Goal: Task Accomplishment & Management: Manage account settings

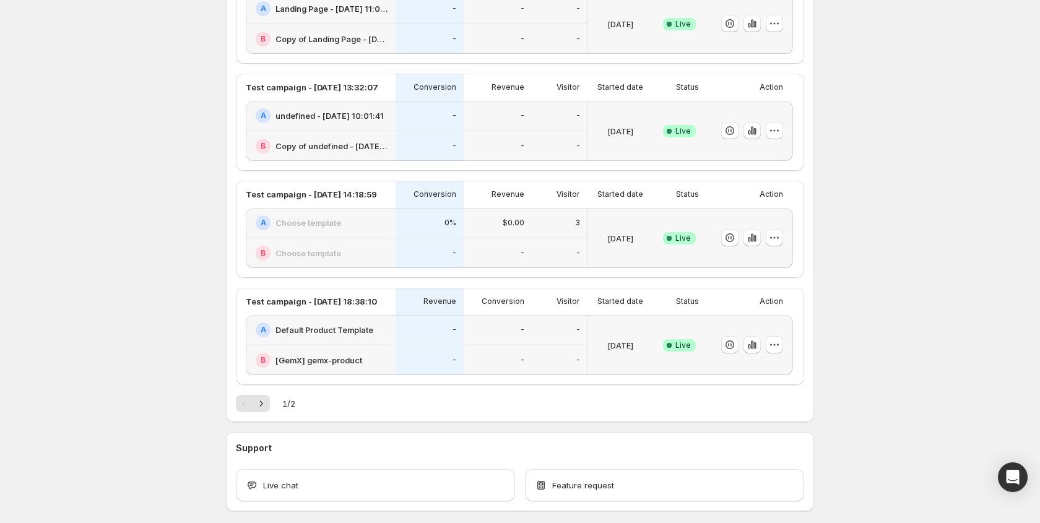
scroll to position [404, 0]
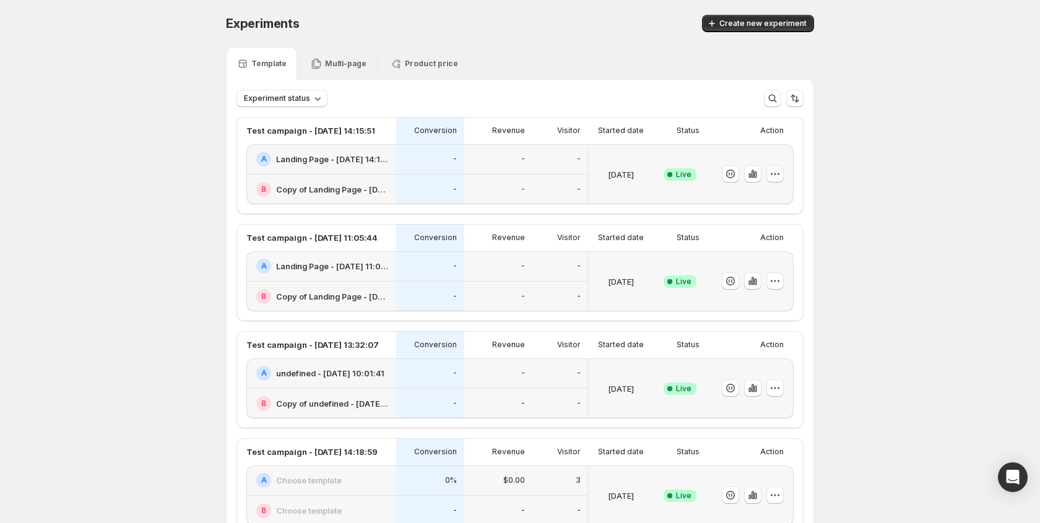
click at [767, 173] on button "button" at bounding box center [774, 173] width 17 height 17
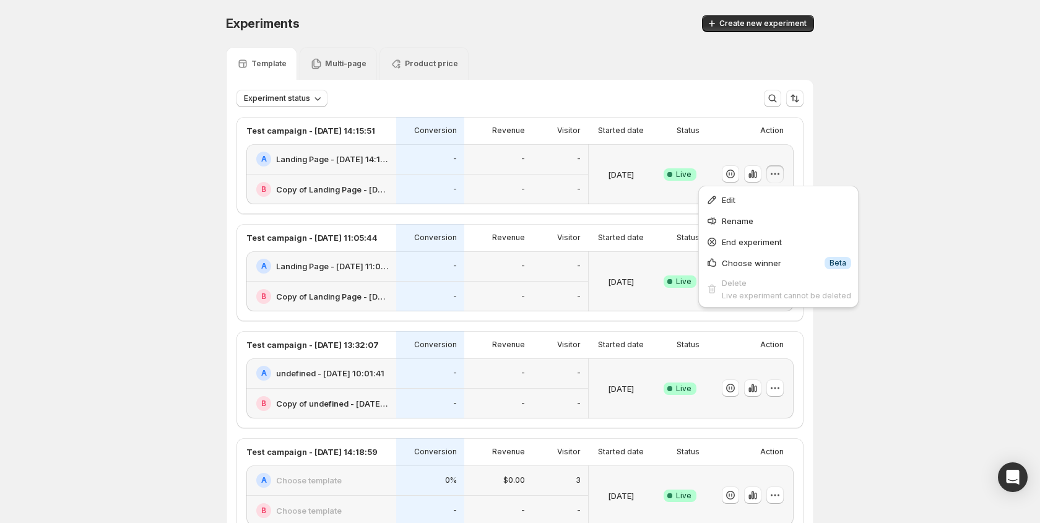
click at [643, 188] on div "Dec 06 2024" at bounding box center [621, 174] width 54 height 45
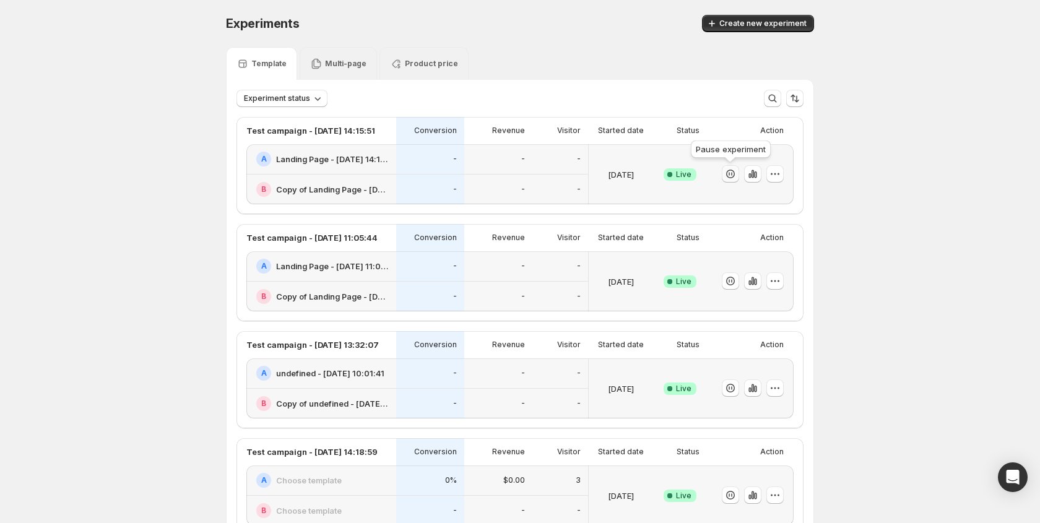
click at [726, 175] on icon "button" at bounding box center [730, 174] width 12 height 12
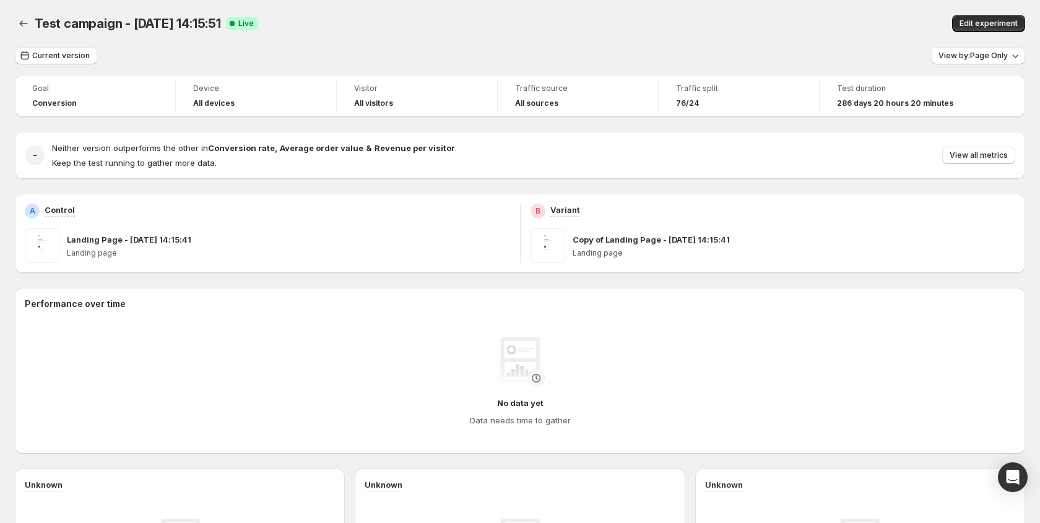
click at [651, 300] on h2 "Performance over time" at bounding box center [520, 304] width 991 height 12
click at [21, 20] on icon "Back" at bounding box center [23, 23] width 12 height 12
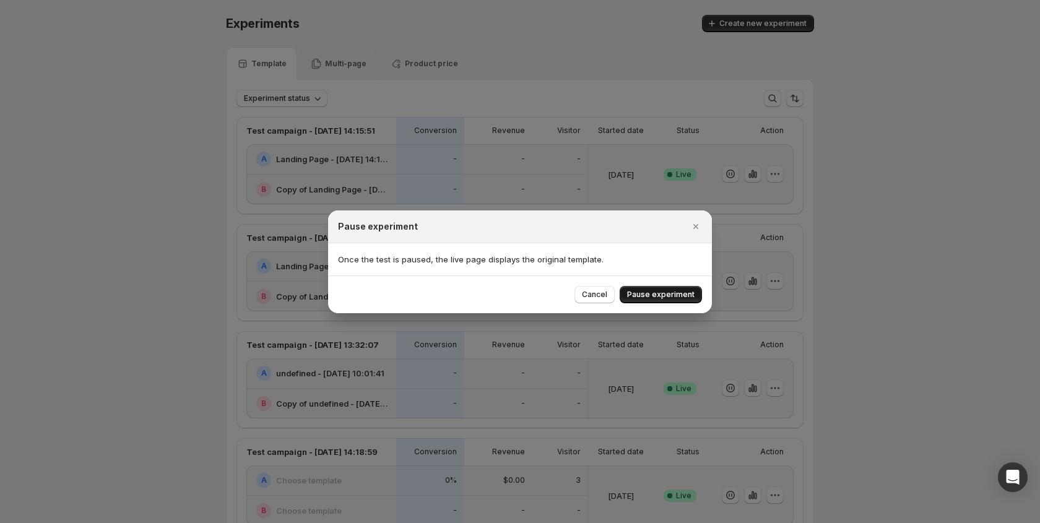
click at [653, 290] on span "Pause experiment" at bounding box center [660, 295] width 67 height 10
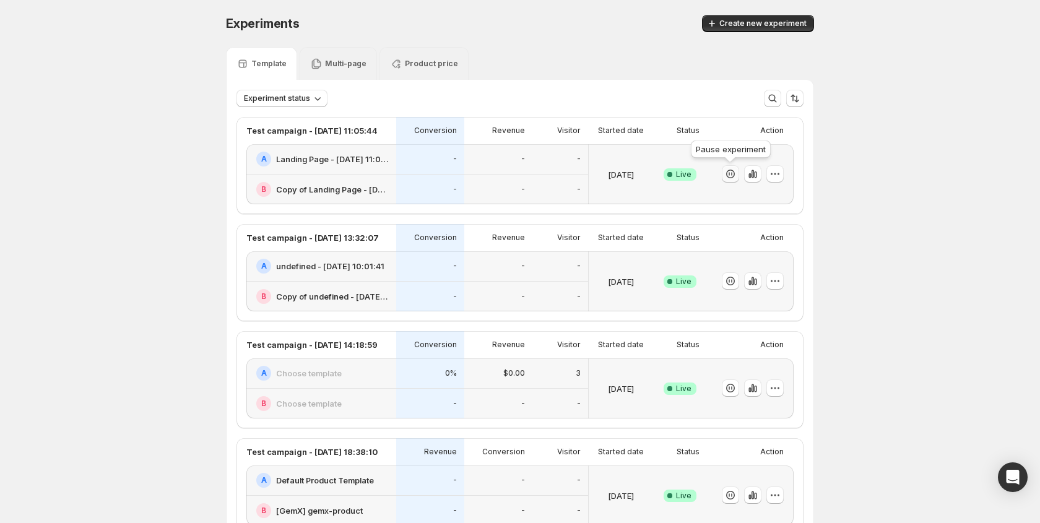
click at [734, 175] on icon "button" at bounding box center [730, 174] width 9 height 9
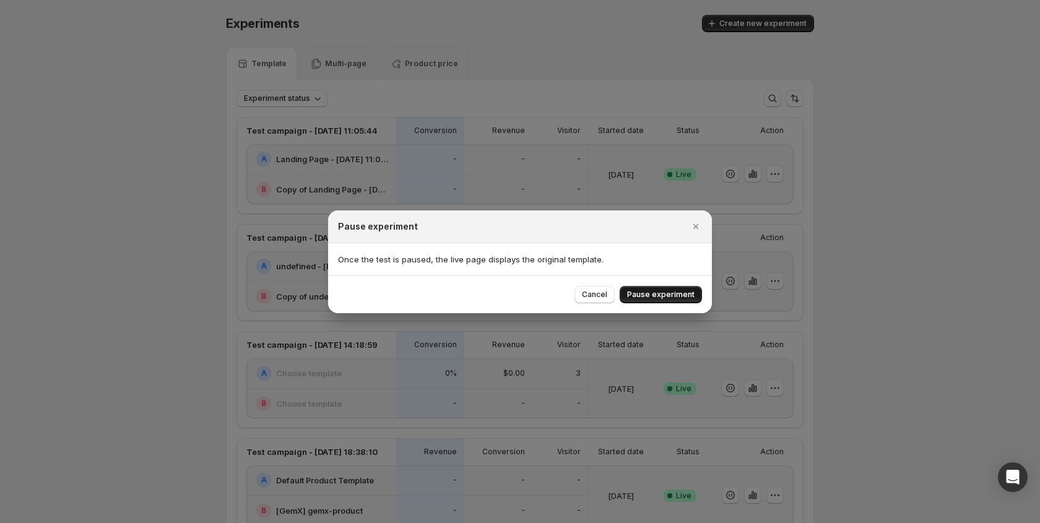
click at [668, 292] on span "Pause experiment" at bounding box center [660, 295] width 67 height 10
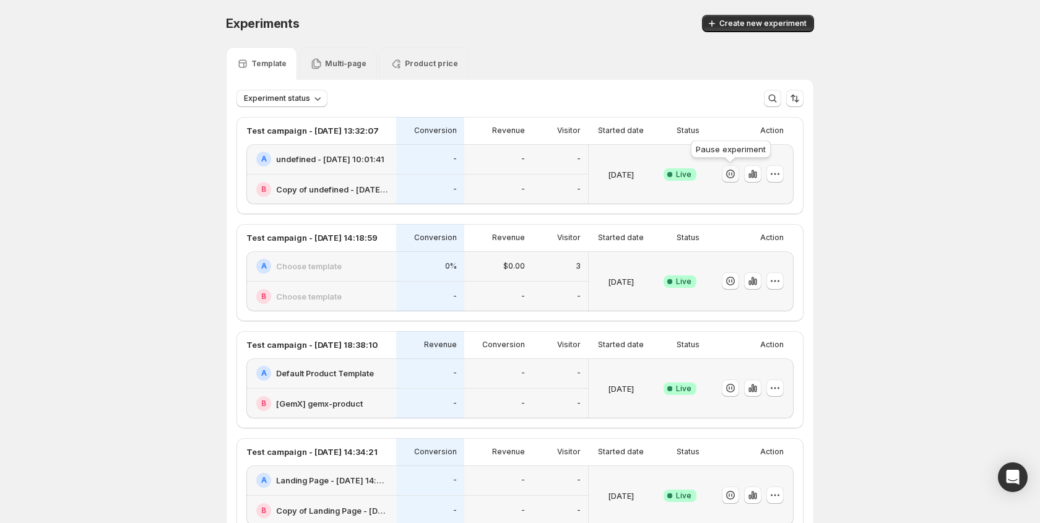
click at [734, 174] on icon "button" at bounding box center [730, 174] width 9 height 9
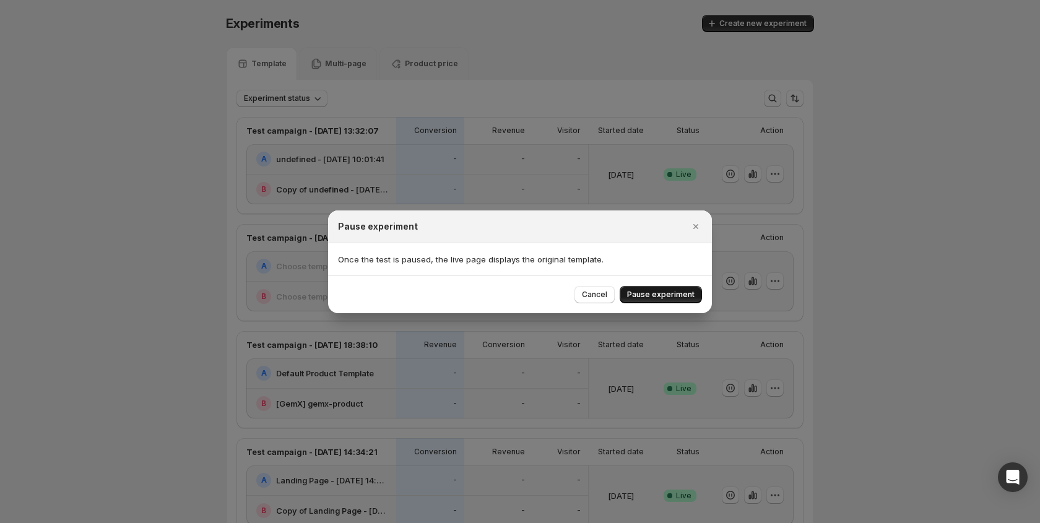
click at [674, 296] on span "Pause experiment" at bounding box center [660, 295] width 67 height 10
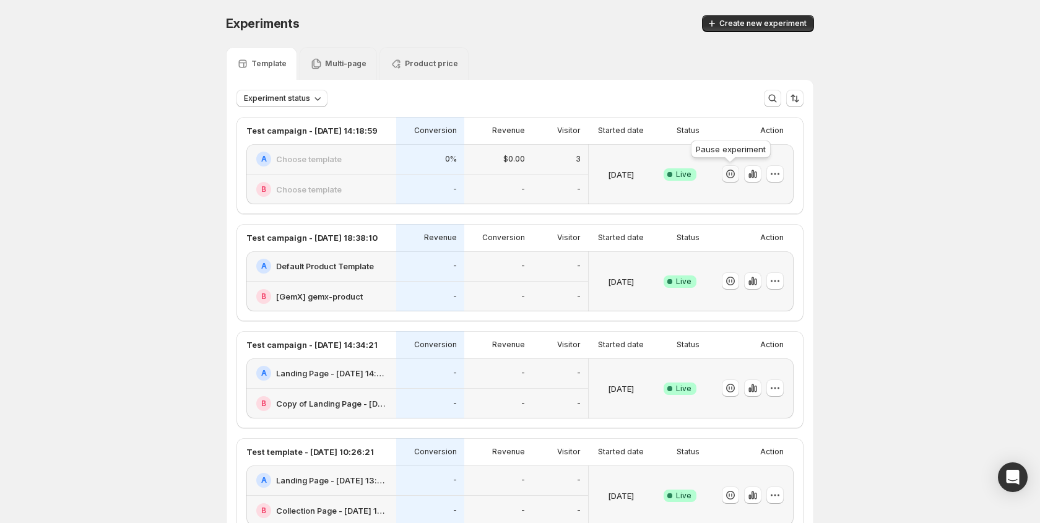
click at [728, 175] on icon "button" at bounding box center [730, 174] width 12 height 12
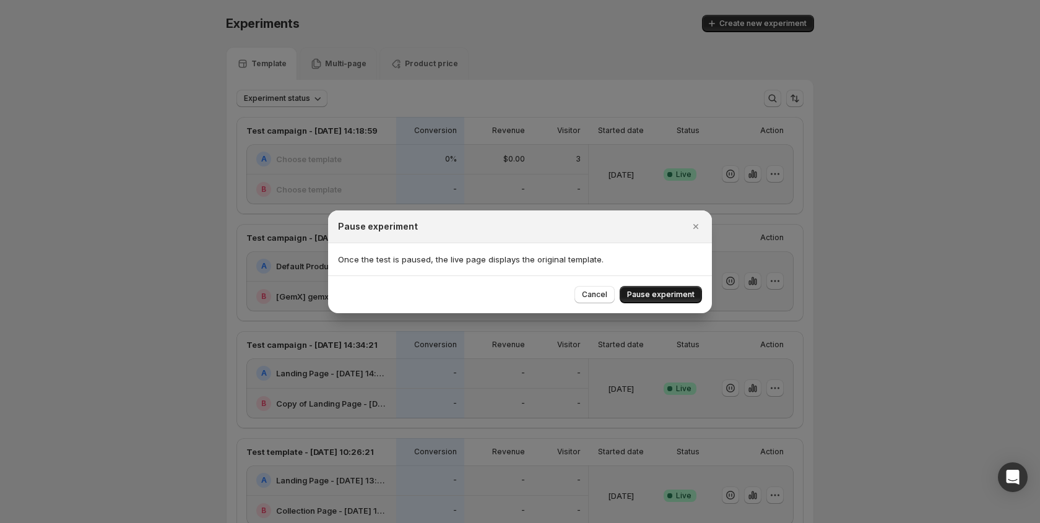
click at [667, 295] on span "Pause experiment" at bounding box center [660, 295] width 67 height 10
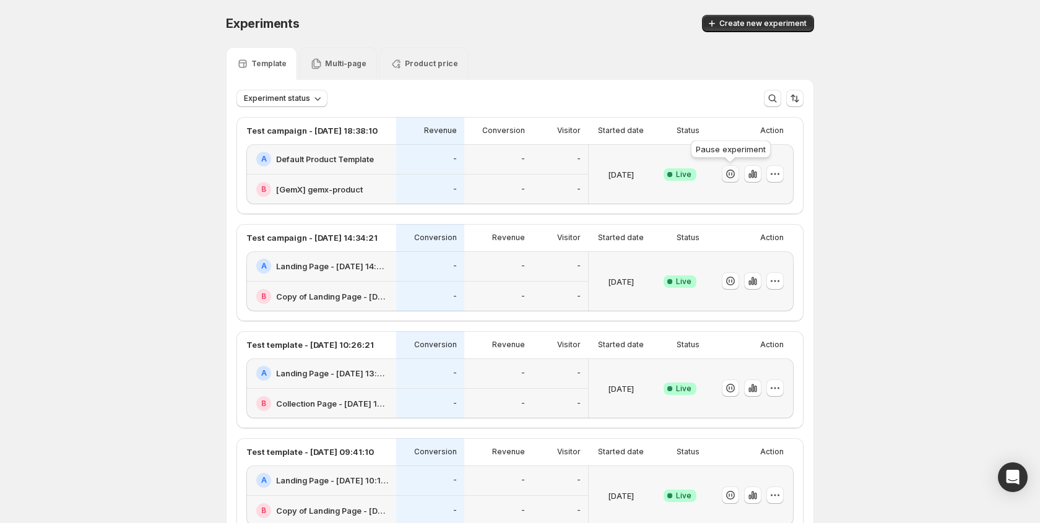
click at [731, 171] on icon "button" at bounding box center [730, 174] width 12 height 12
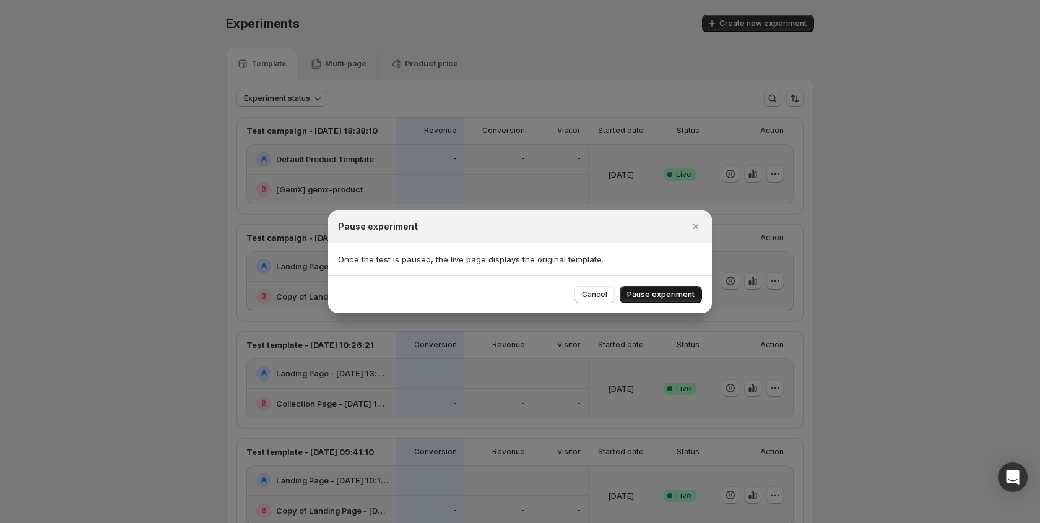
click at [661, 297] on span "Pause experiment" at bounding box center [660, 295] width 67 height 10
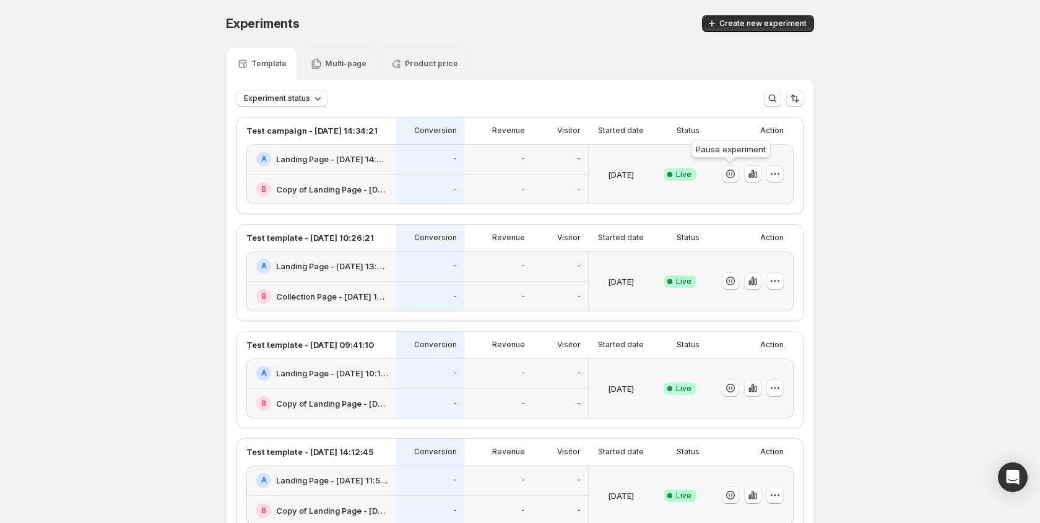
click at [730, 174] on icon "button" at bounding box center [730, 174] width 12 height 12
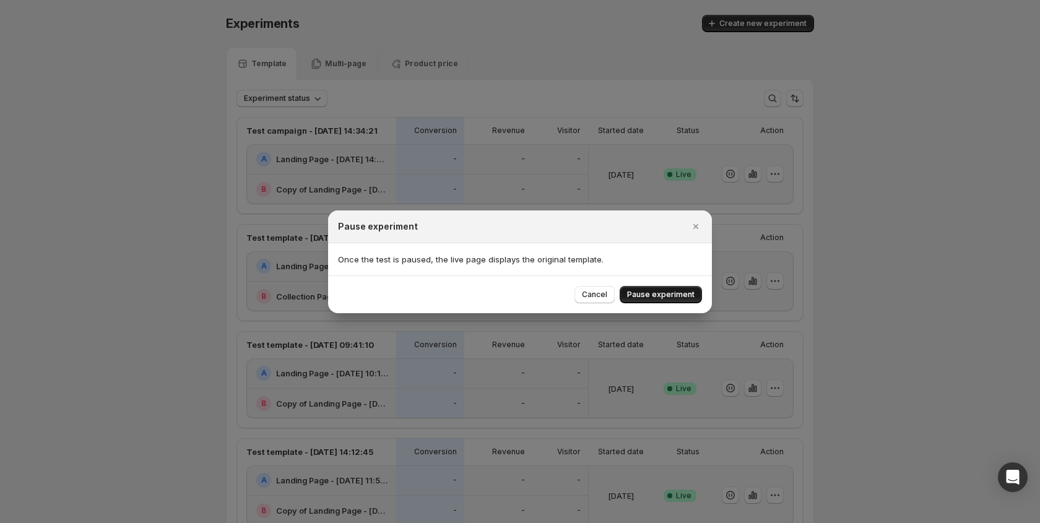
click at [673, 295] on span "Pause experiment" at bounding box center [660, 295] width 67 height 10
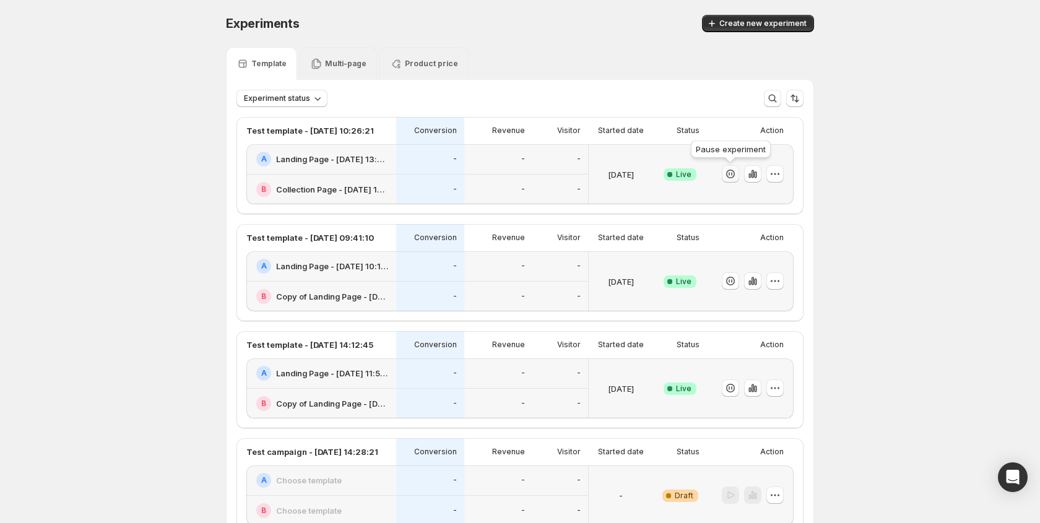
click at [731, 176] on icon "button" at bounding box center [730, 174] width 12 height 12
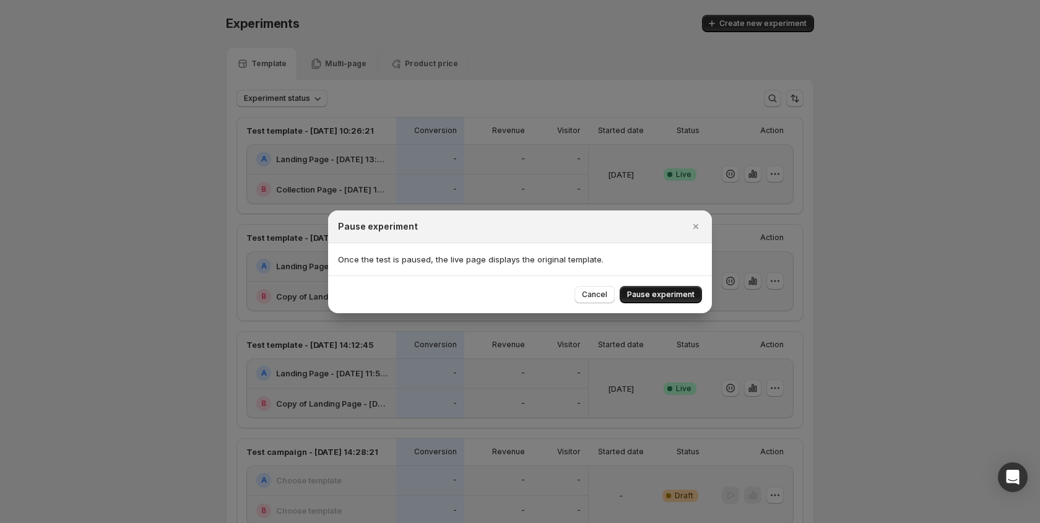
click at [659, 302] on button "Pause experiment" at bounding box center [661, 294] width 82 height 17
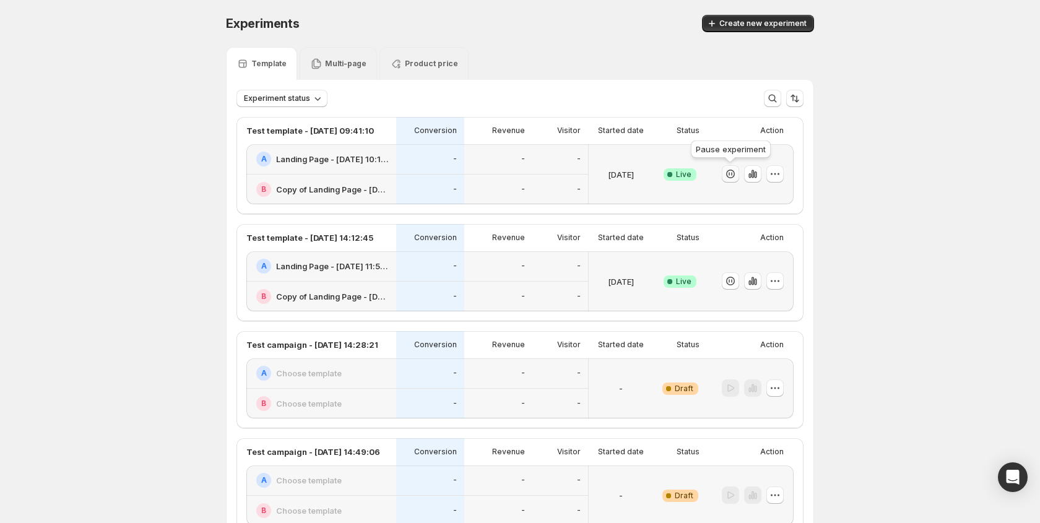
click at [731, 175] on icon "button" at bounding box center [731, 174] width 1 height 4
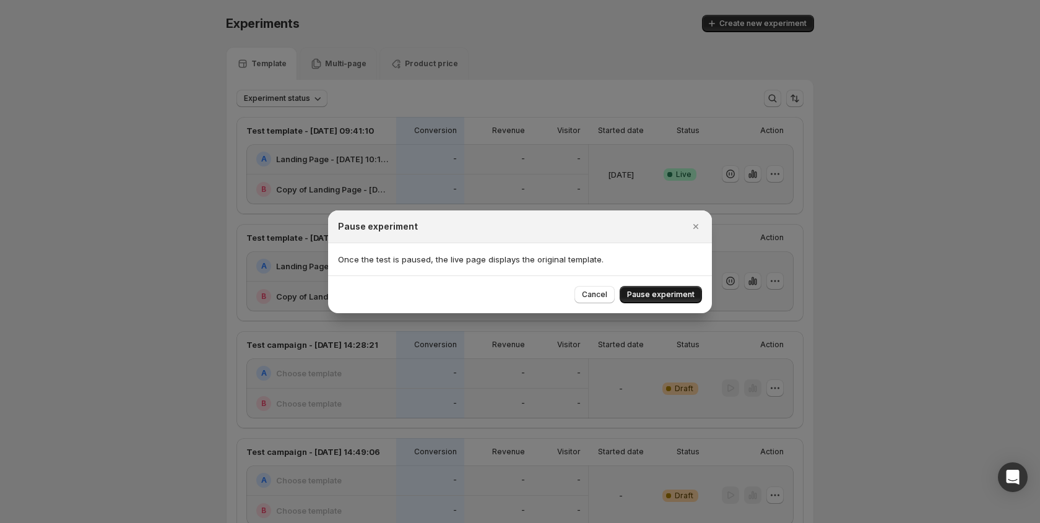
click at [648, 295] on span "Pause experiment" at bounding box center [660, 295] width 67 height 10
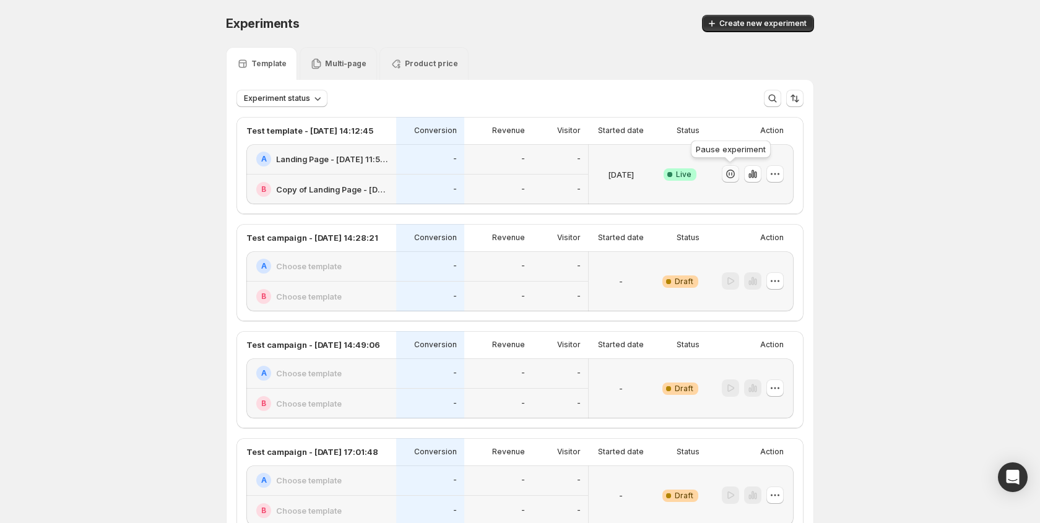
click at [732, 176] on icon "button" at bounding box center [730, 174] width 12 height 12
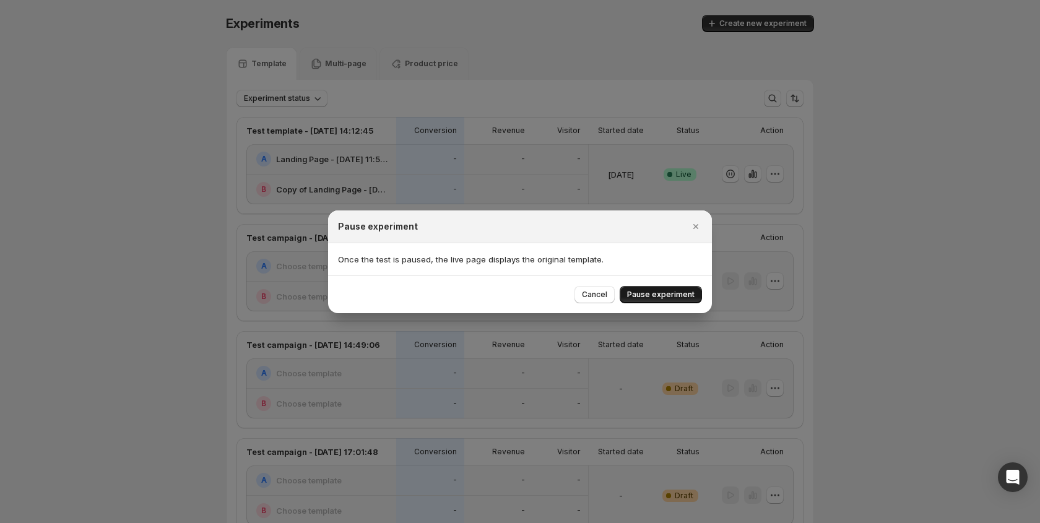
click at [659, 294] on span "Pause experiment" at bounding box center [660, 295] width 67 height 10
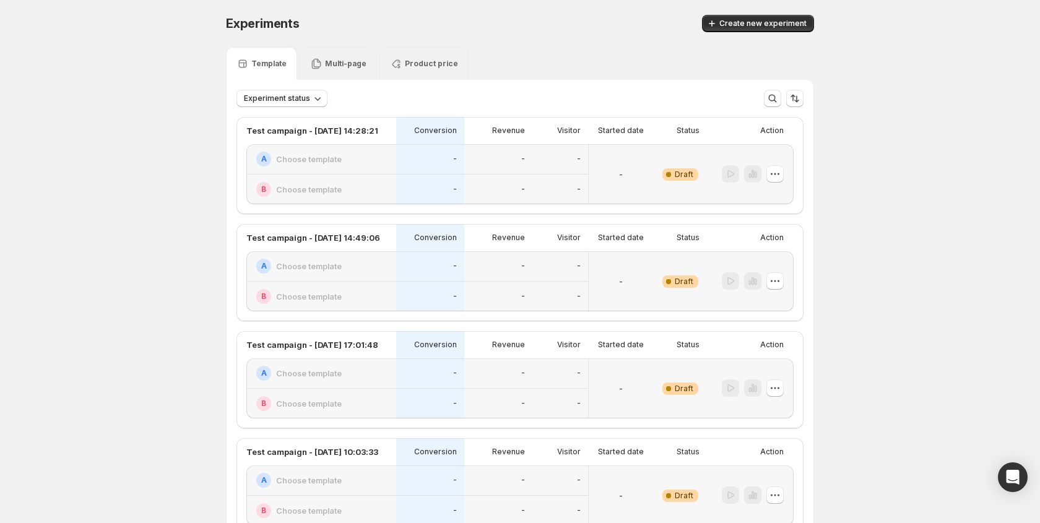
click at [346, 69] on div "Multi-page" at bounding box center [338, 64] width 56 height 12
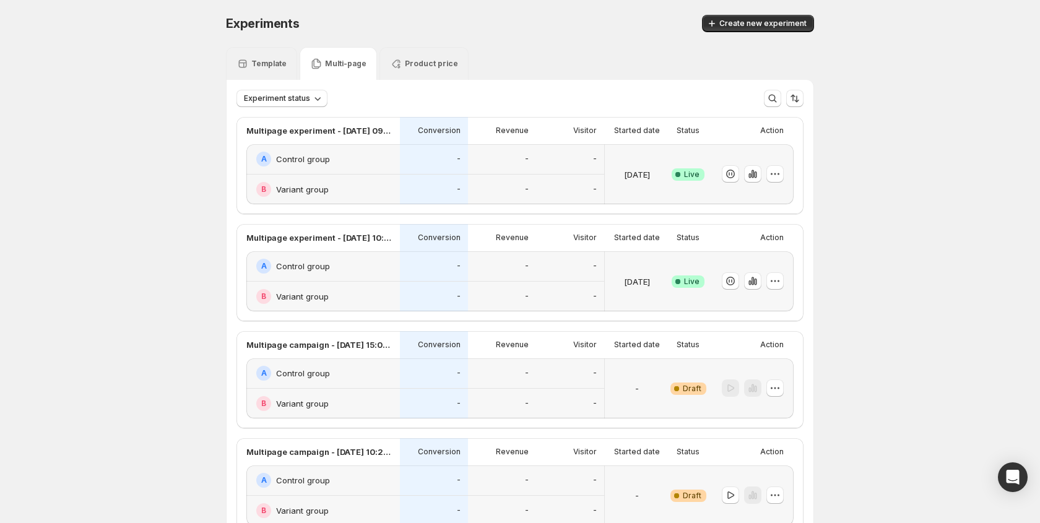
click at [263, 66] on p "Template" at bounding box center [268, 64] width 35 height 10
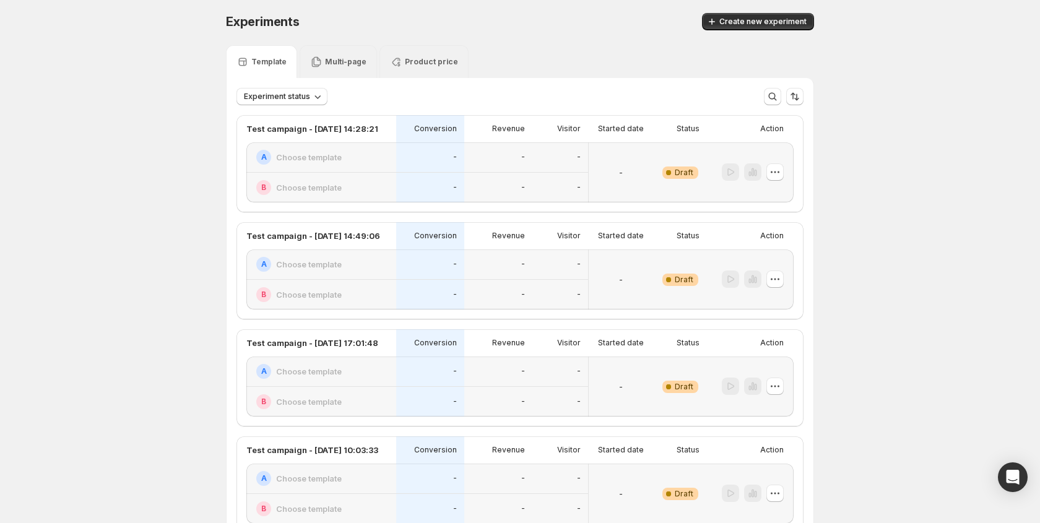
scroll to position [2, 0]
click at [759, 23] on span "Create new experiment" at bounding box center [762, 21] width 87 height 10
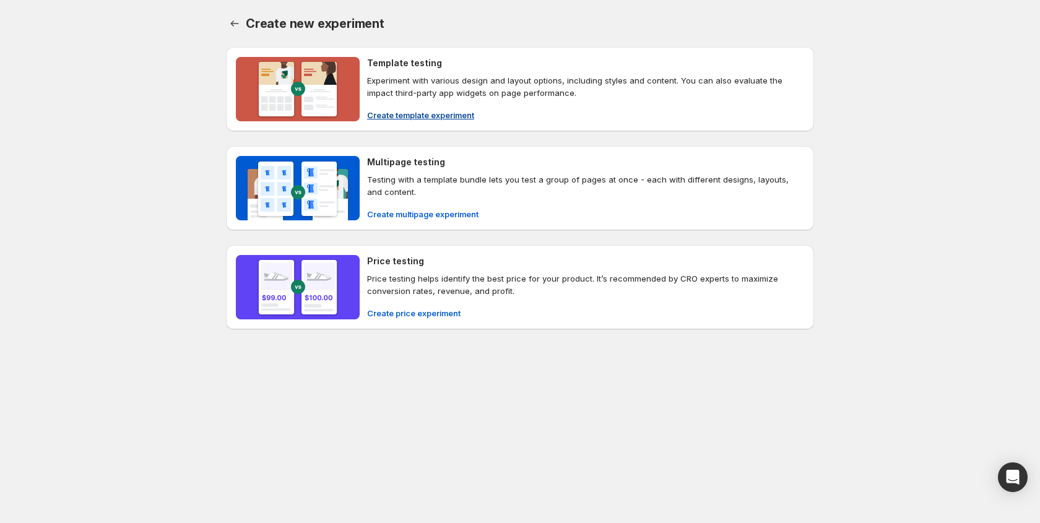
click at [425, 106] on button "Create template experiment" at bounding box center [421, 115] width 122 height 20
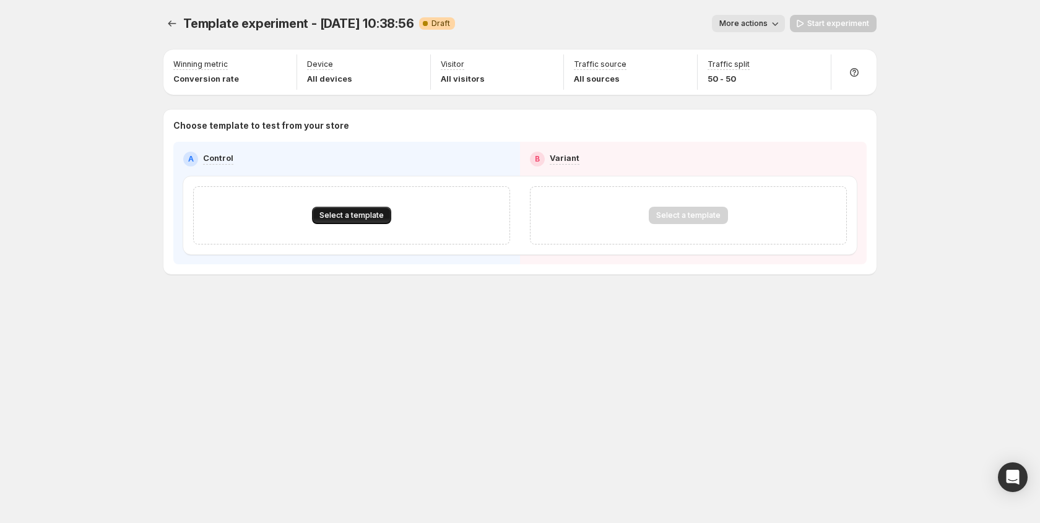
click at [368, 219] on span "Select a template" at bounding box center [351, 216] width 64 height 10
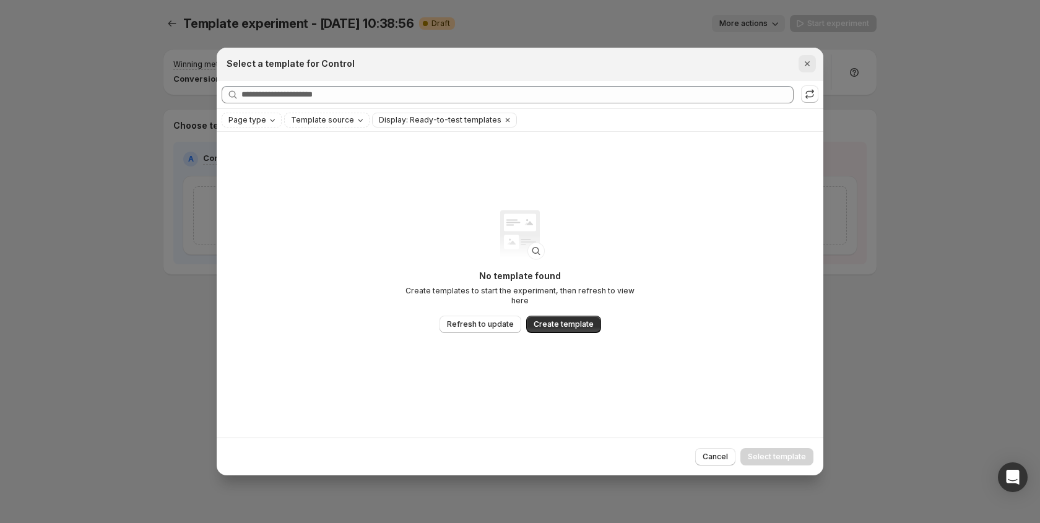
click at [815, 63] on button "Close" at bounding box center [807, 63] width 17 height 17
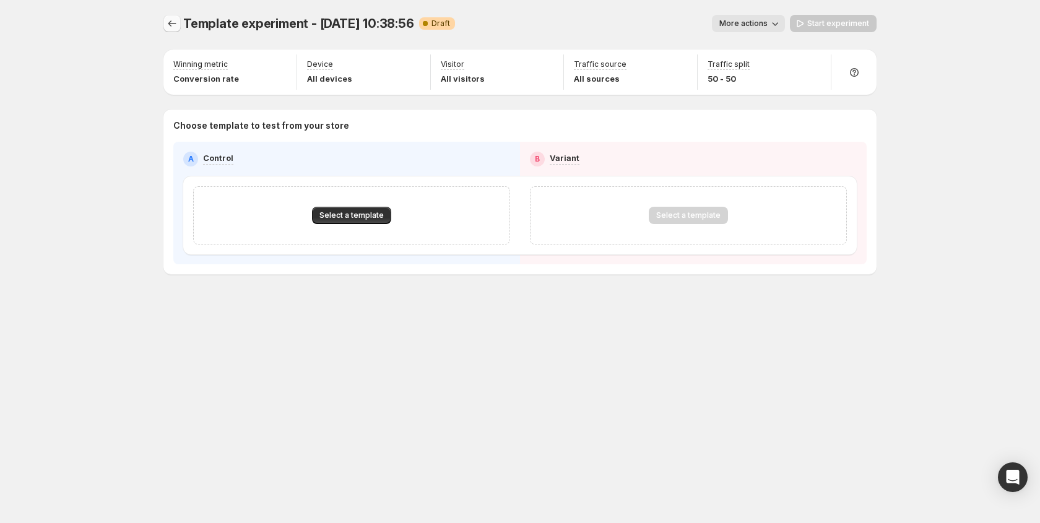
click at [171, 20] on icon "Experiments" at bounding box center [172, 23] width 12 height 12
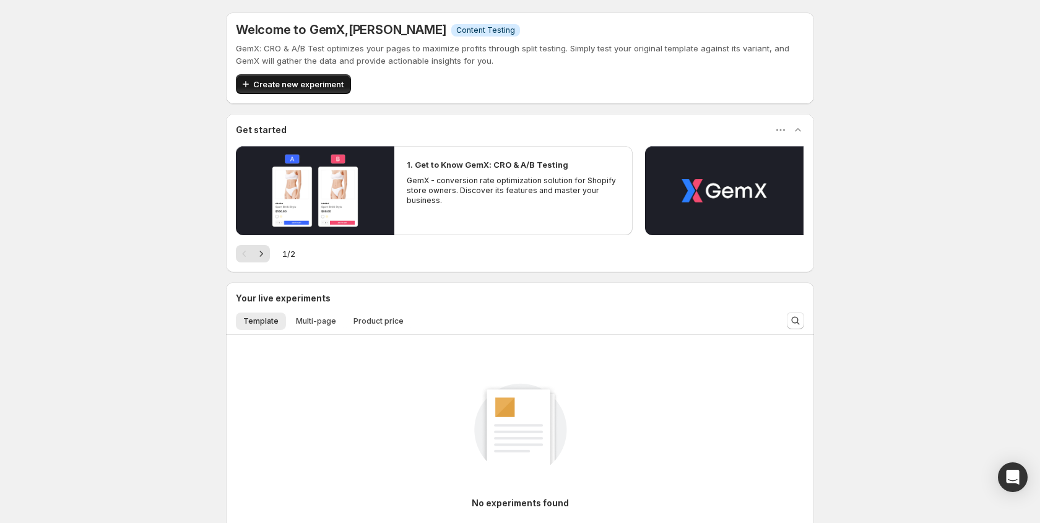
click at [276, 85] on span "Create new experiment" at bounding box center [298, 84] width 90 height 12
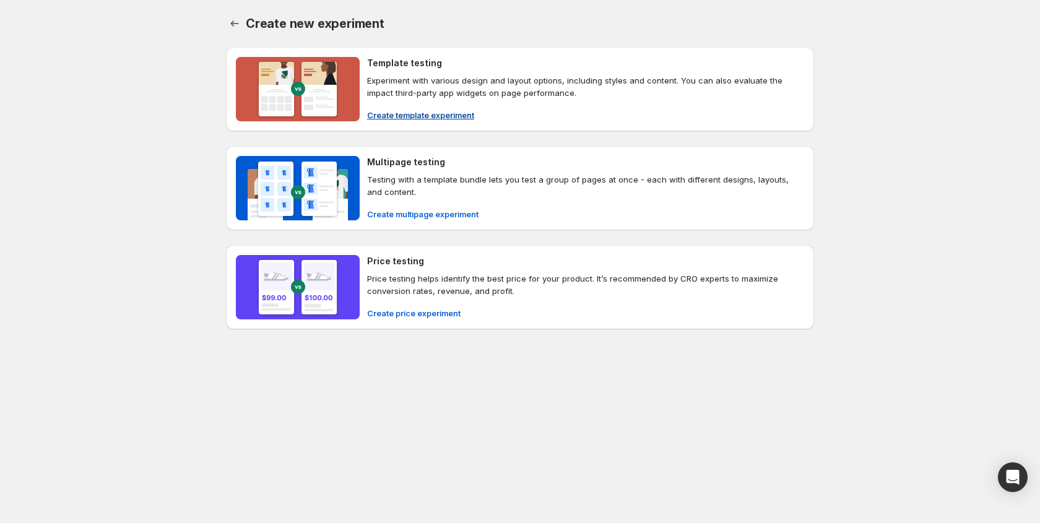
click at [409, 113] on span "Create template experiment" at bounding box center [420, 115] width 107 height 12
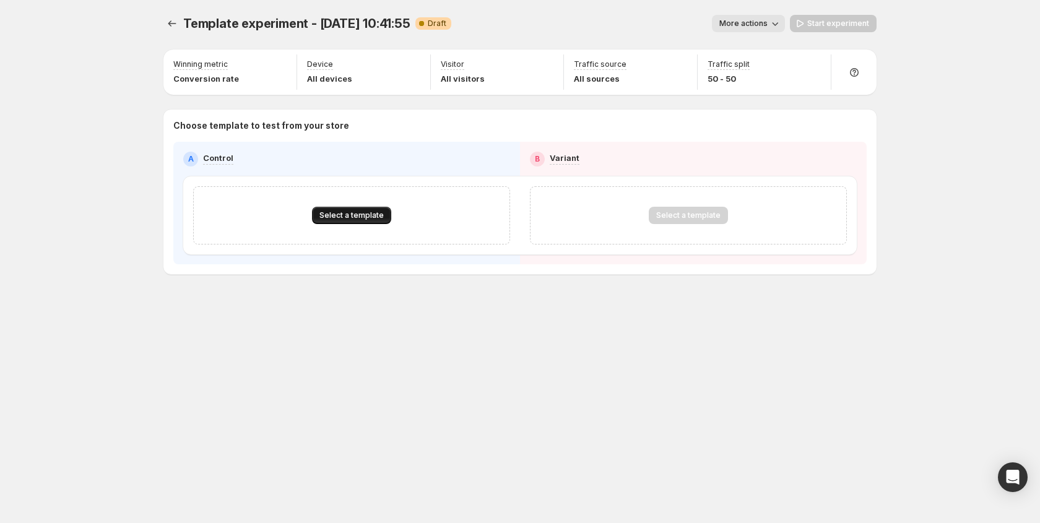
click at [347, 217] on span "Select a template" at bounding box center [351, 216] width 64 height 10
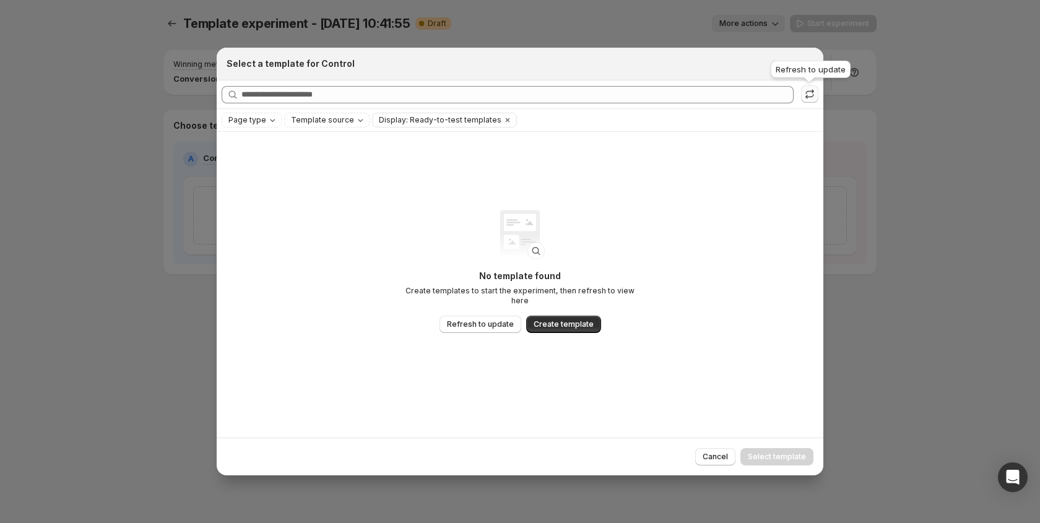
click at [811, 90] on icon ":rm:" at bounding box center [810, 94] width 12 height 12
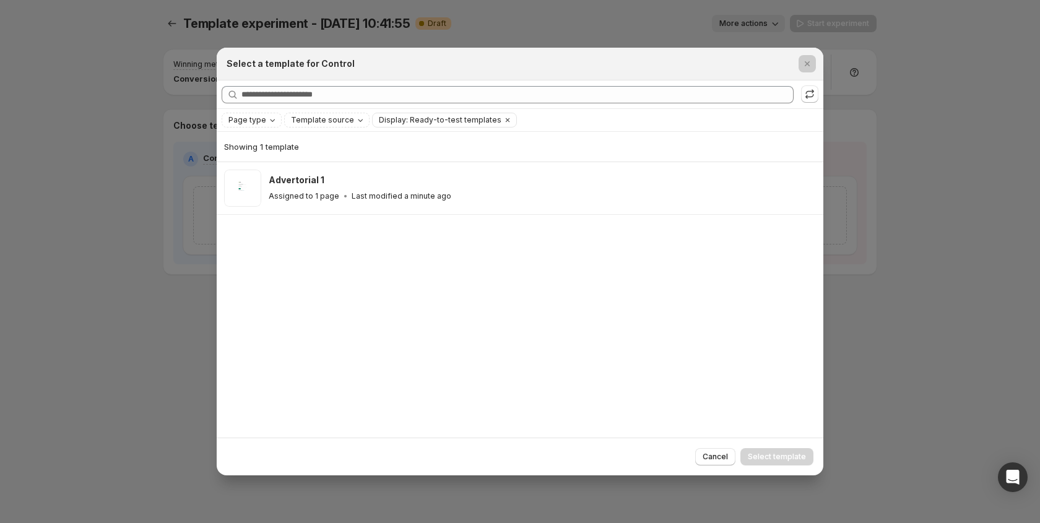
click at [167, 249] on div at bounding box center [520, 261] width 1040 height 523
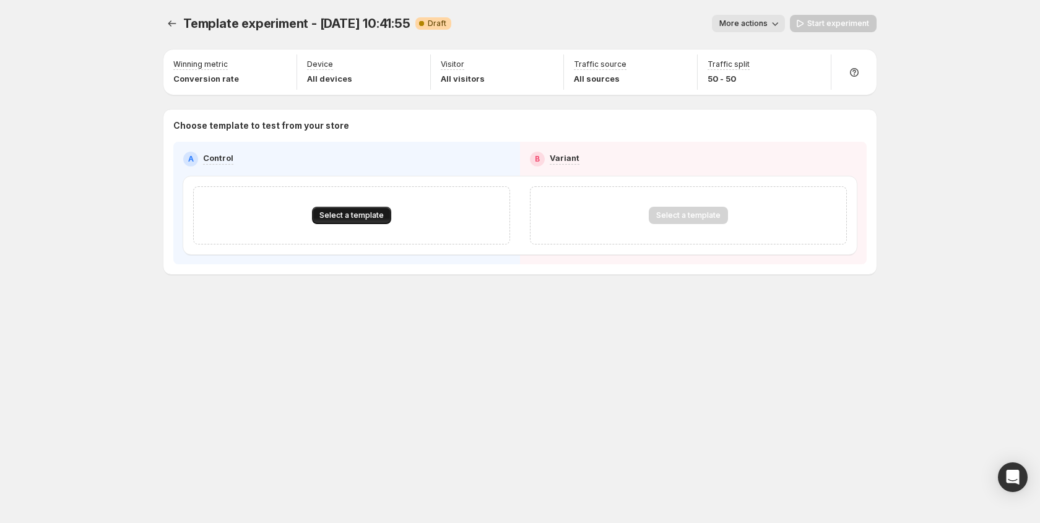
click at [332, 223] on button "Select a template" at bounding box center [351, 215] width 79 height 17
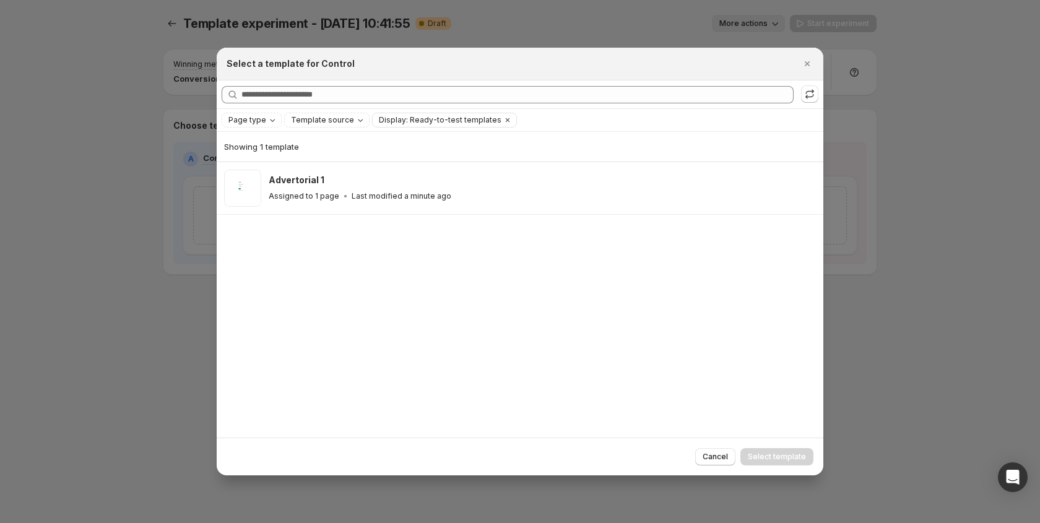
click at [179, 344] on div at bounding box center [520, 261] width 1040 height 523
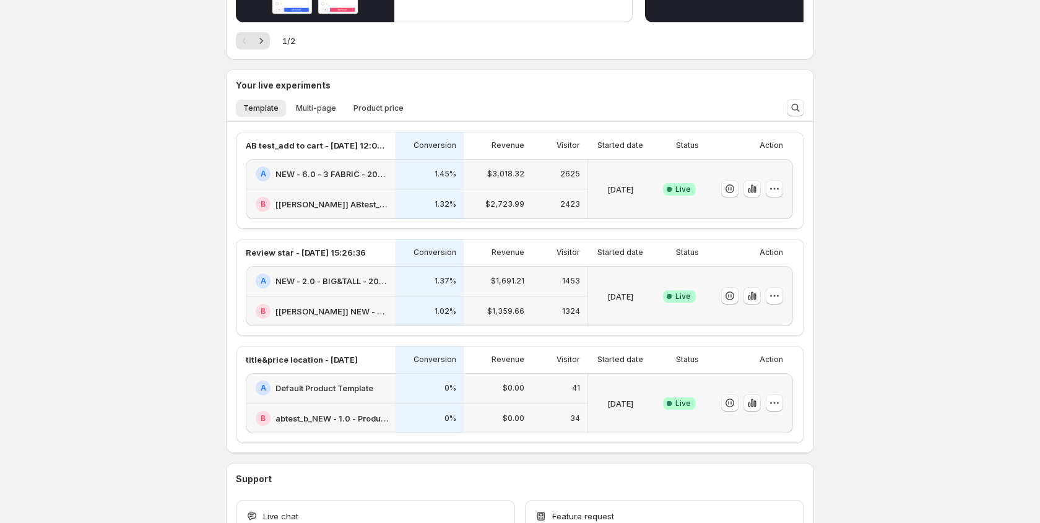
scroll to position [168, 0]
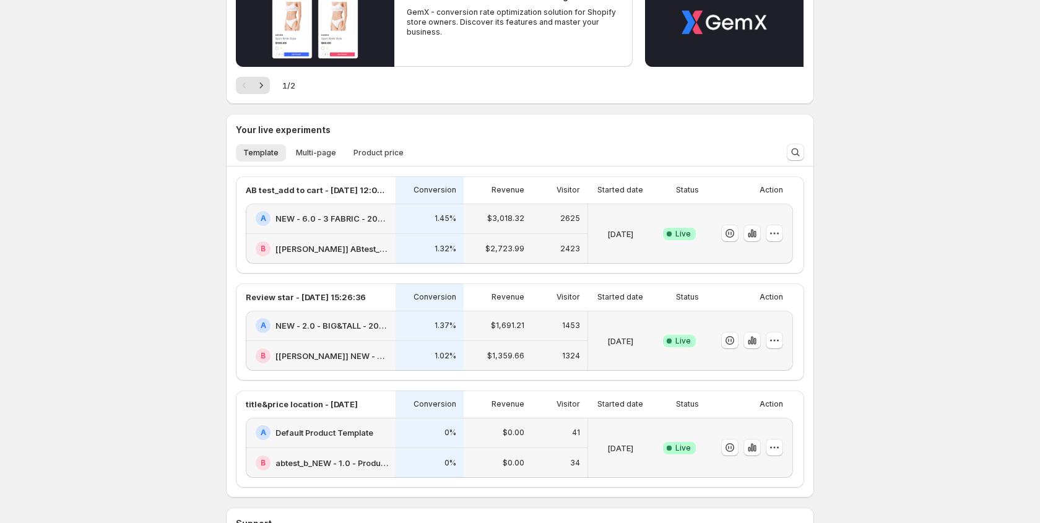
click at [643, 217] on div "Sep 12 2025" at bounding box center [620, 233] width 54 height 45
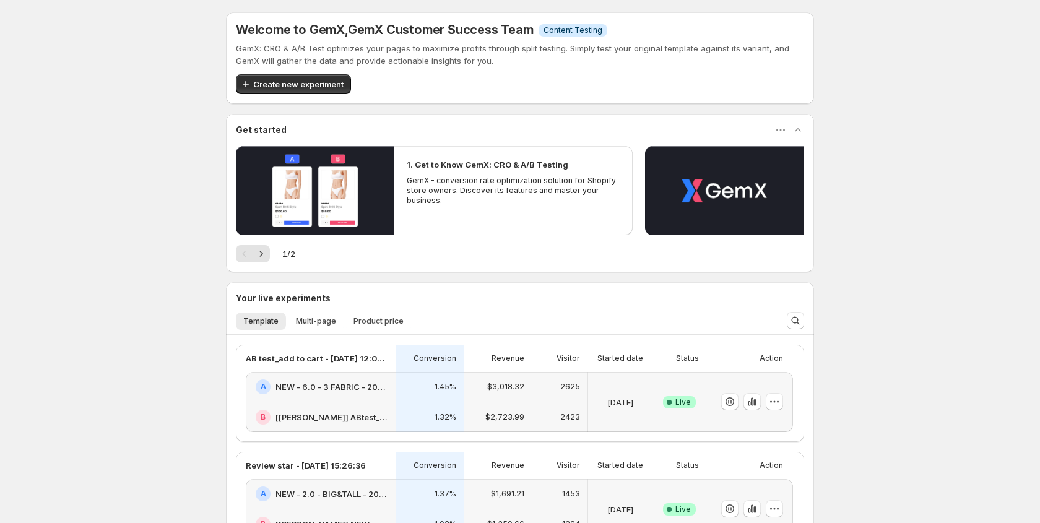
scroll to position [168, 0]
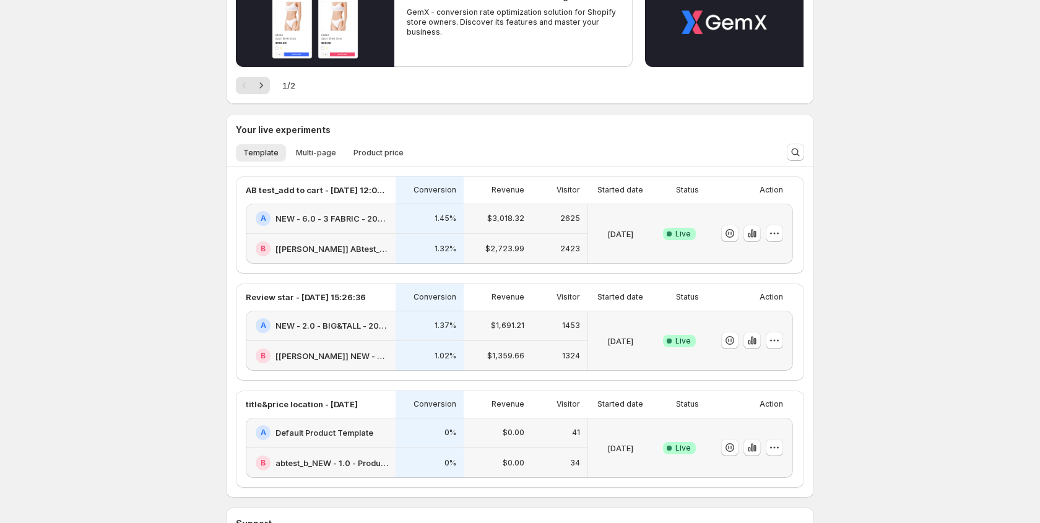
click at [385, 314] on div "A NEW - 2.0 - BIG&TALL - 20250709" at bounding box center [321, 326] width 150 height 30
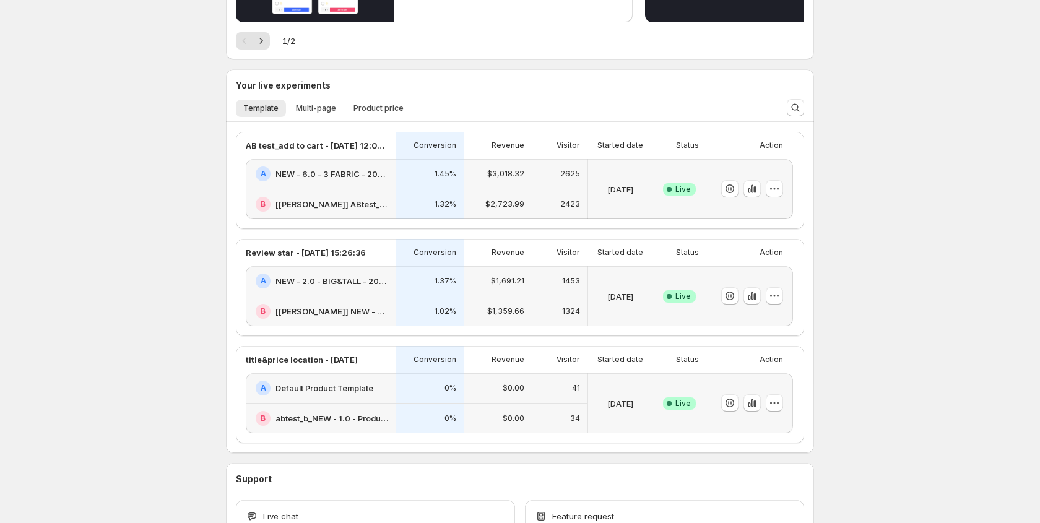
scroll to position [224, 0]
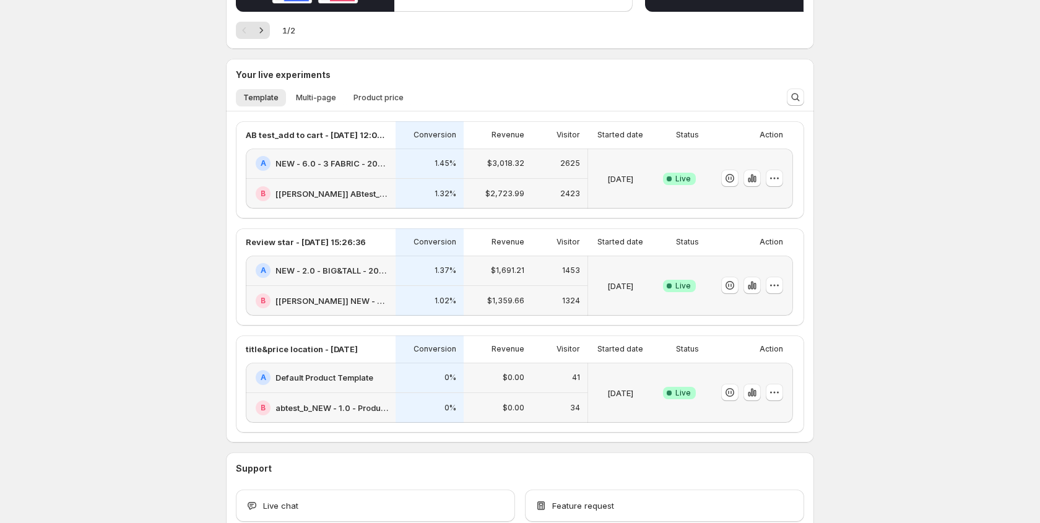
click at [374, 375] on div "A Default Product Template" at bounding box center [322, 377] width 132 height 15
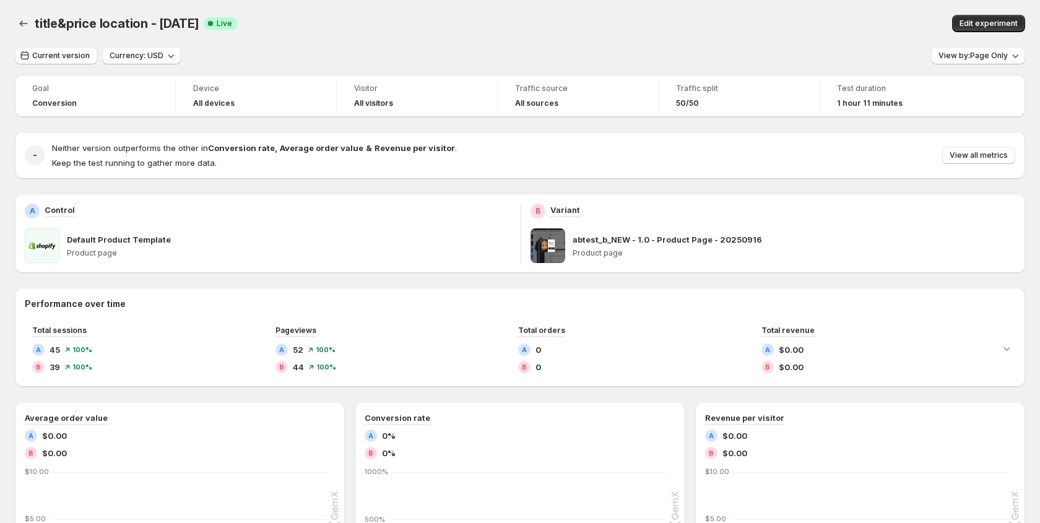
scroll to position [224, 0]
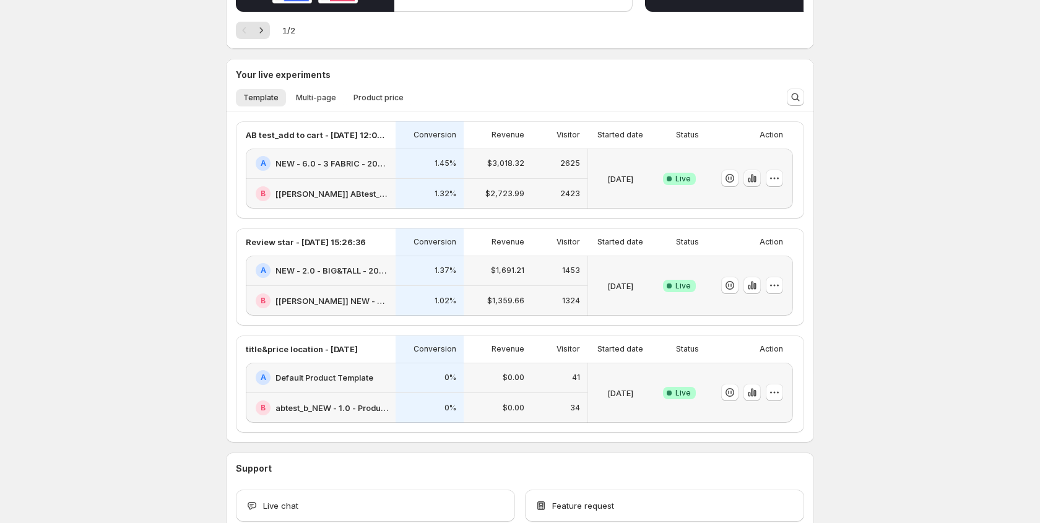
click at [753, 177] on icon "button" at bounding box center [754, 179] width 2 height 7
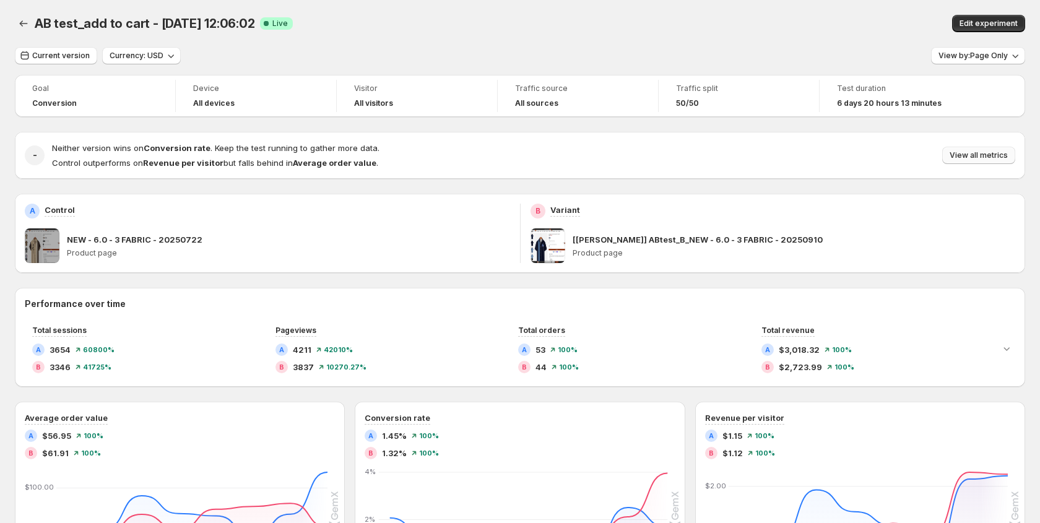
click at [1000, 154] on span "View all metrics" at bounding box center [979, 155] width 58 height 10
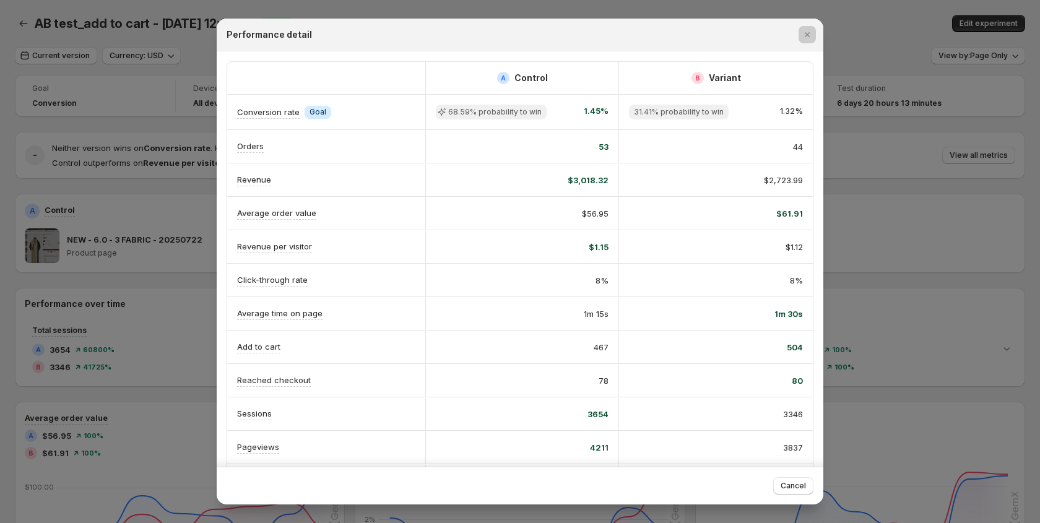
click at [888, 215] on div at bounding box center [520, 261] width 1040 height 523
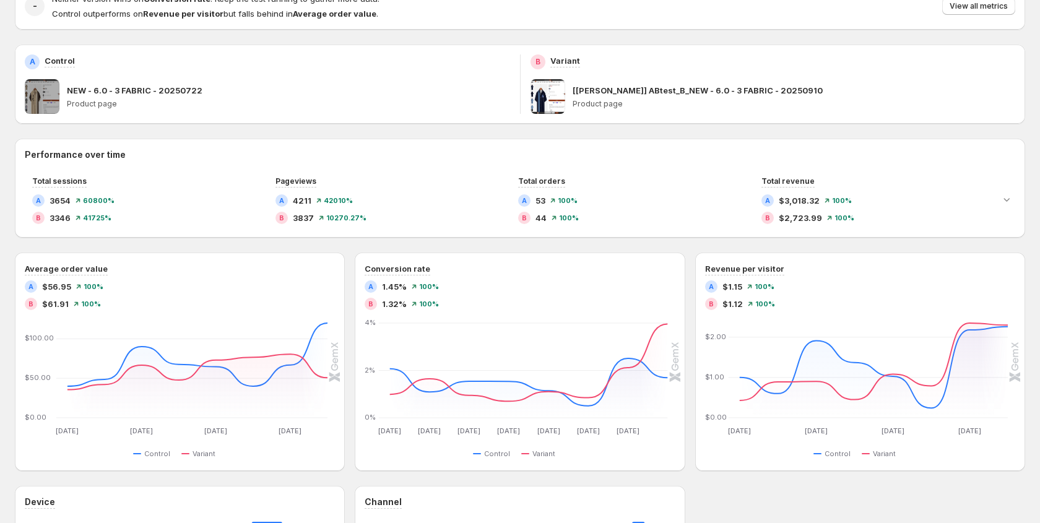
scroll to position [162, 0]
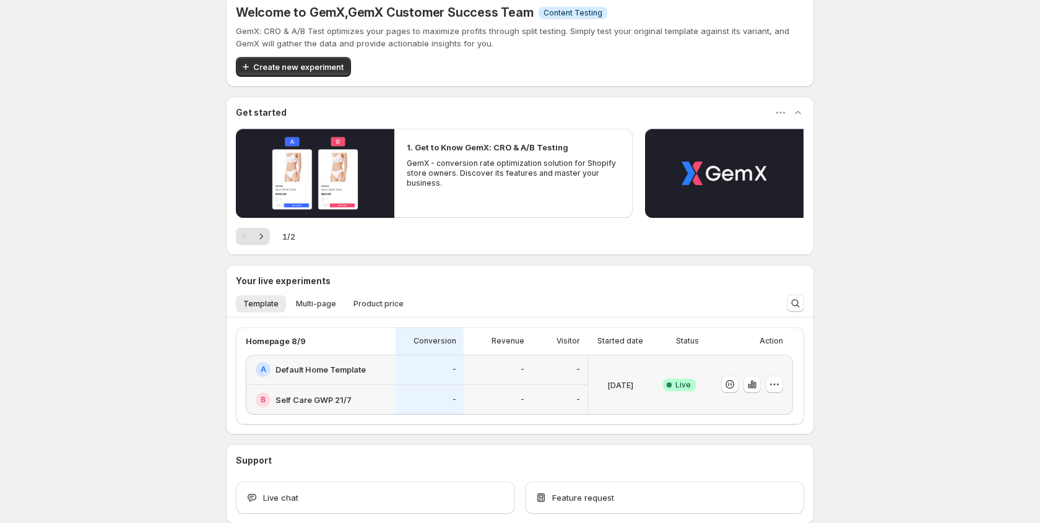
scroll to position [19, 0]
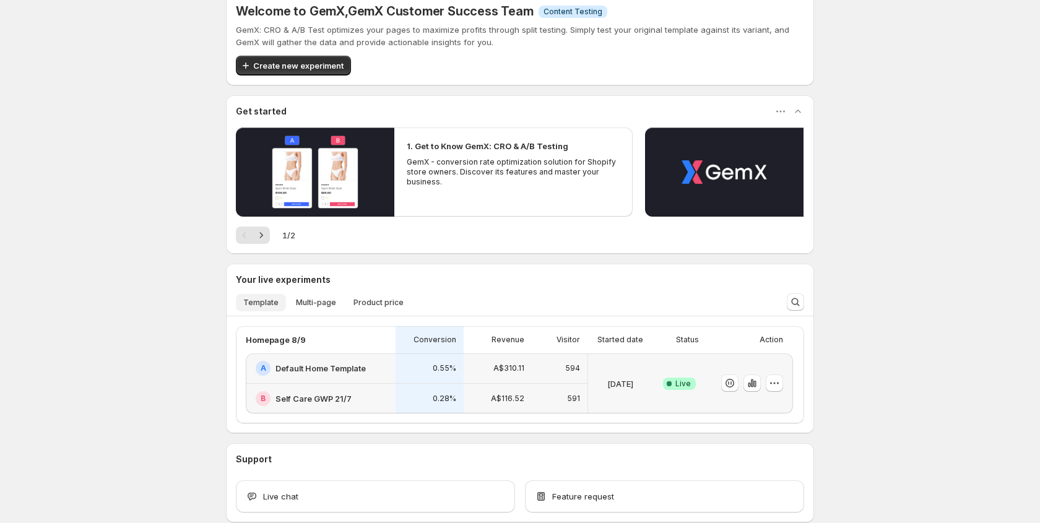
drag, startPoint x: 315, startPoint y: 306, endPoint x: 269, endPoint y: 313, distance: 46.9
click at [269, 313] on div "Template Multi-page Product price More views Template Multi-page Product price …" at bounding box center [502, 302] width 549 height 27
click at [755, 379] on icon "button" at bounding box center [752, 383] width 12 height 12
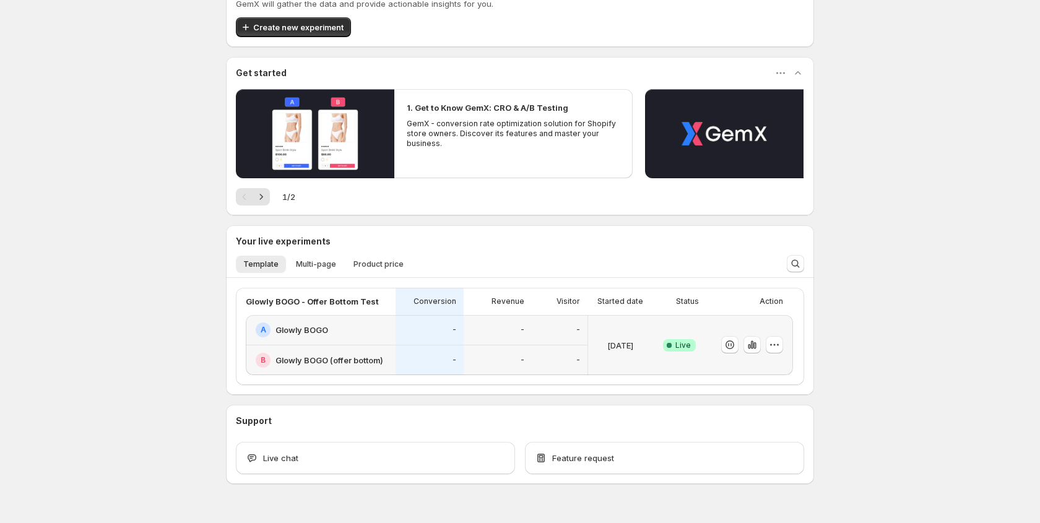
scroll to position [72, 0]
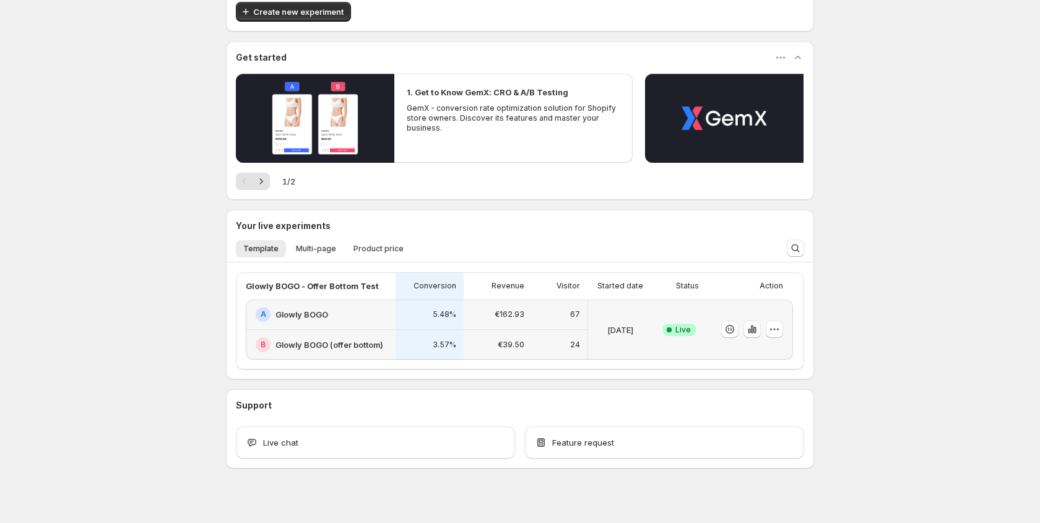
click at [647, 311] on div "[DATE]" at bounding box center [620, 329] width 54 height 45
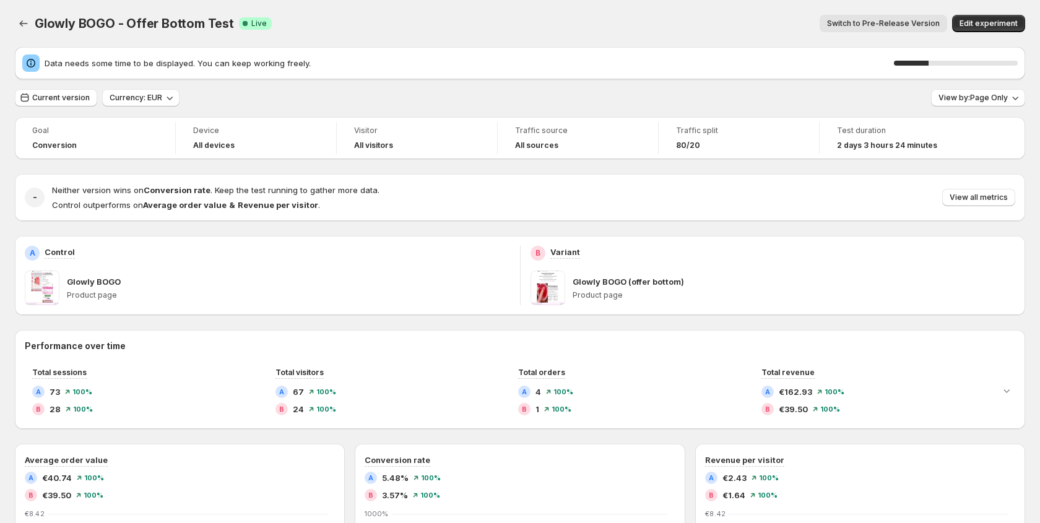
click at [661, 4] on div "Glowly BOGO - Offer Bottom Test. This page is ready Glowly BOGO - Offer Bottom …" at bounding box center [520, 23] width 1010 height 47
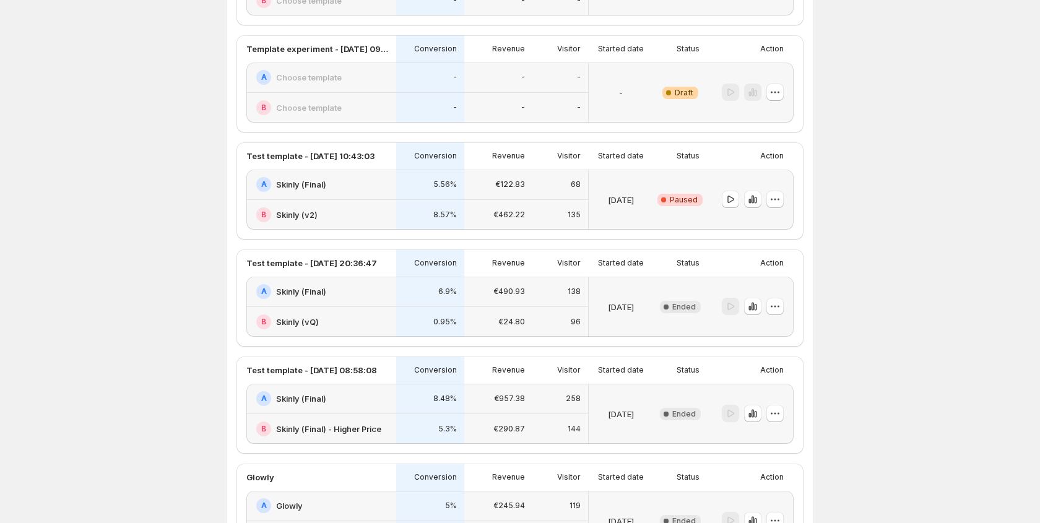
scroll to position [298, 0]
click at [750, 305] on icon "button" at bounding box center [750, 306] width 2 height 5
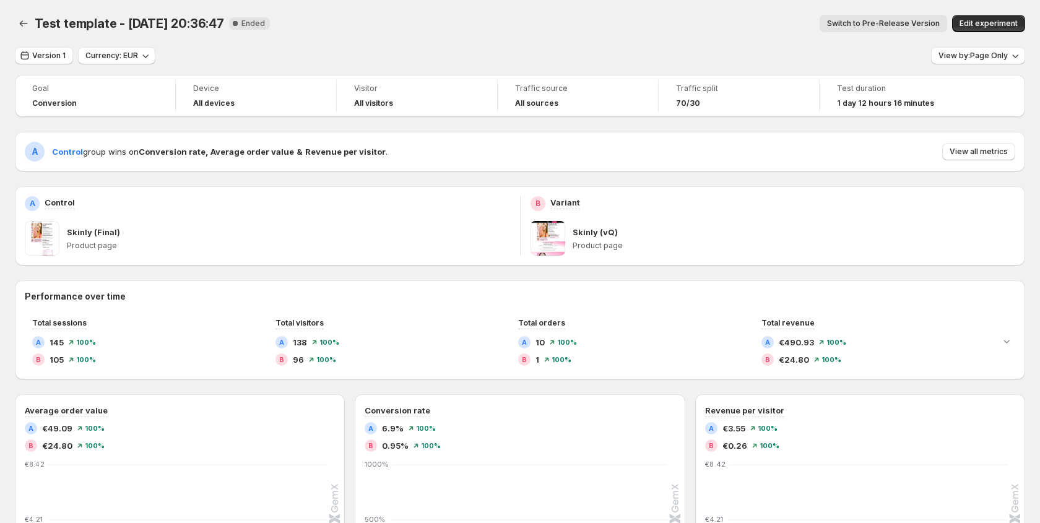
scroll to position [4, 0]
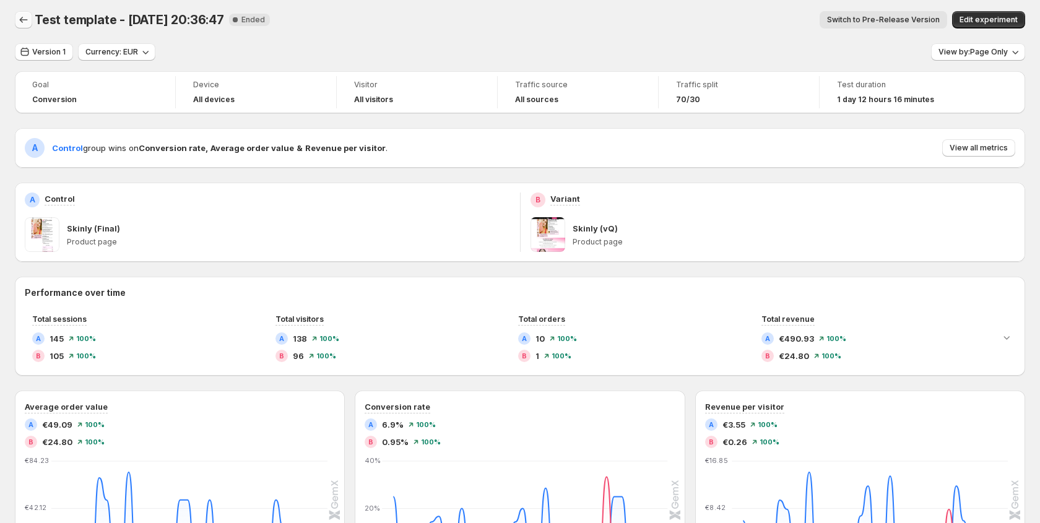
click at [24, 22] on icon "Back" at bounding box center [23, 20] width 12 height 12
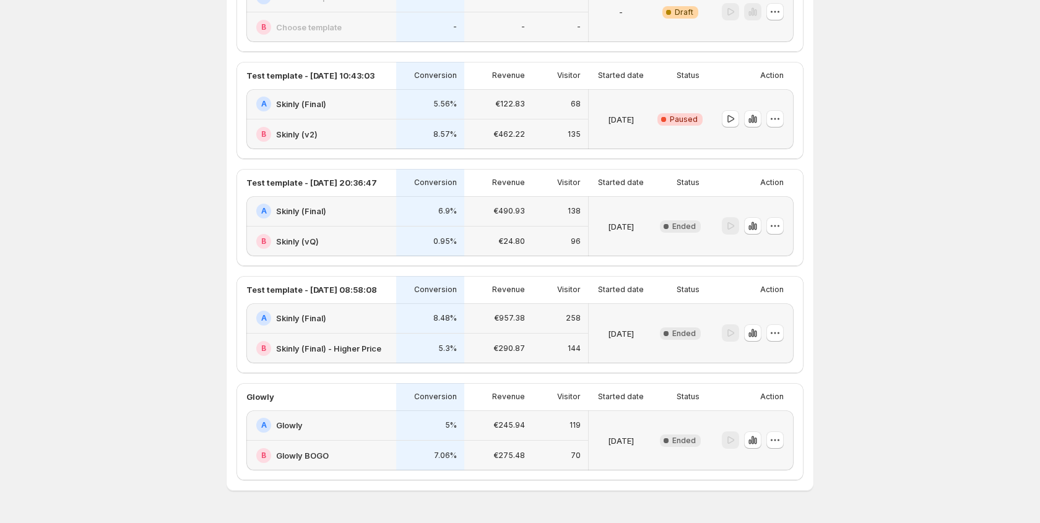
scroll to position [411, 0]
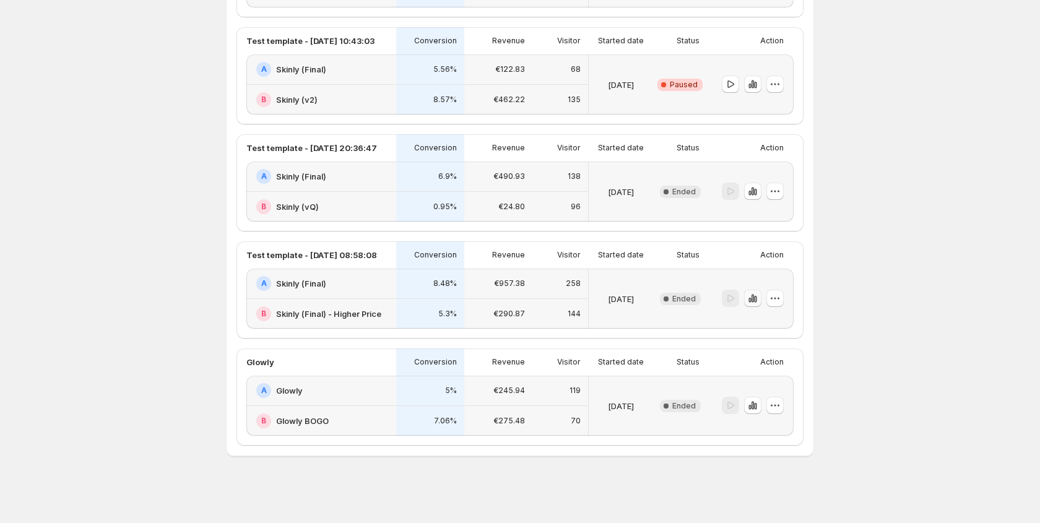
click at [749, 299] on icon "button" at bounding box center [750, 300] width 2 height 5
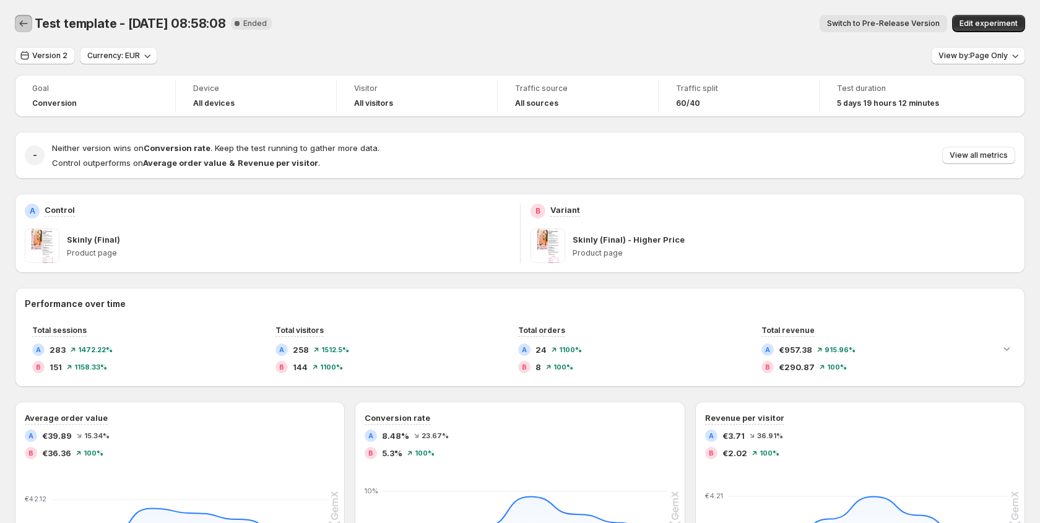
click at [24, 22] on icon "Back" at bounding box center [23, 23] width 12 height 12
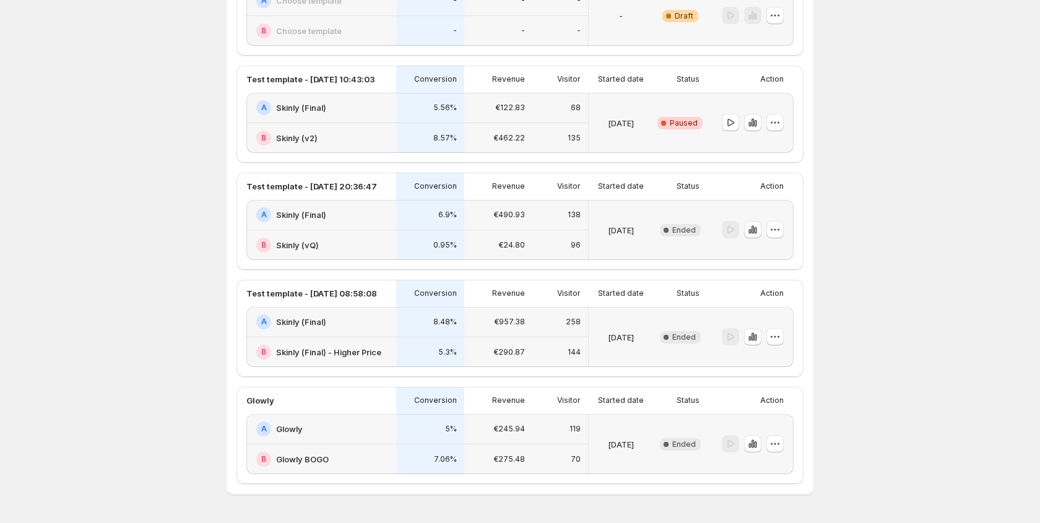
scroll to position [411, 0]
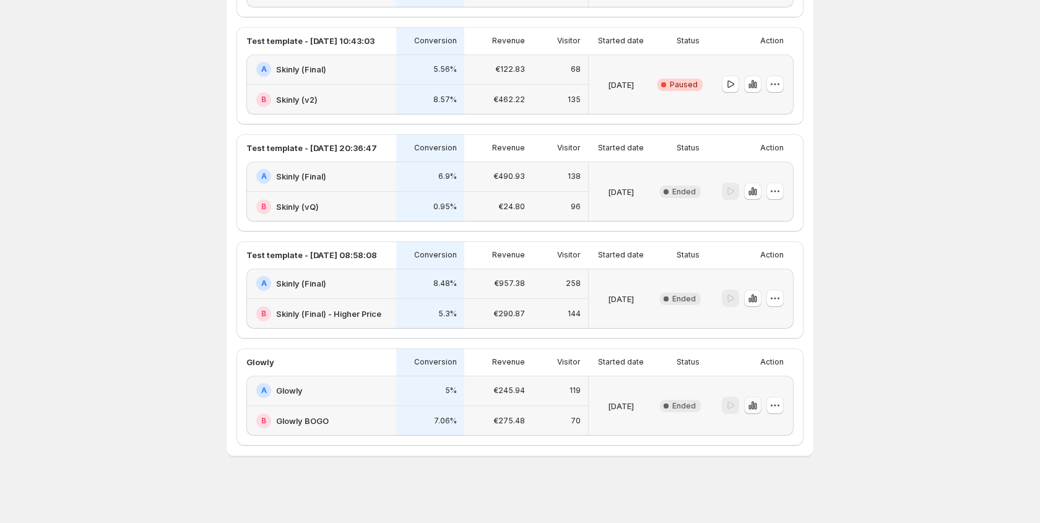
click at [755, 405] on icon "button" at bounding box center [753, 405] width 12 height 12
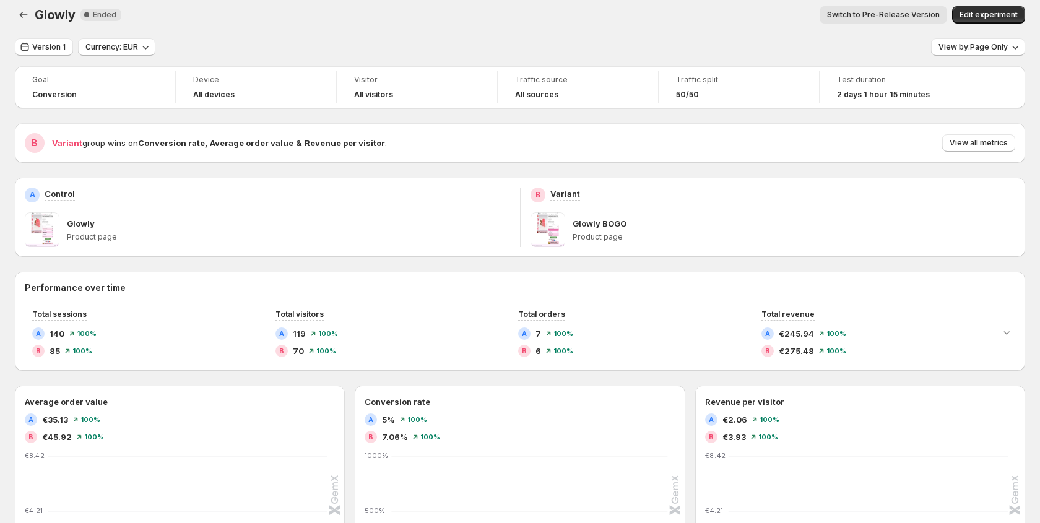
scroll to position [12, 0]
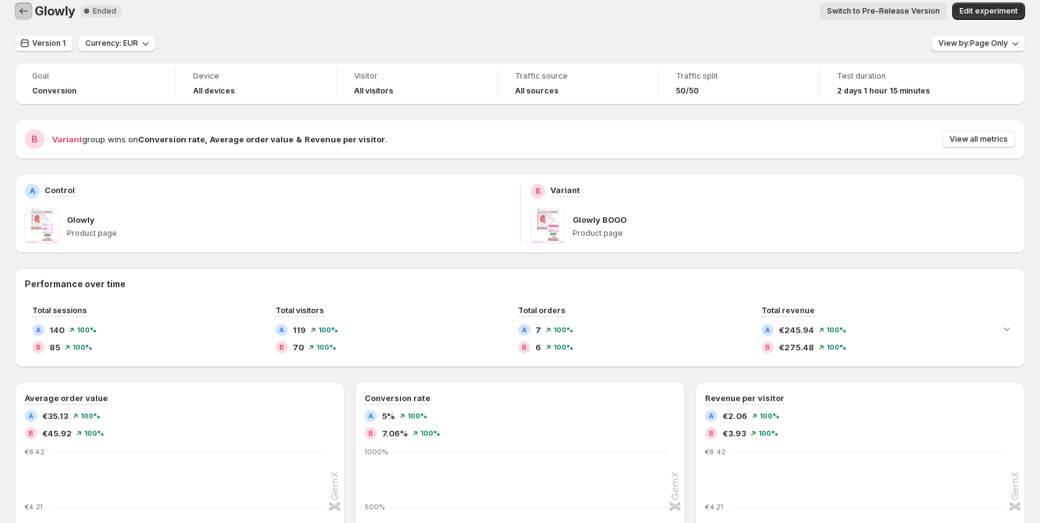
click at [24, 12] on icon "Back" at bounding box center [23, 11] width 12 height 12
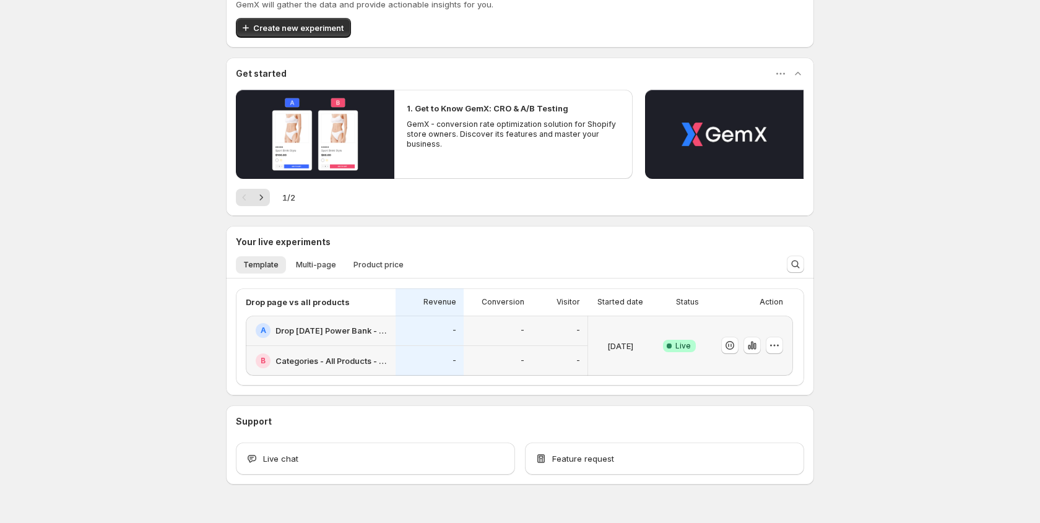
scroll to position [79, 0]
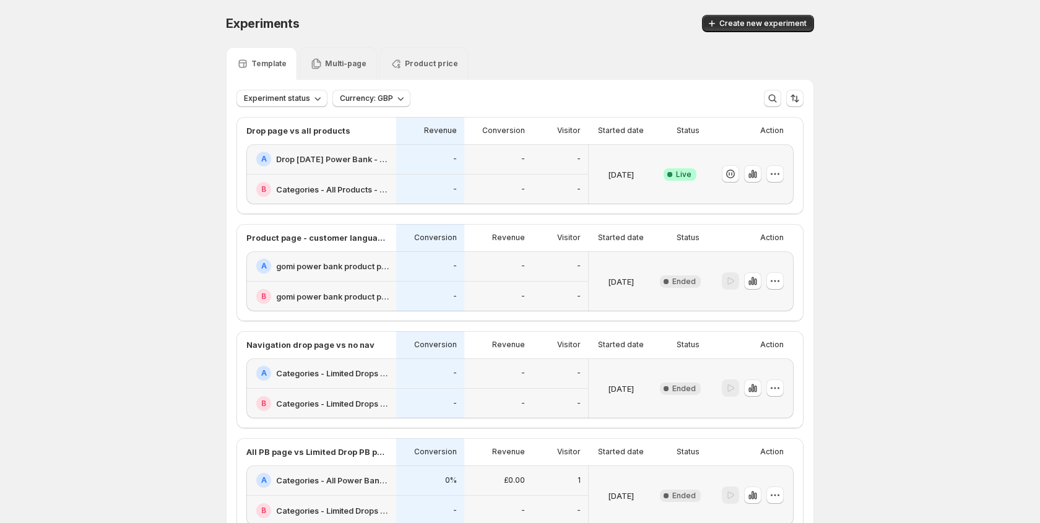
click at [675, 159] on div "Success Complete Live" at bounding box center [680, 174] width 39 height 45
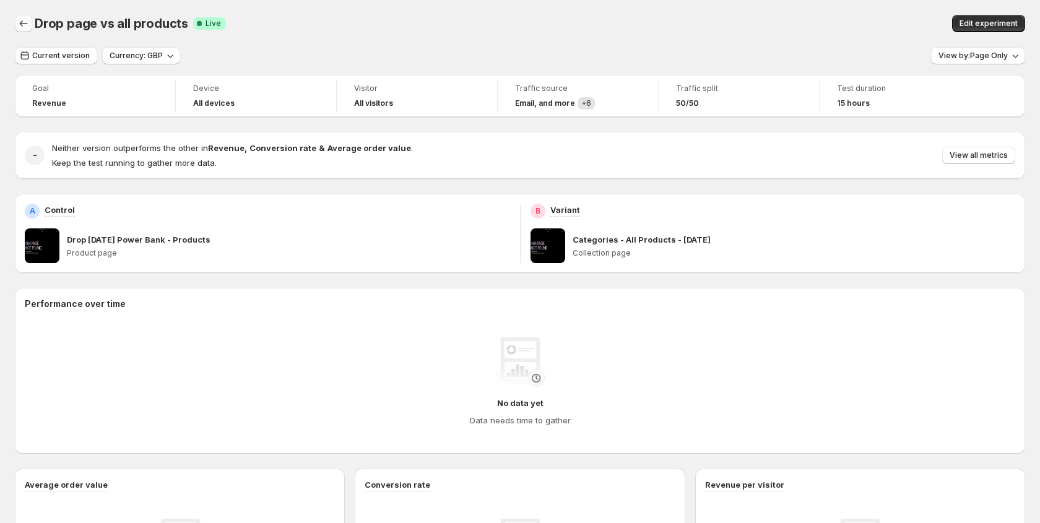
click at [25, 22] on icon "Back" at bounding box center [23, 23] width 12 height 12
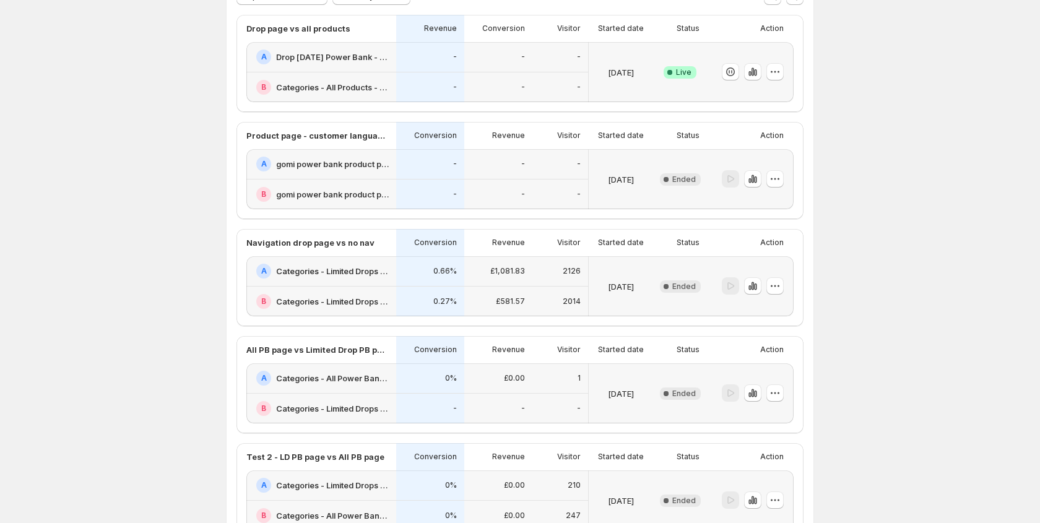
scroll to position [100, 0]
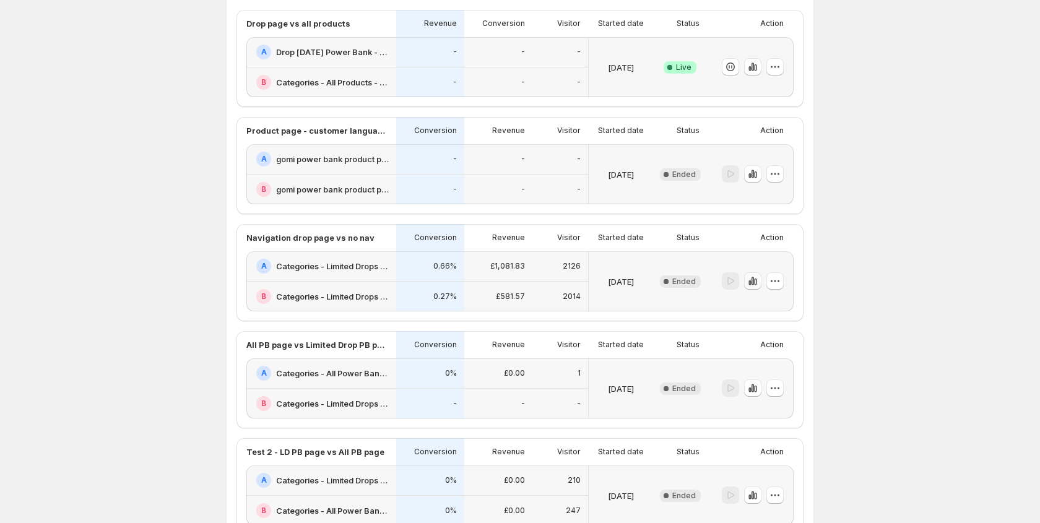
click at [756, 286] on icon "button" at bounding box center [753, 281] width 12 height 12
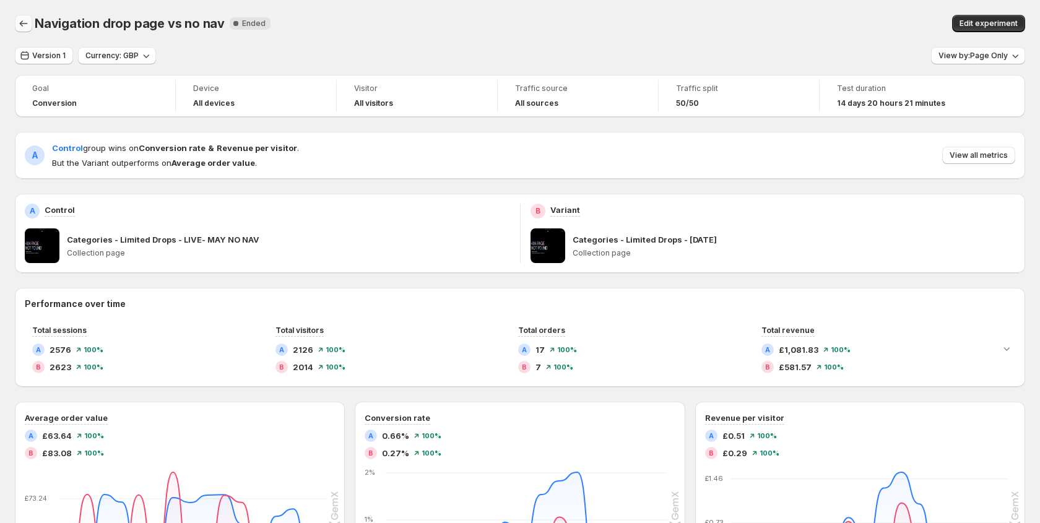
click at [28, 29] on icon "Back" at bounding box center [23, 23] width 12 height 12
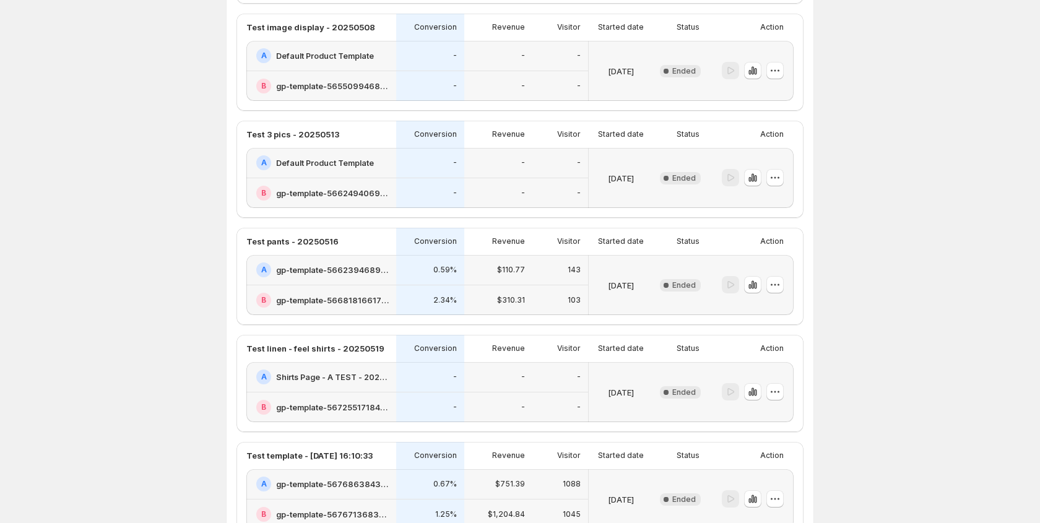
scroll to position [432, 0]
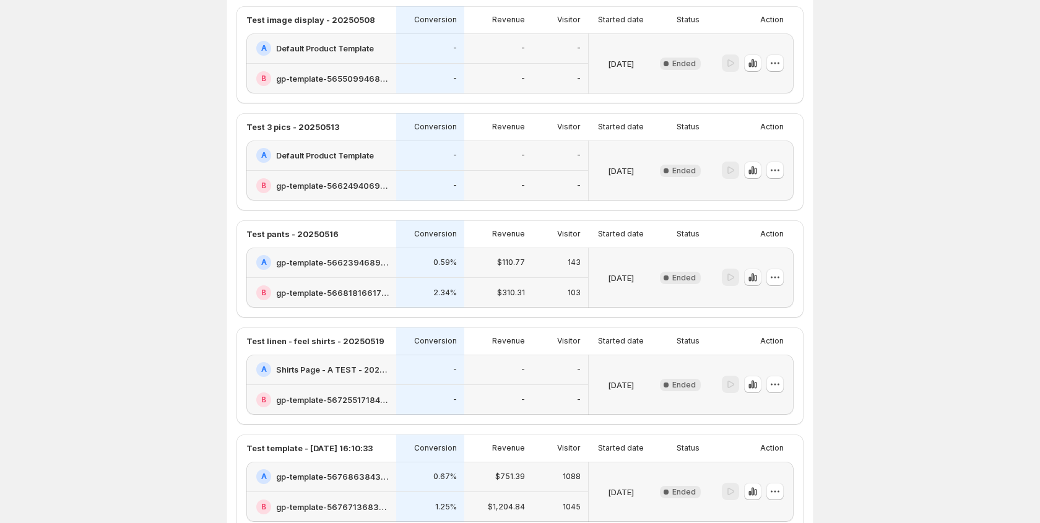
click at [754, 274] on icon "button" at bounding box center [753, 277] width 12 height 12
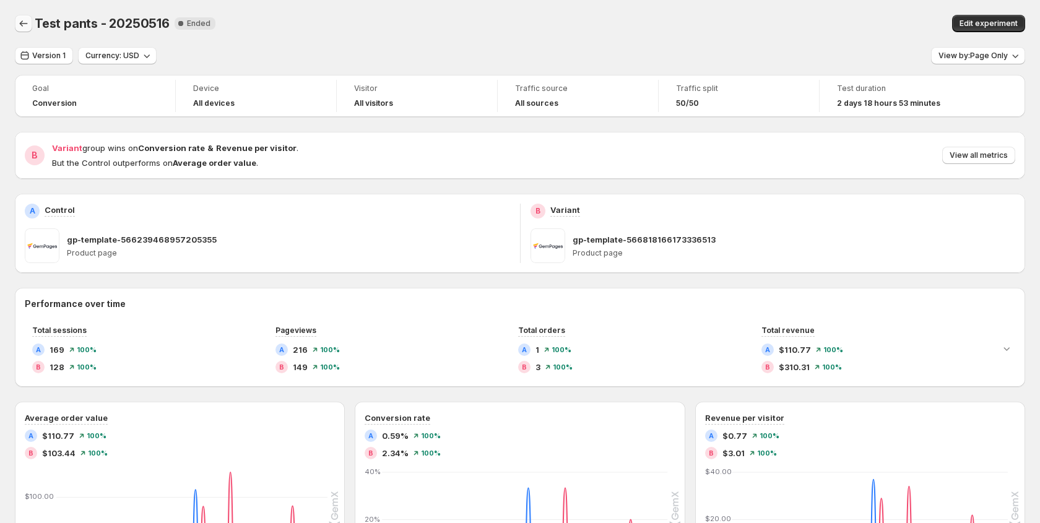
click at [22, 24] on icon "Back" at bounding box center [23, 23] width 12 height 12
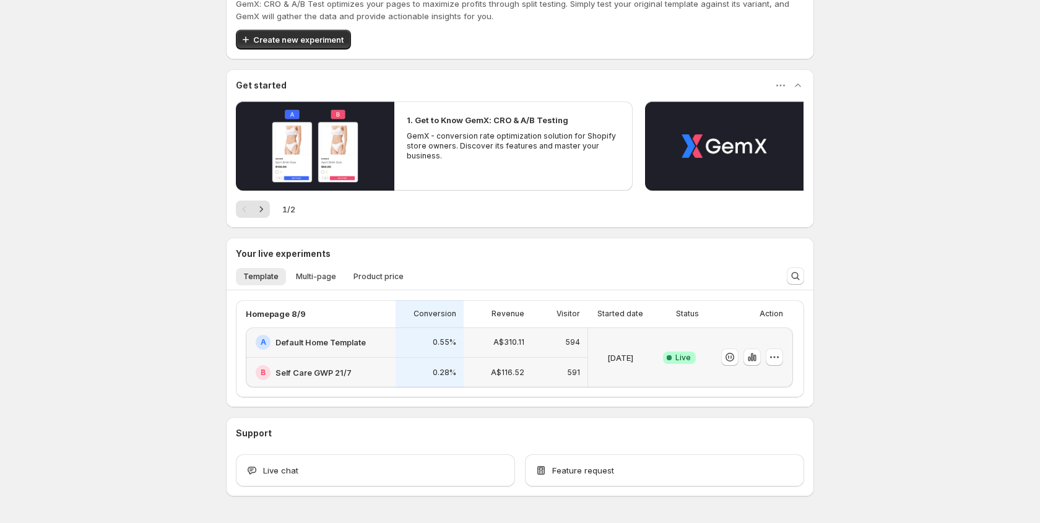
scroll to position [85, 0]
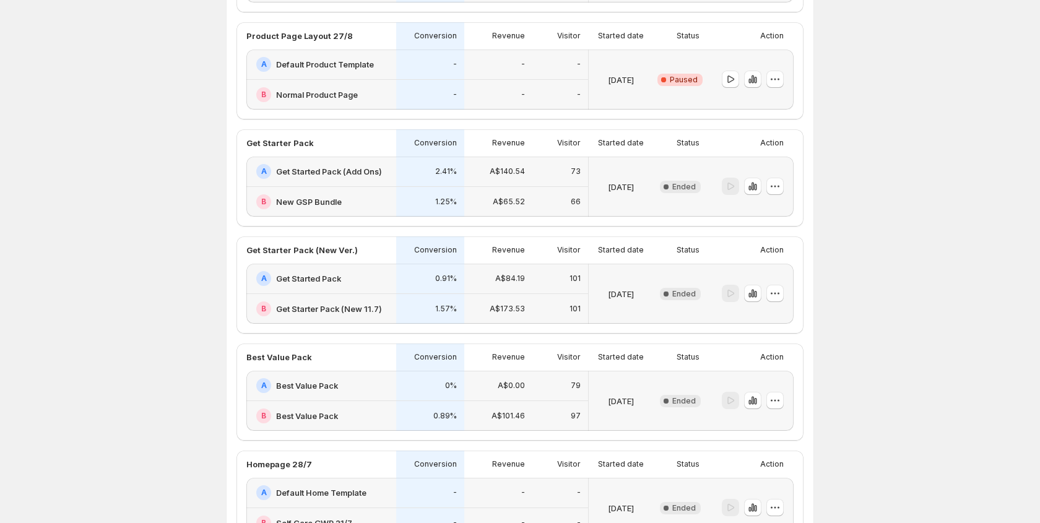
scroll to position [181, 0]
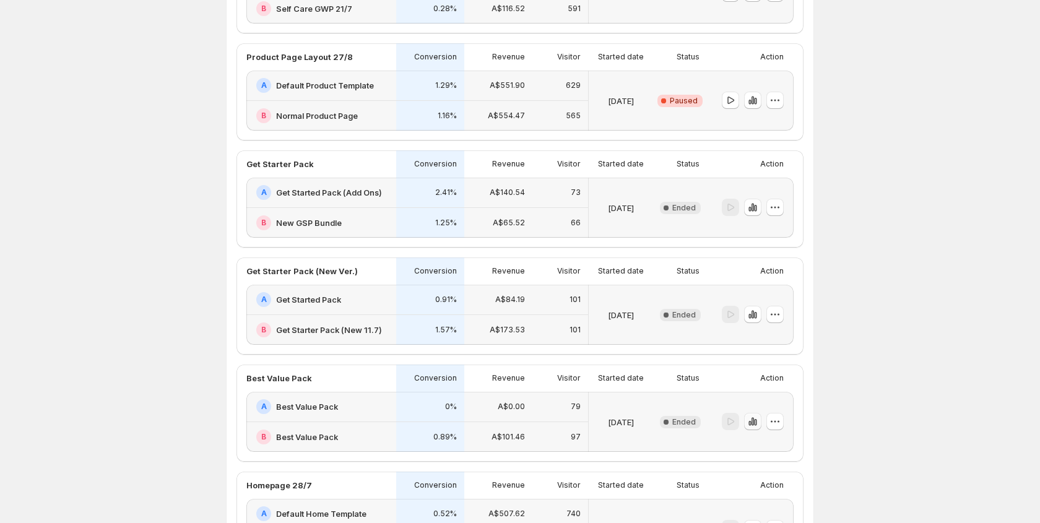
click at [753, 420] on icon "button" at bounding box center [753, 421] width 12 height 12
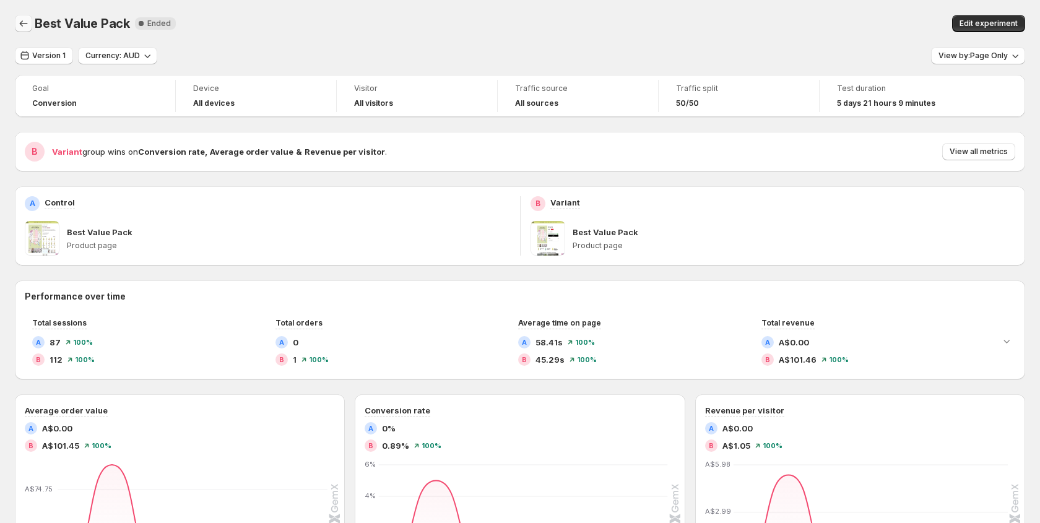
click at [20, 27] on icon "Back" at bounding box center [23, 23] width 12 height 12
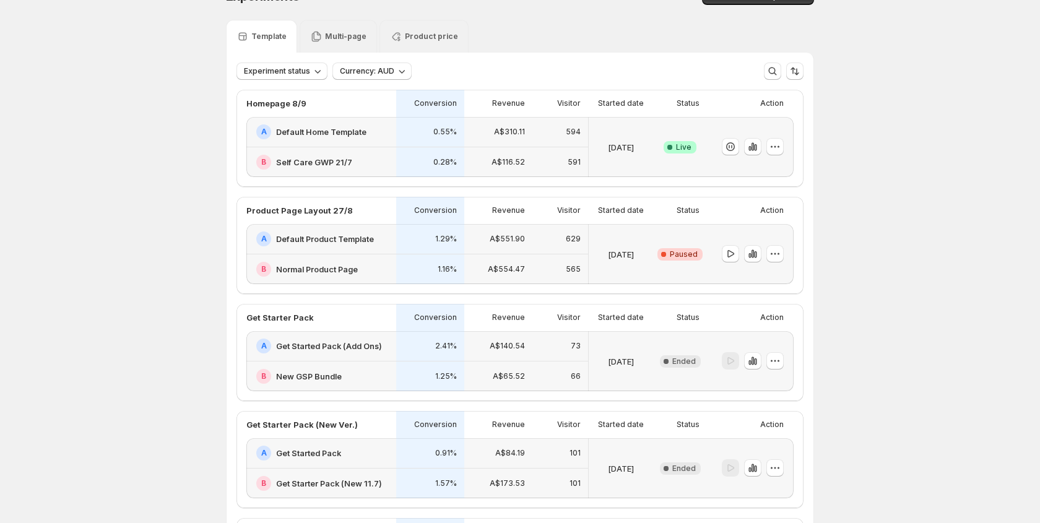
scroll to position [33, 0]
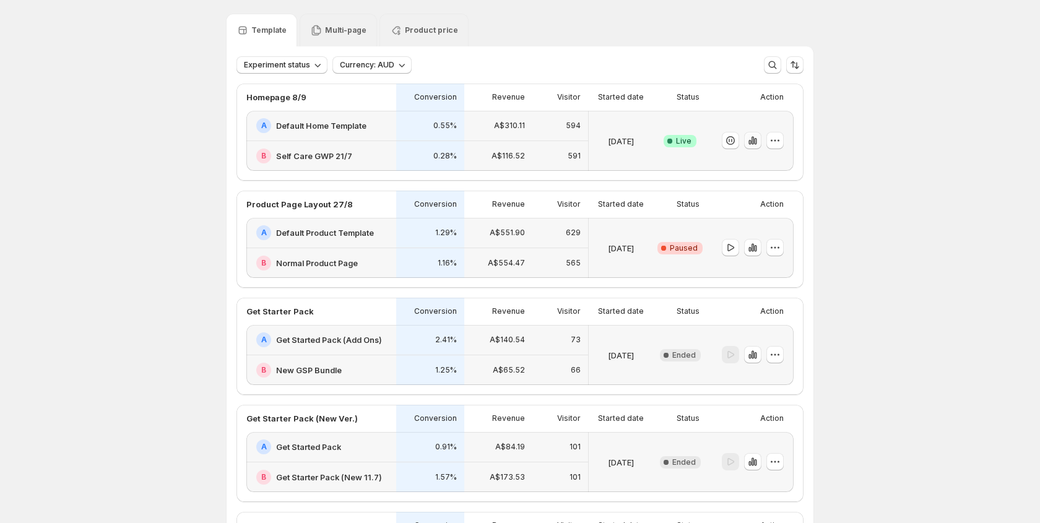
click at [756, 142] on icon "button" at bounding box center [755, 141] width 2 height 7
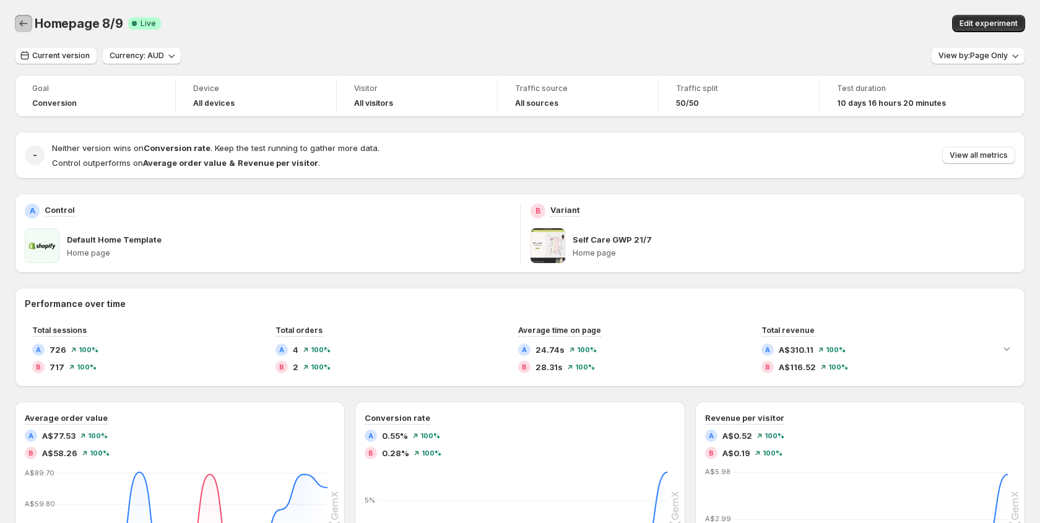
click at [25, 22] on icon "Back" at bounding box center [23, 23] width 12 height 12
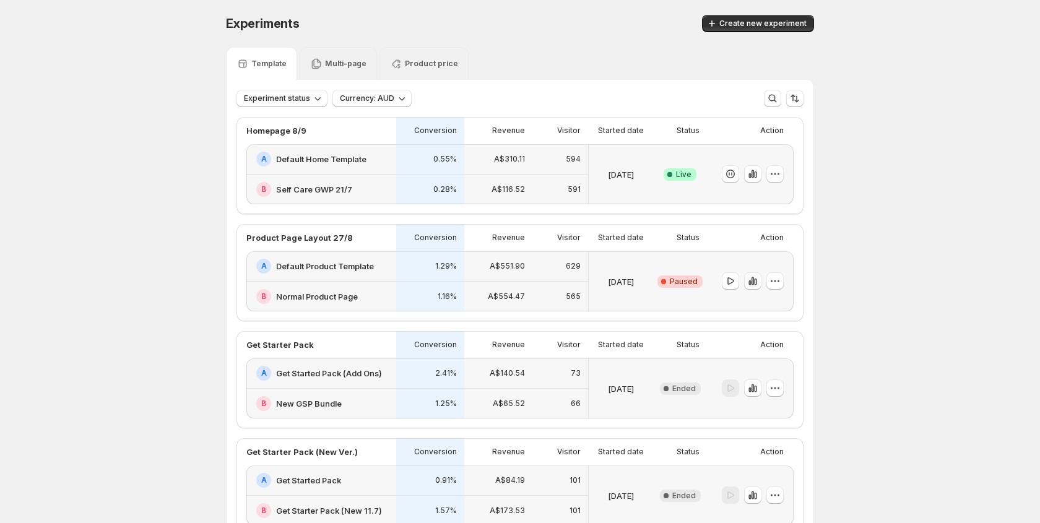
click at [755, 277] on icon "button" at bounding box center [753, 281] width 12 height 12
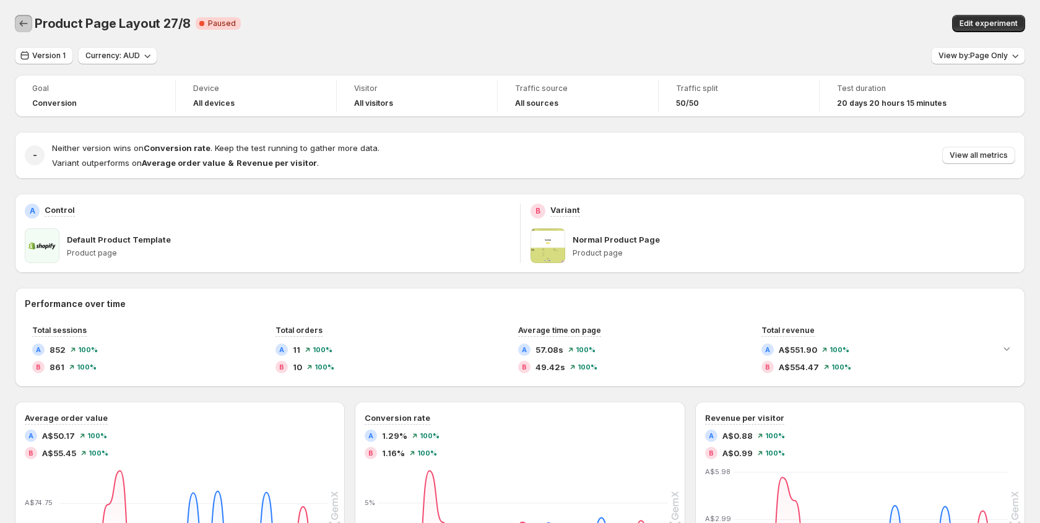
click at [26, 20] on icon "Back" at bounding box center [23, 23] width 12 height 12
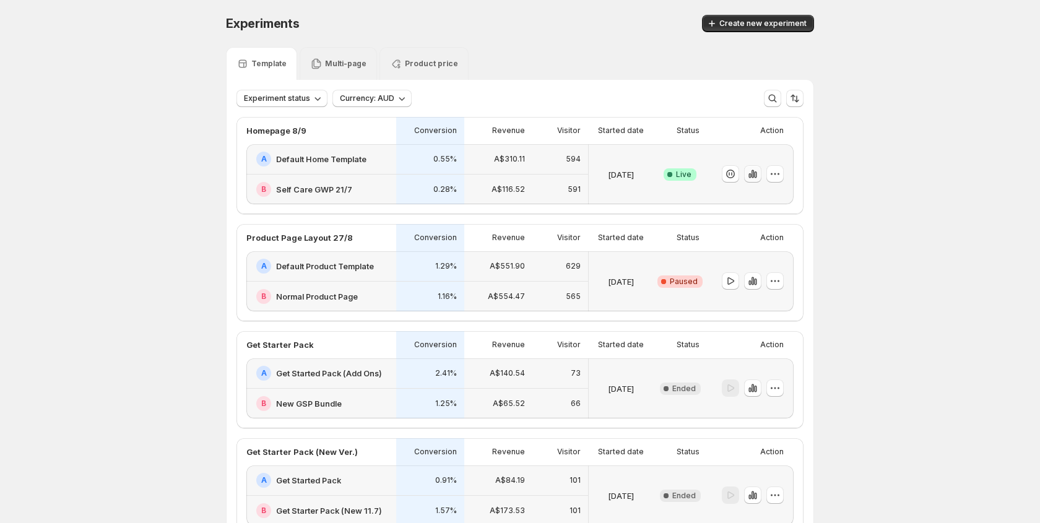
click at [752, 179] on icon "button" at bounding box center [753, 174] width 12 height 12
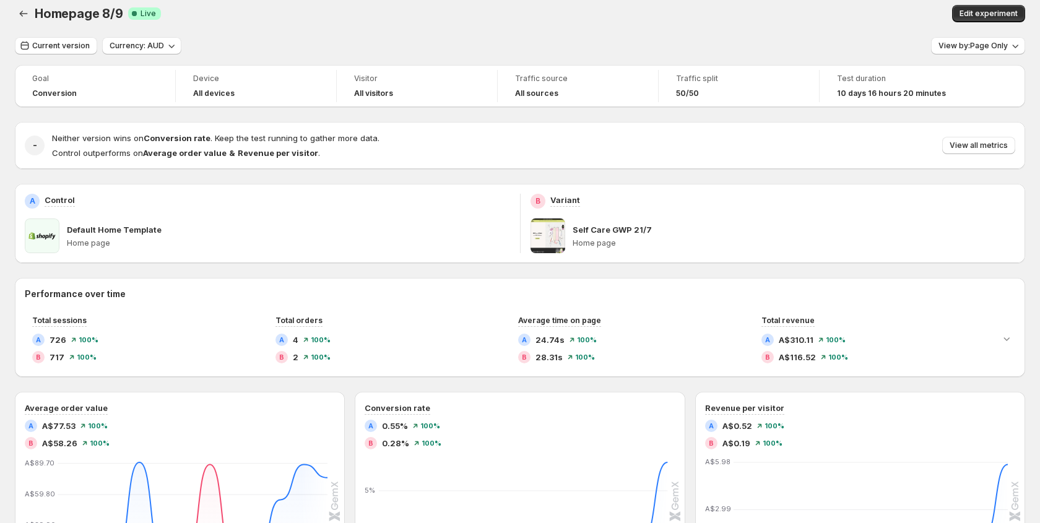
scroll to position [11, 0]
click at [28, 9] on icon "Back" at bounding box center [23, 13] width 12 height 12
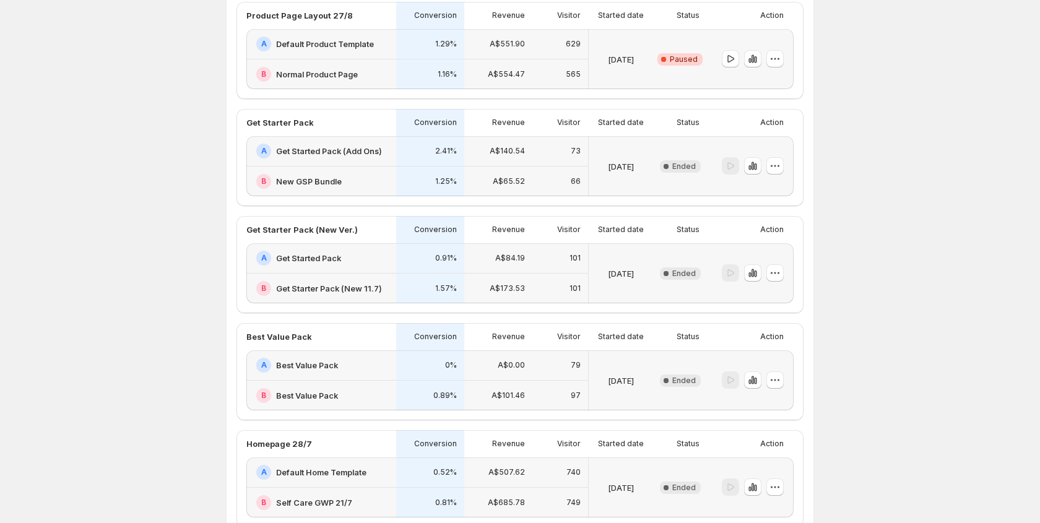
scroll to position [411, 0]
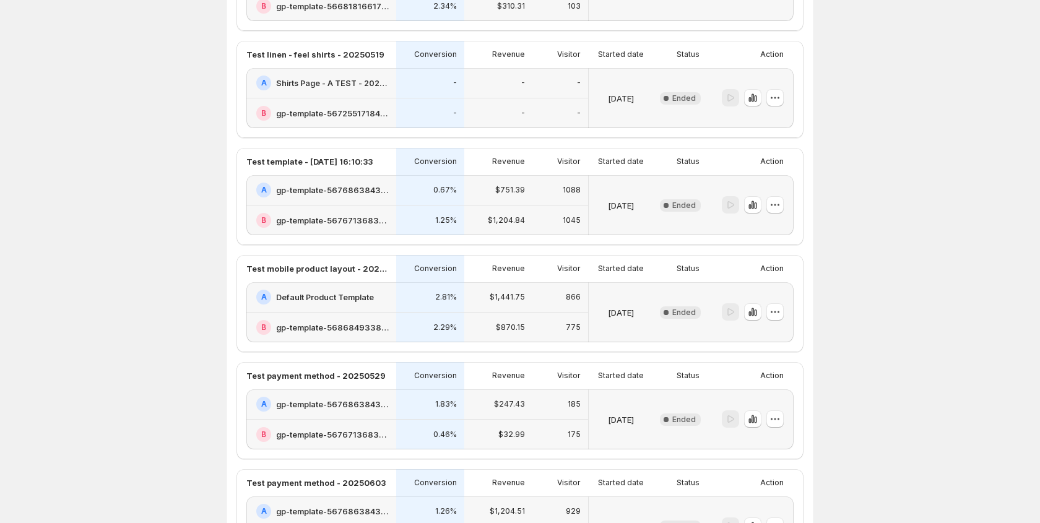
scroll to position [726, 0]
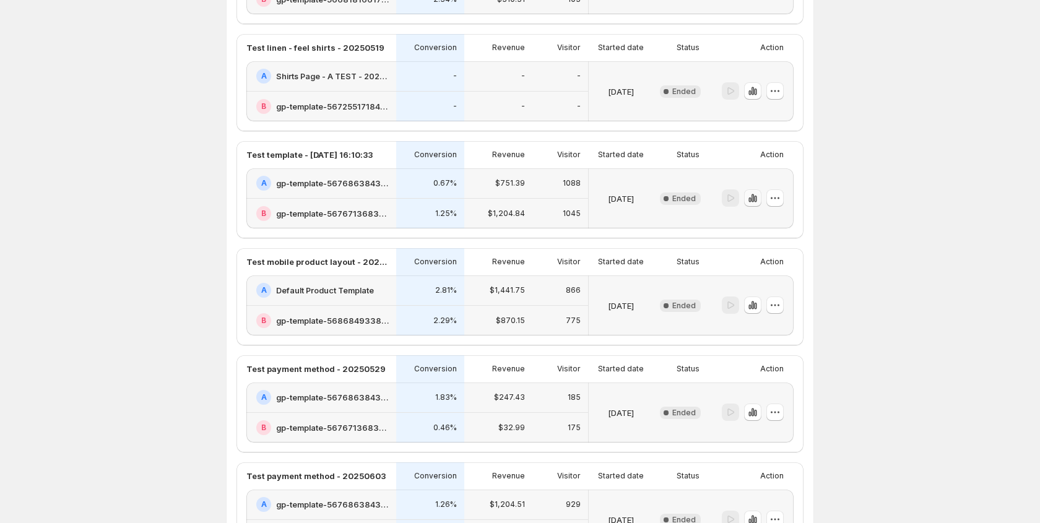
click at [752, 198] on icon "button" at bounding box center [753, 198] width 2 height 8
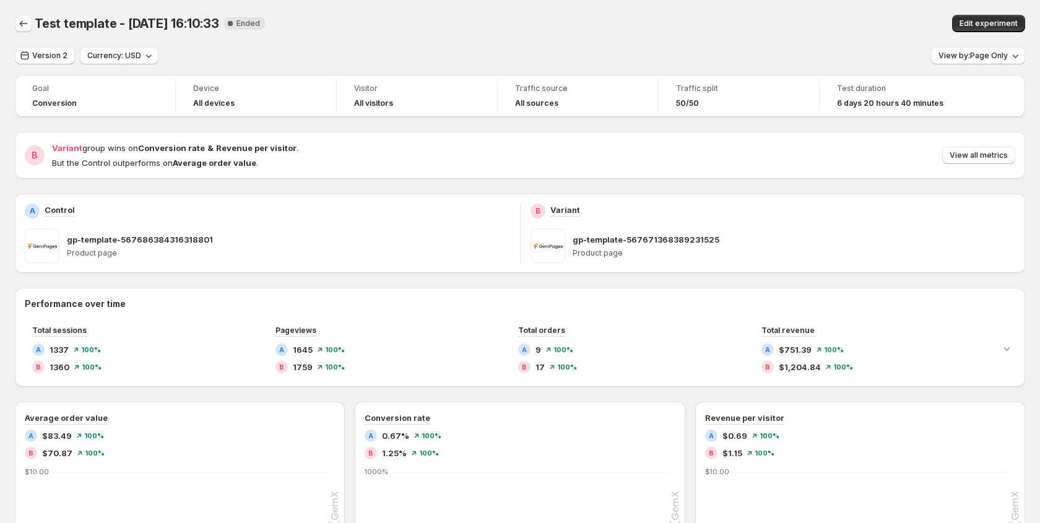
click at [21, 20] on icon "Back" at bounding box center [23, 23] width 12 height 12
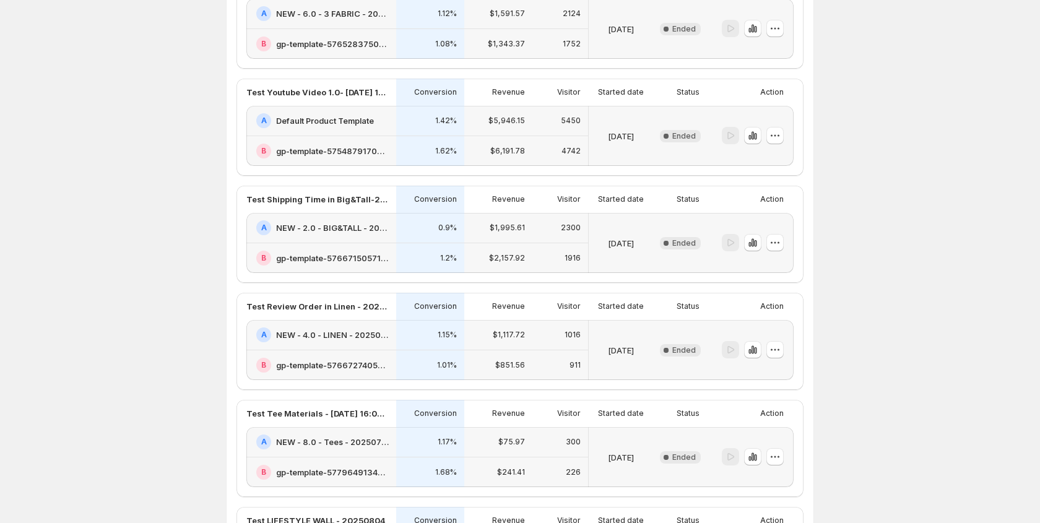
scroll to position [1594, 0]
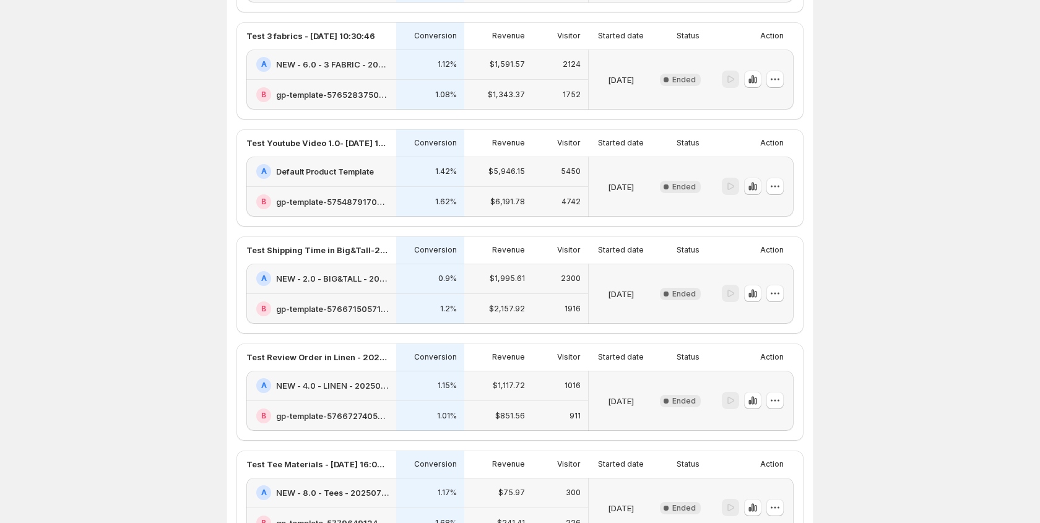
click at [760, 188] on button "button" at bounding box center [752, 186] width 17 height 17
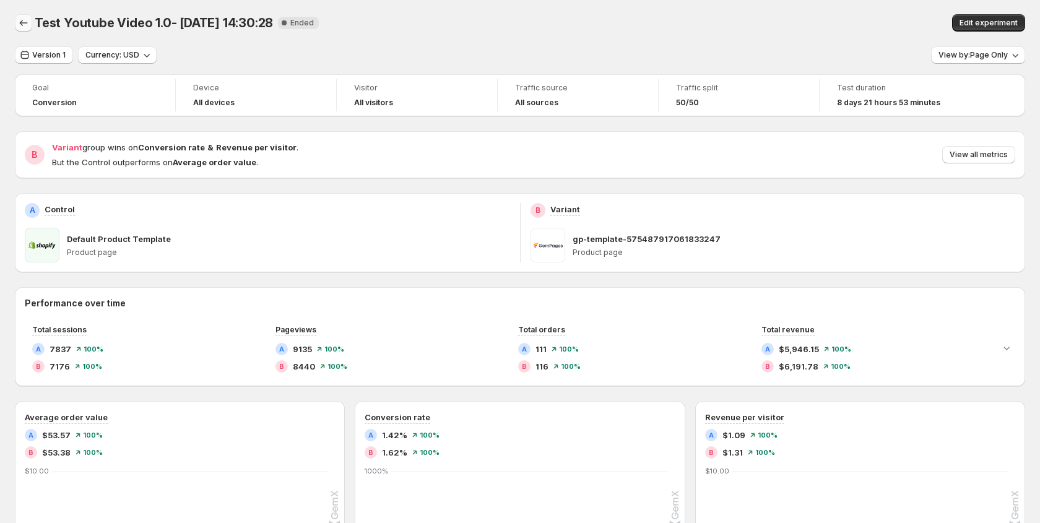
click at [30, 23] on button "Back" at bounding box center [23, 22] width 17 height 17
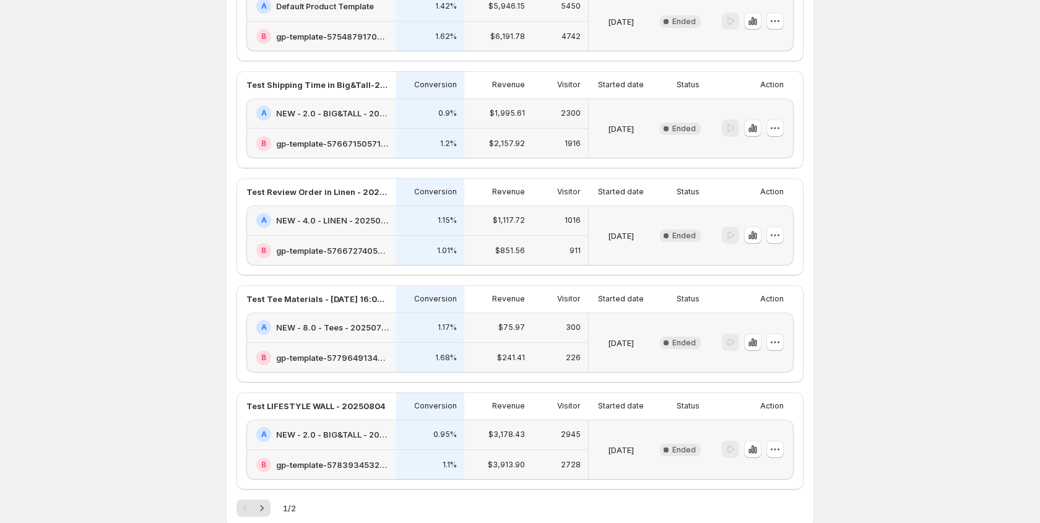
scroll to position [1831, 0]
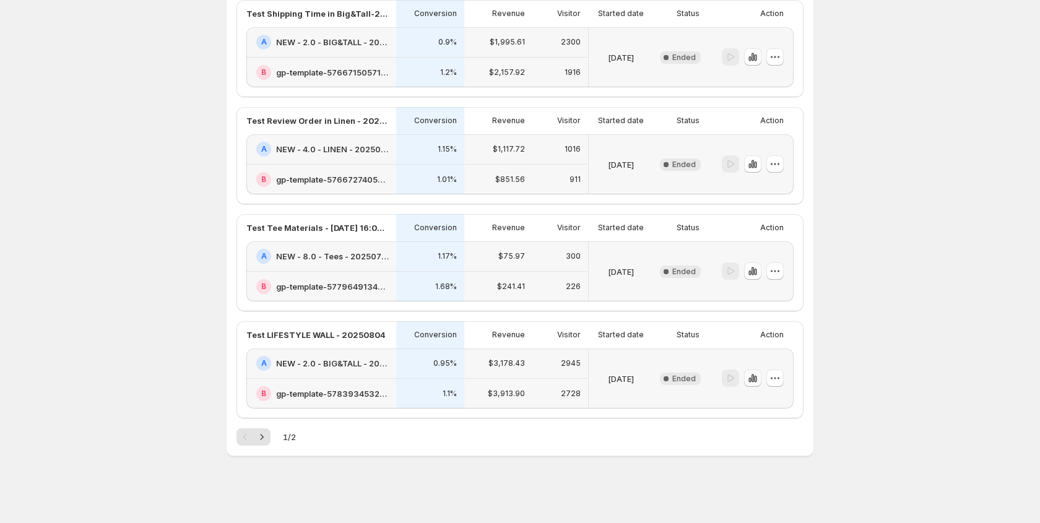
click at [753, 381] on icon "button" at bounding box center [753, 379] width 2 height 8
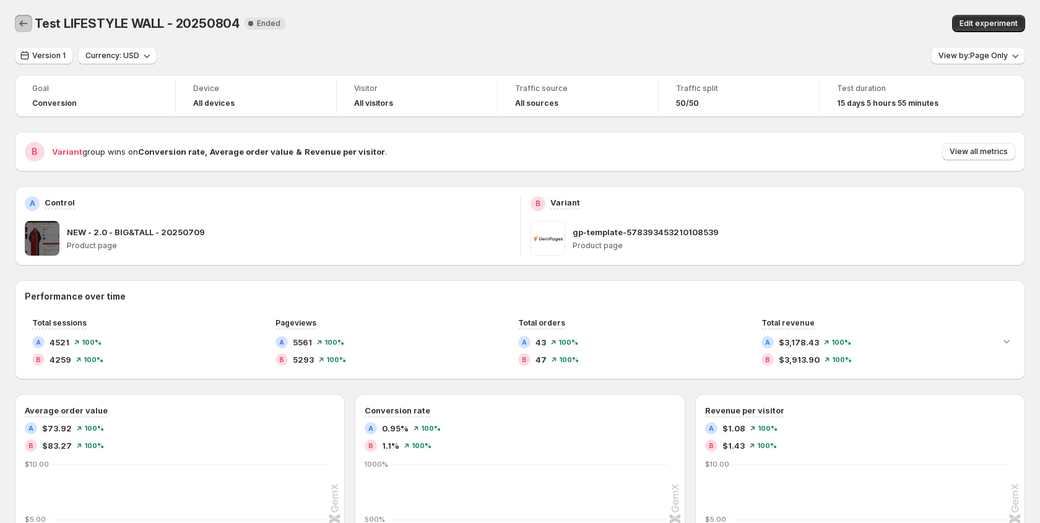
click at [21, 28] on icon "Back" at bounding box center [23, 23] width 12 height 12
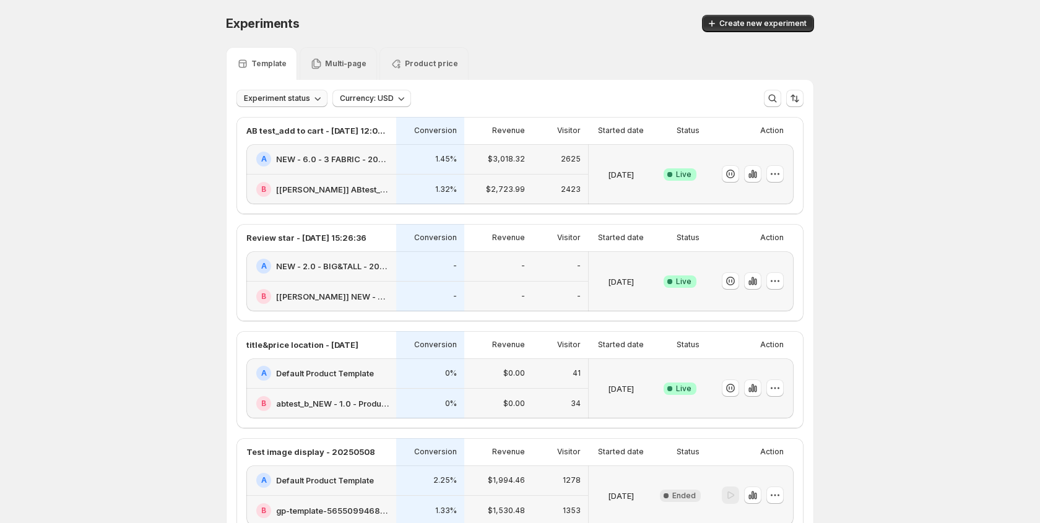
click at [311, 99] on icon "button" at bounding box center [317, 98] width 12 height 12
click at [791, 97] on icon "Sort the results" at bounding box center [795, 98] width 12 height 12
click at [752, 172] on icon "button" at bounding box center [753, 174] width 2 height 8
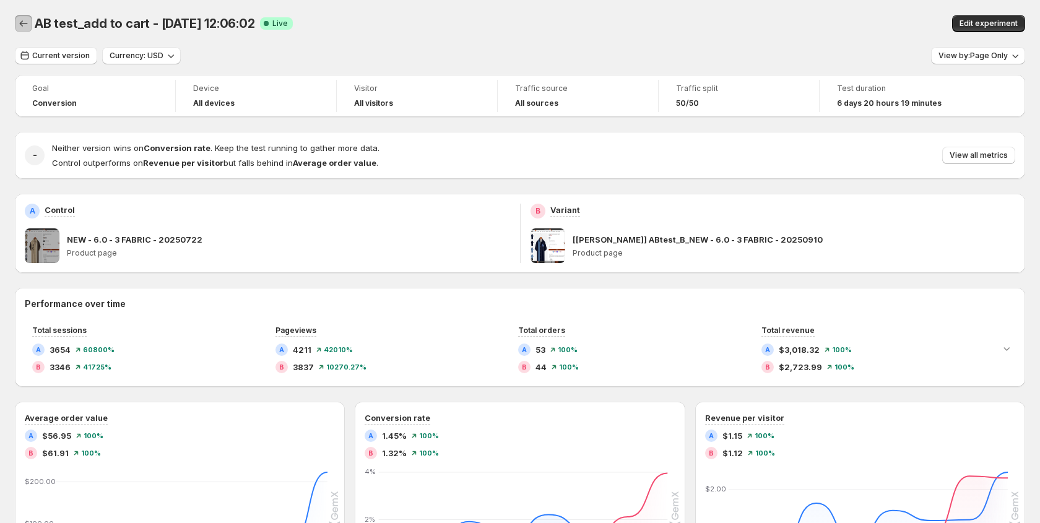
drag, startPoint x: 25, startPoint y: 22, endPoint x: 154, endPoint y: 63, distance: 135.7
click at [25, 22] on icon "Back" at bounding box center [23, 23] width 12 height 12
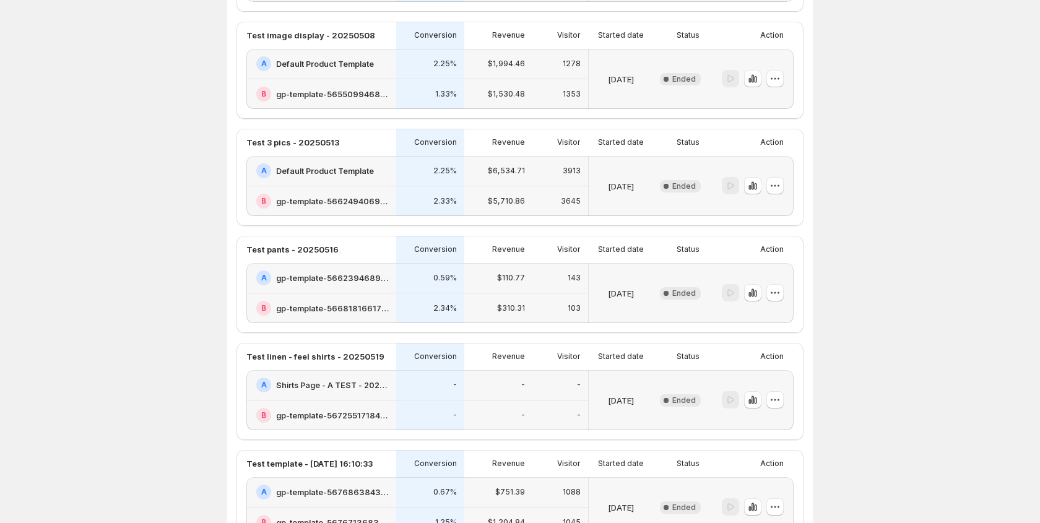
scroll to position [419, 0]
click at [755, 290] on icon "button" at bounding box center [755, 292] width 2 height 7
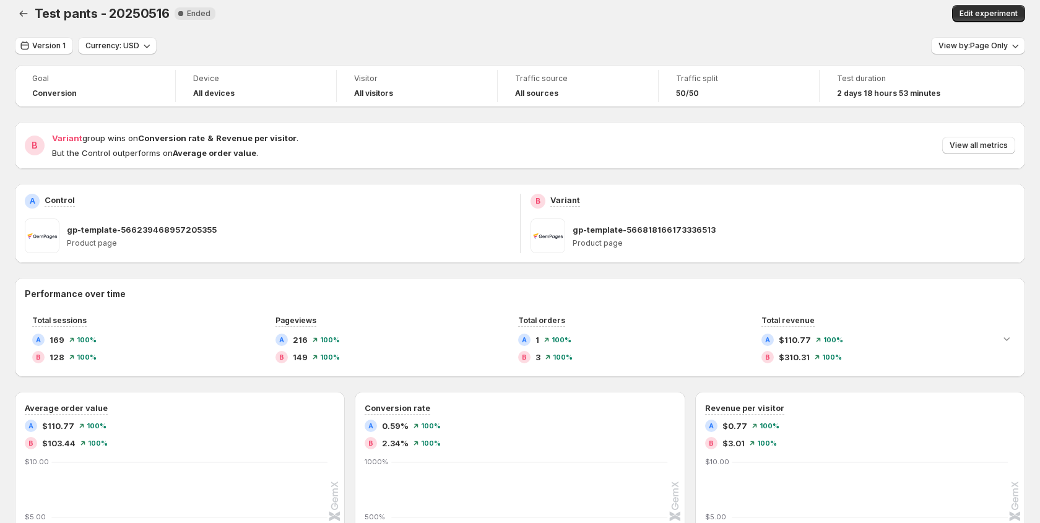
scroll to position [11, 0]
click at [22, 14] on icon "Back" at bounding box center [23, 13] width 12 height 12
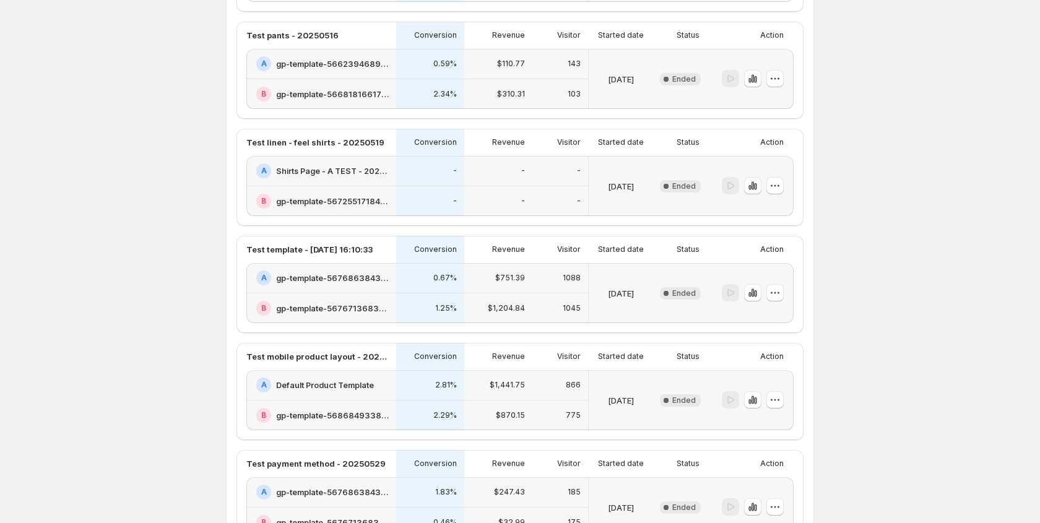
scroll to position [635, 0]
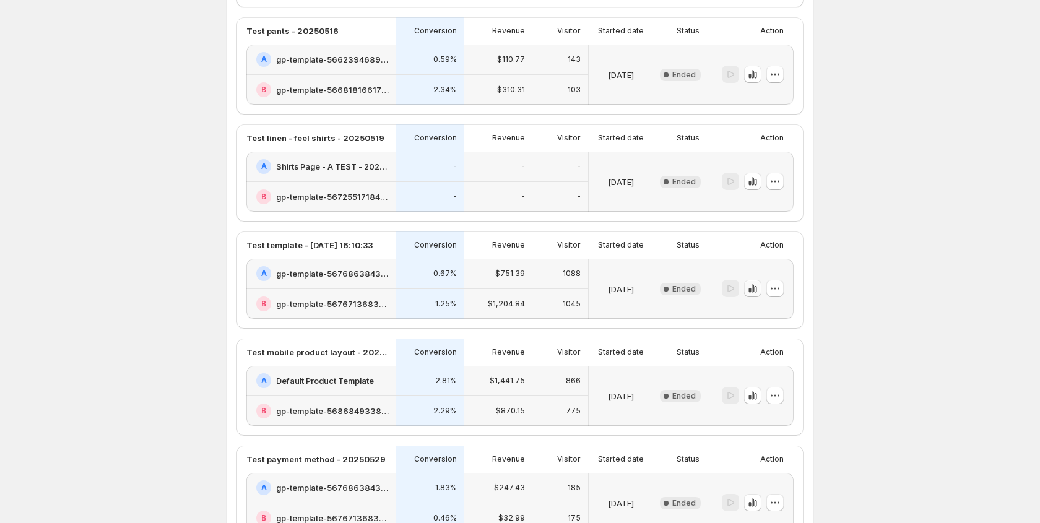
click at [753, 291] on icon "button" at bounding box center [753, 289] width 2 height 8
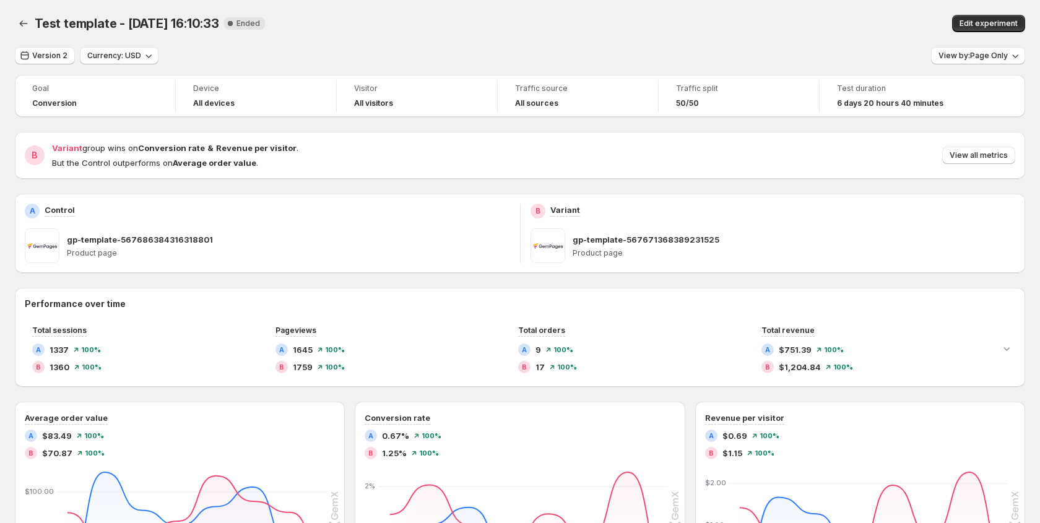
click at [10, 20] on div "Test template - May 22, 16:10:33. This page is ready Test template - May 22, 16…" at bounding box center [520, 472] width 1040 height 945
click at [17, 22] on icon "Back" at bounding box center [23, 23] width 12 height 12
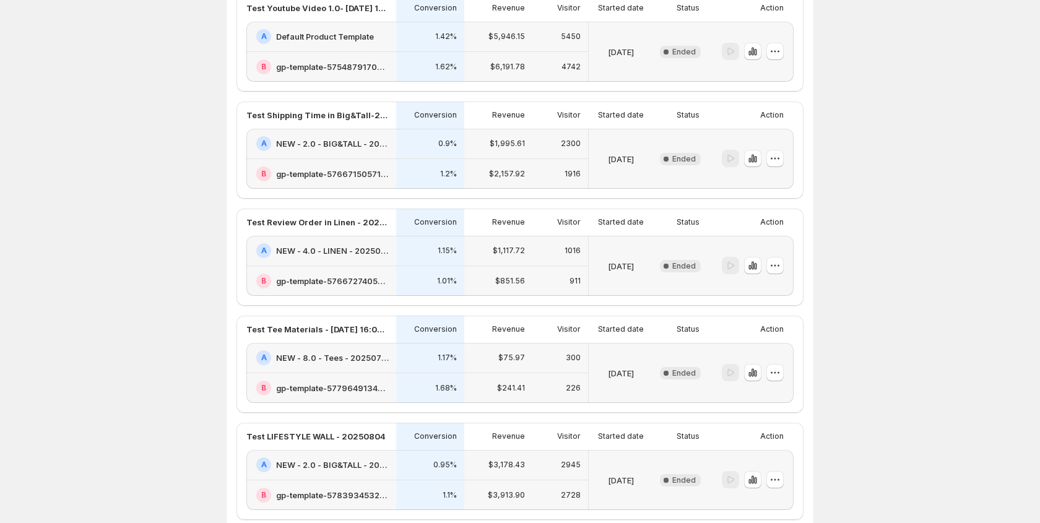
scroll to position [1831, 0]
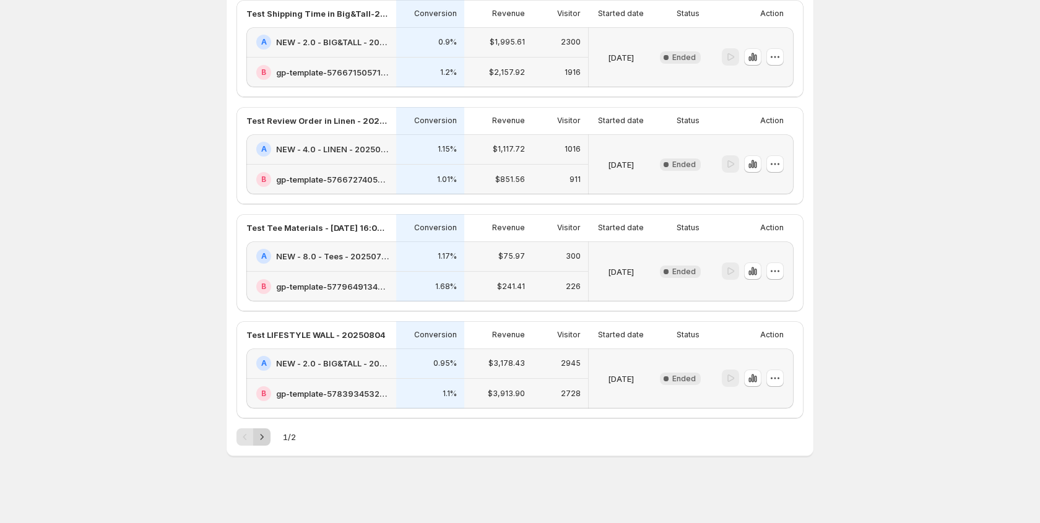
click at [265, 439] on icon "Next" at bounding box center [262, 437] width 12 height 12
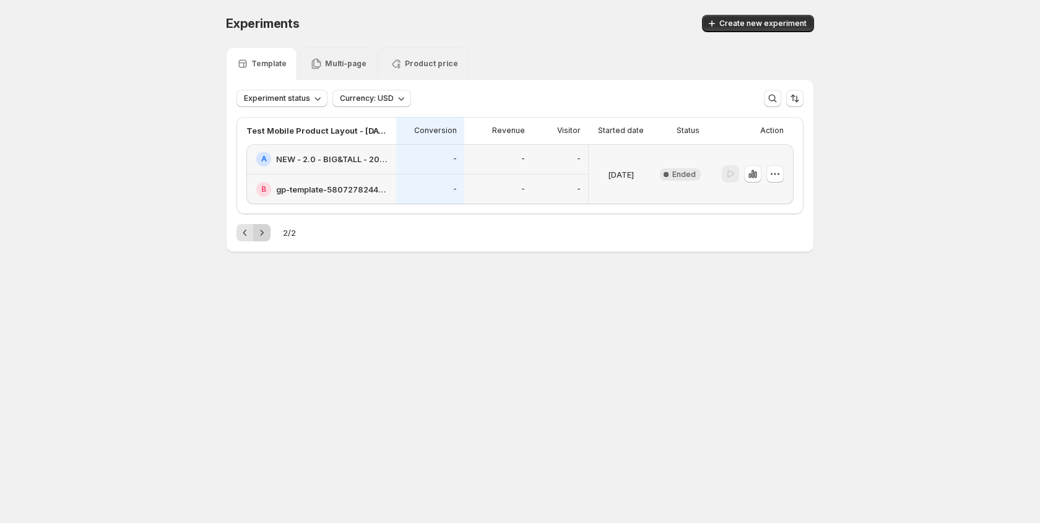
scroll to position [0, 0]
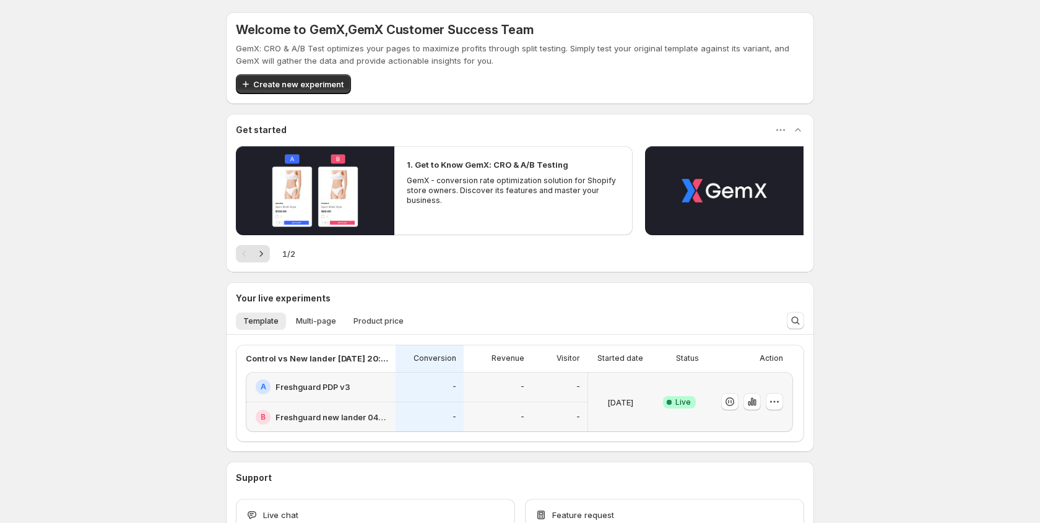
scroll to position [85, 0]
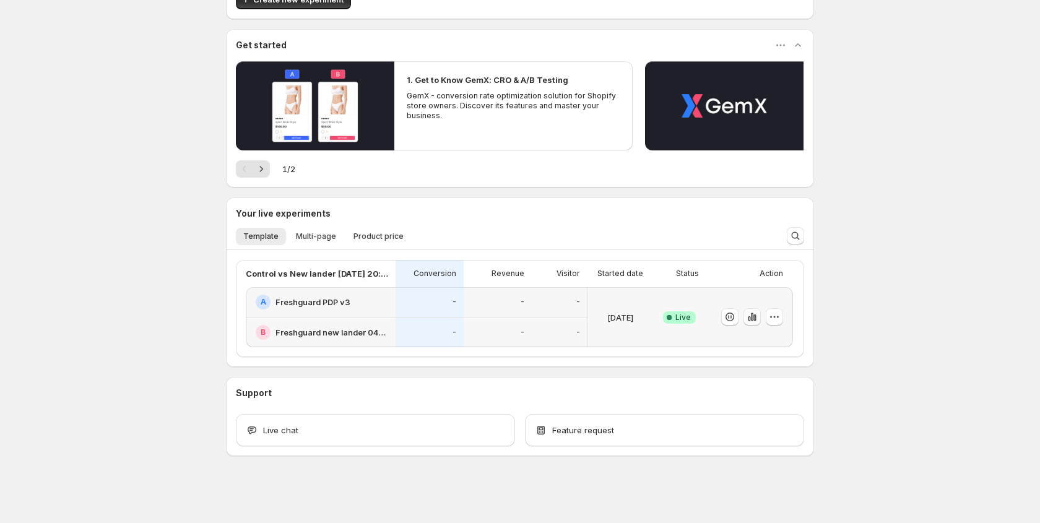
click at [753, 320] on icon "button" at bounding box center [752, 317] width 12 height 12
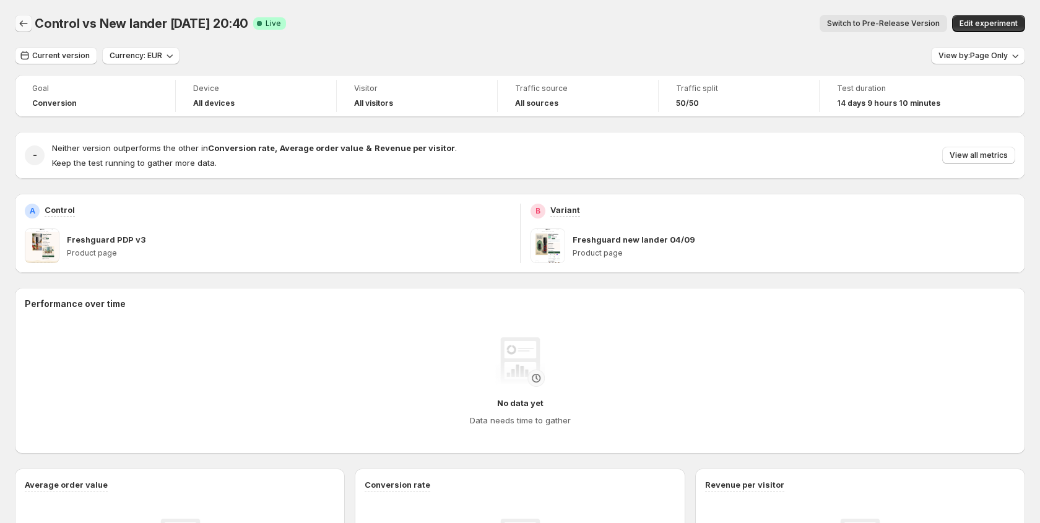
click at [25, 22] on icon "Back" at bounding box center [23, 23] width 12 height 12
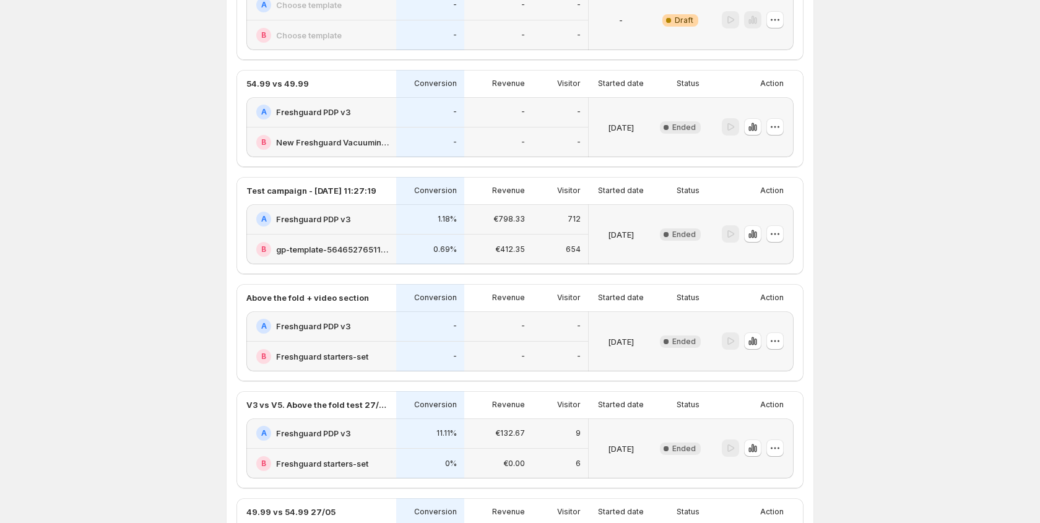
scroll to position [562, 0]
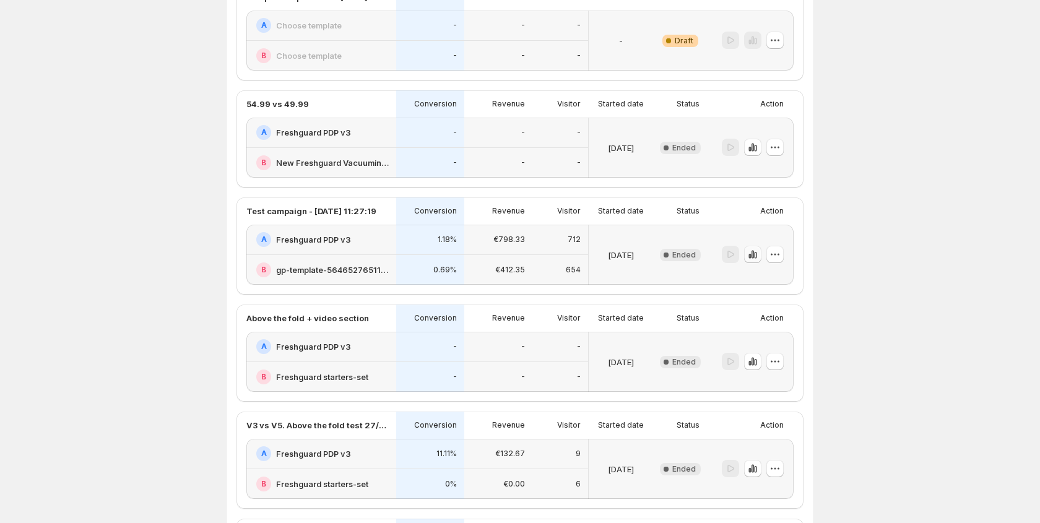
click at [754, 254] on icon "button" at bounding box center [755, 255] width 2 height 7
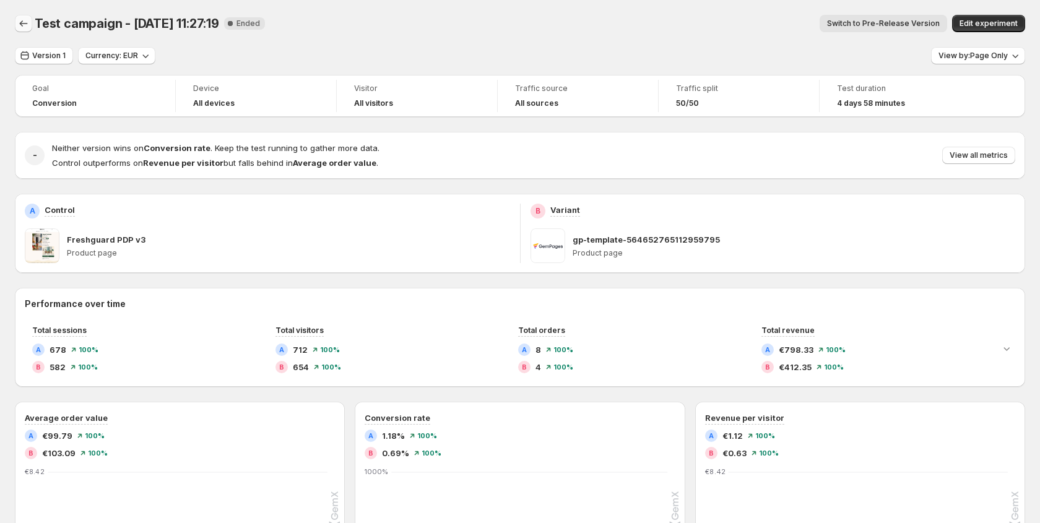
click at [22, 27] on icon "Back" at bounding box center [23, 23] width 12 height 12
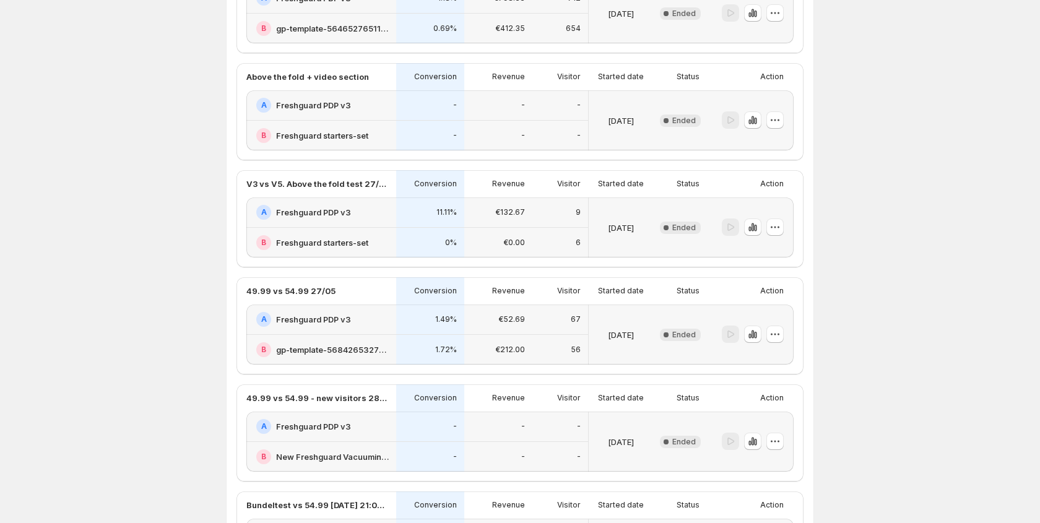
scroll to position [817, 0]
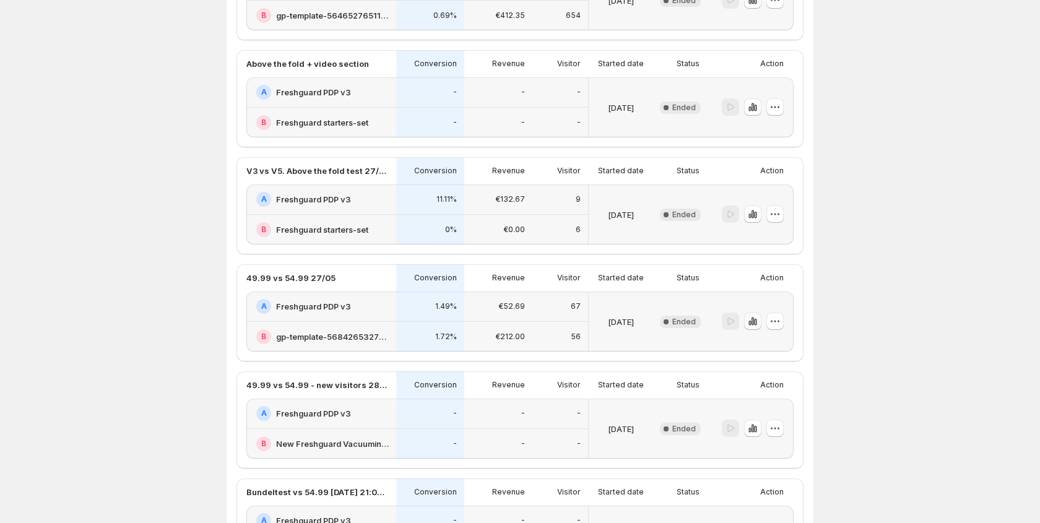
click at [753, 324] on icon "button" at bounding box center [753, 321] width 12 height 12
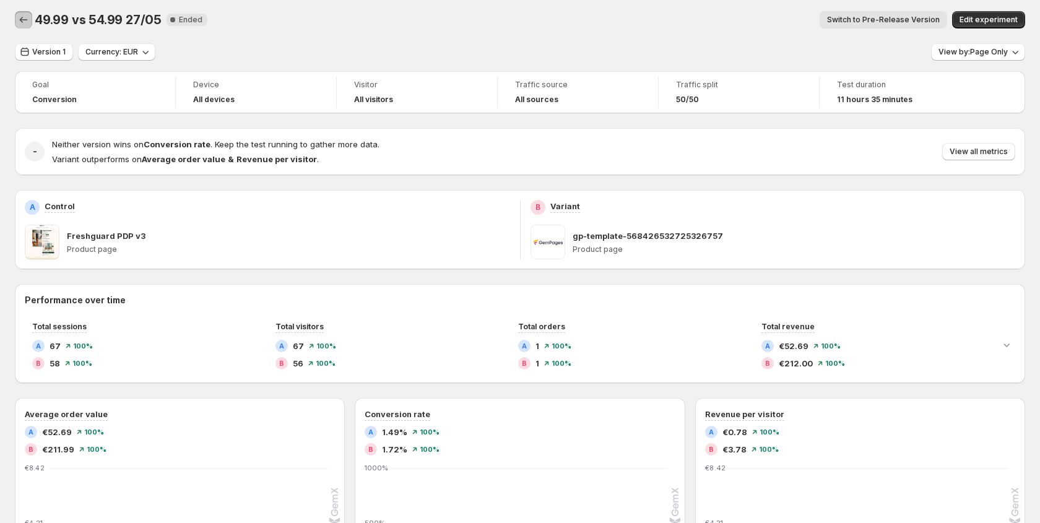
click at [19, 24] on icon "Back" at bounding box center [23, 20] width 12 height 12
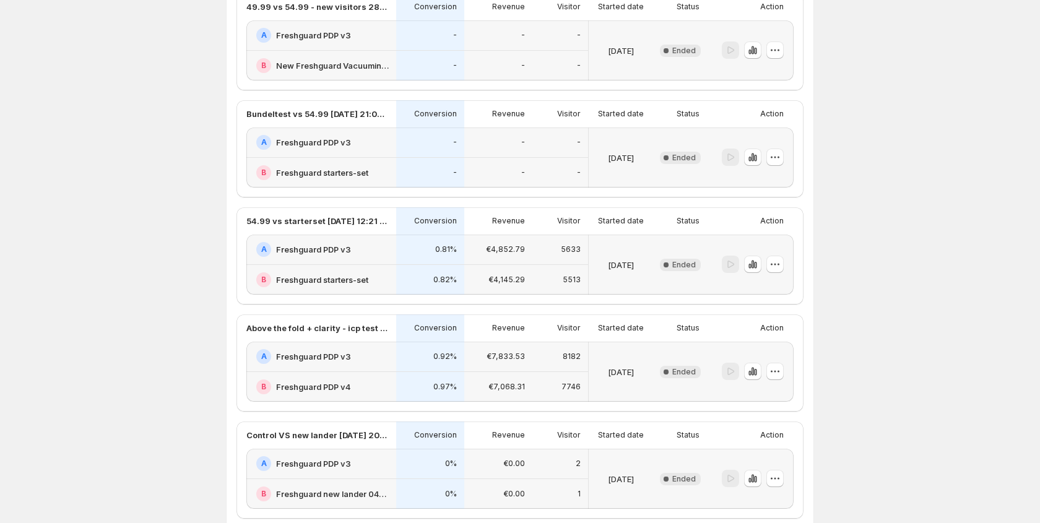
scroll to position [1268, 0]
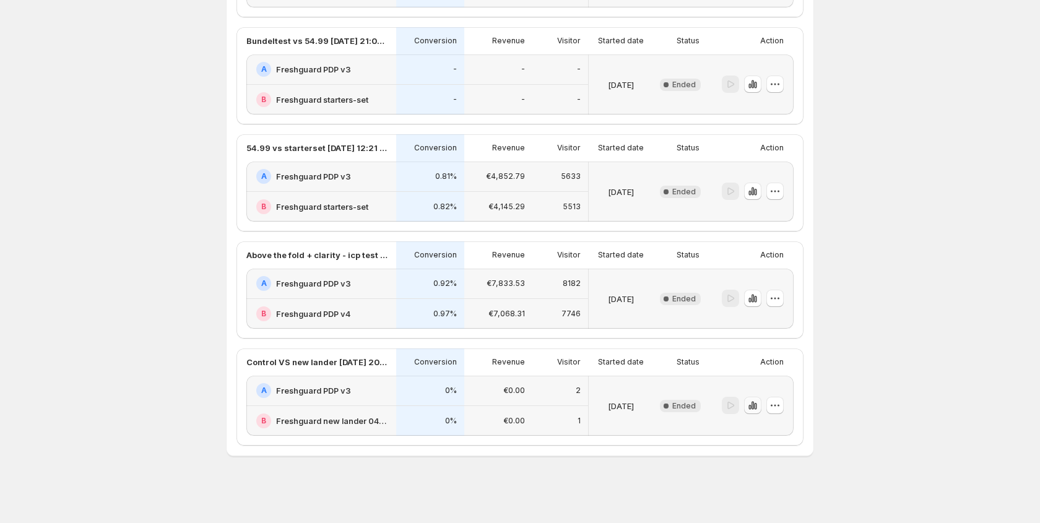
click at [759, 407] on button "button" at bounding box center [752, 405] width 17 height 17
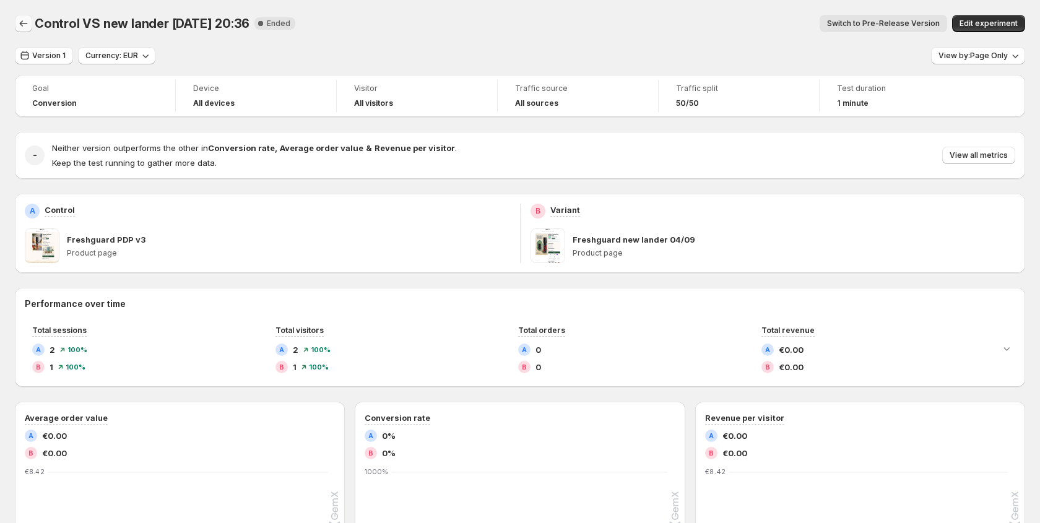
click at [30, 28] on button "Back" at bounding box center [23, 23] width 17 height 17
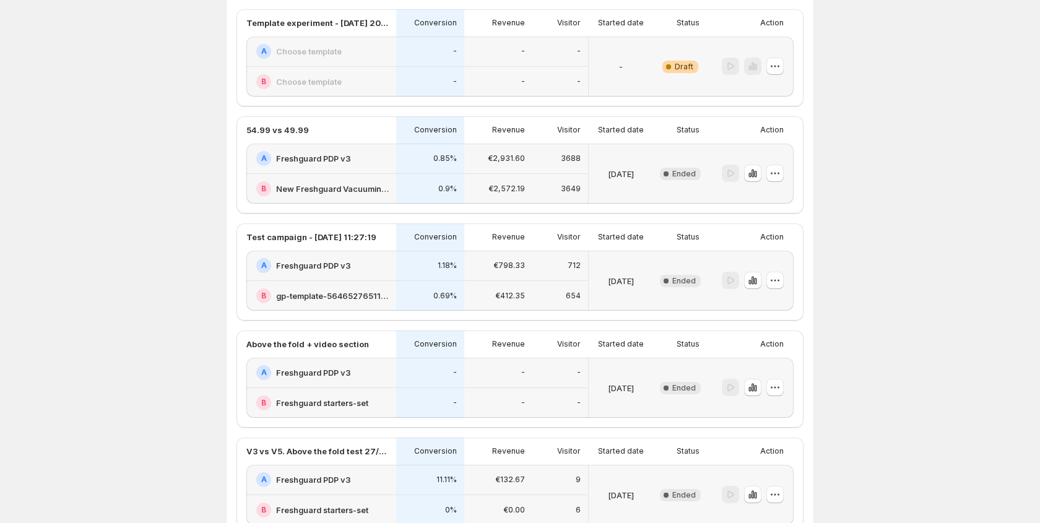
scroll to position [449, 0]
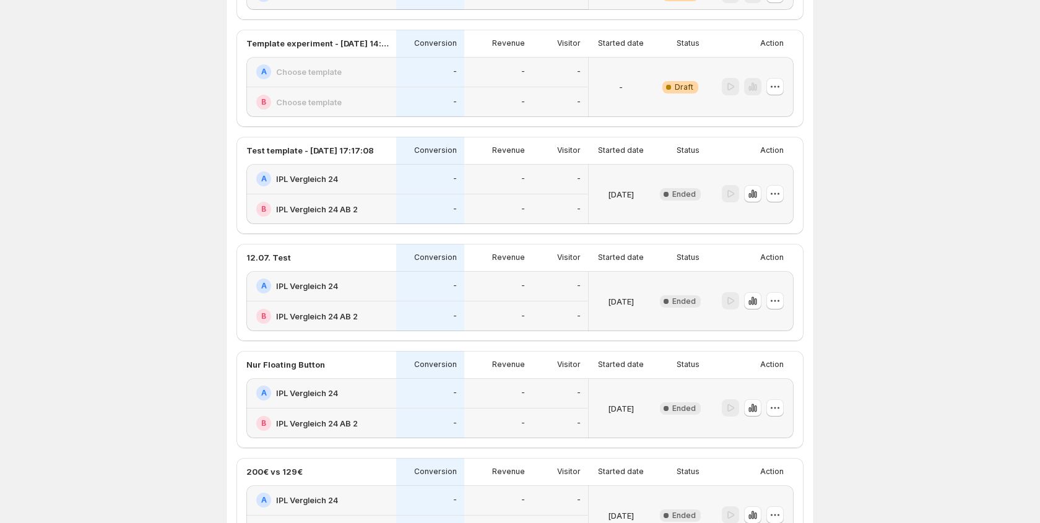
scroll to position [178, 0]
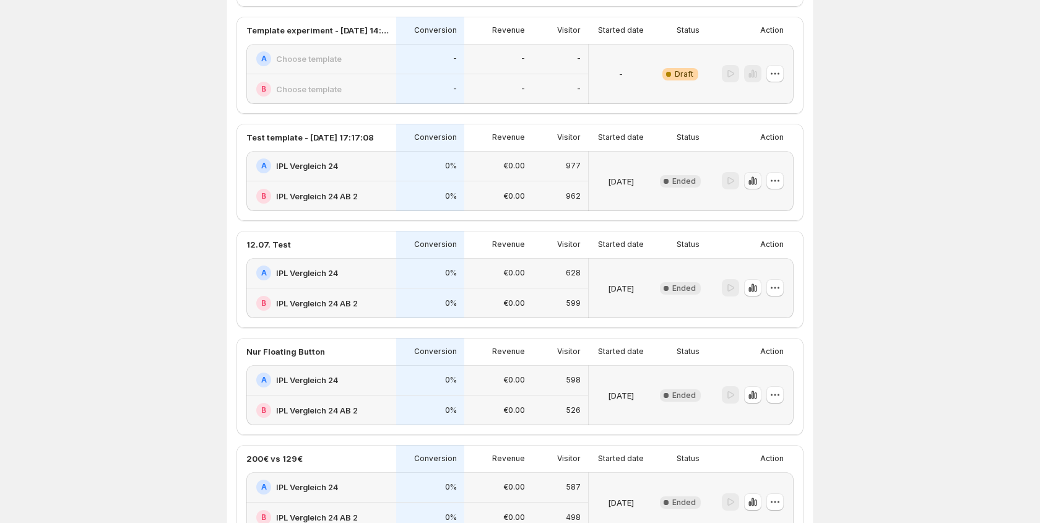
click at [756, 183] on icon "button" at bounding box center [755, 181] width 2 height 7
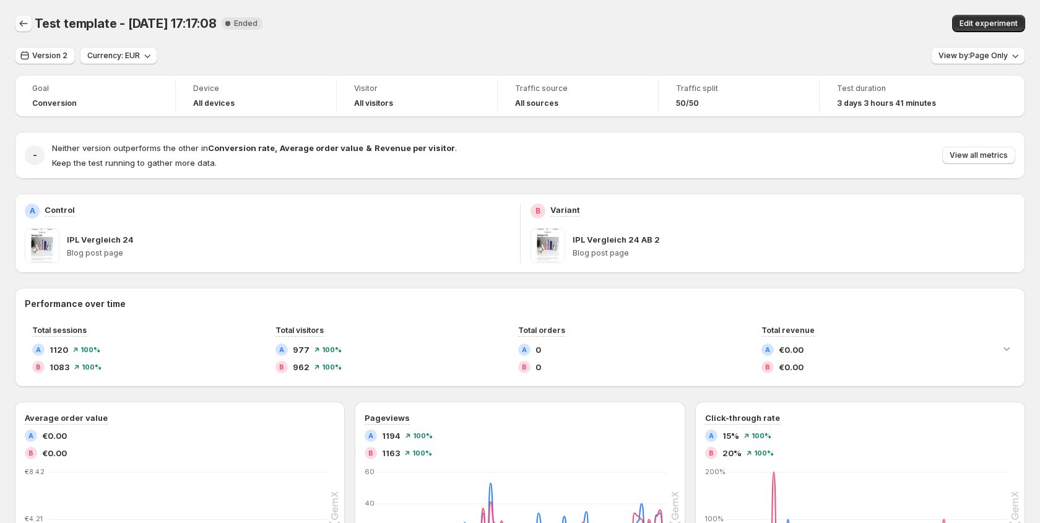
click at [27, 23] on icon "Back" at bounding box center [23, 23] width 12 height 12
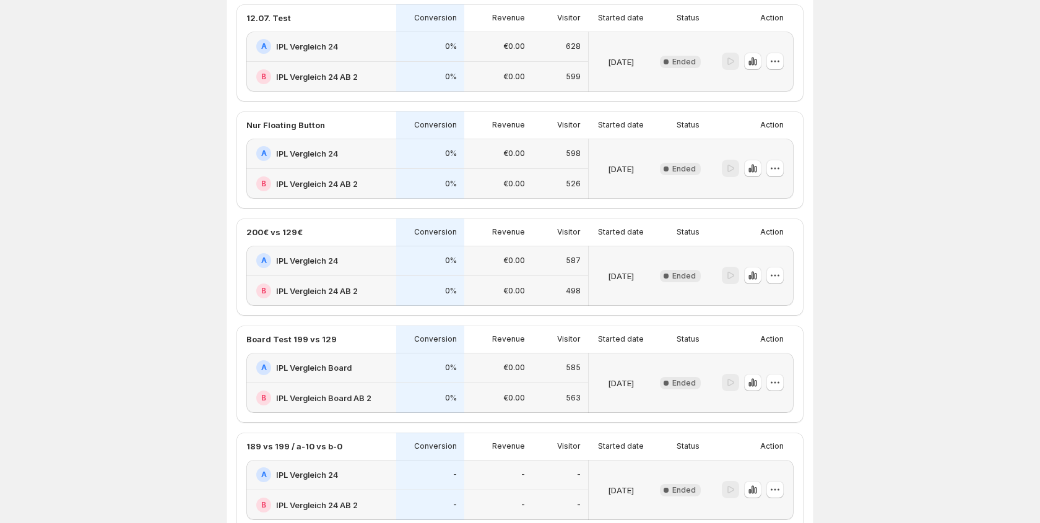
scroll to position [506, 0]
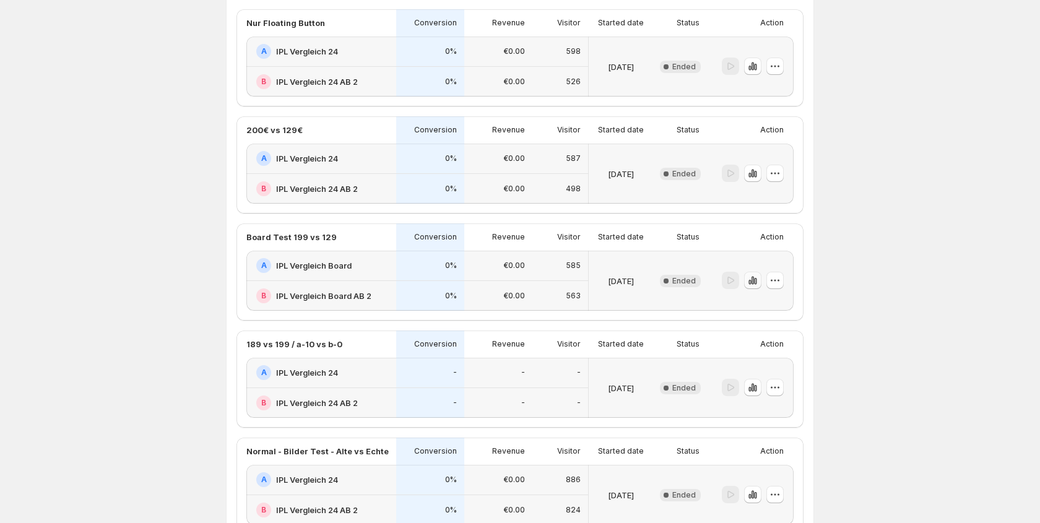
click at [755, 279] on icon "button" at bounding box center [755, 281] width 2 height 7
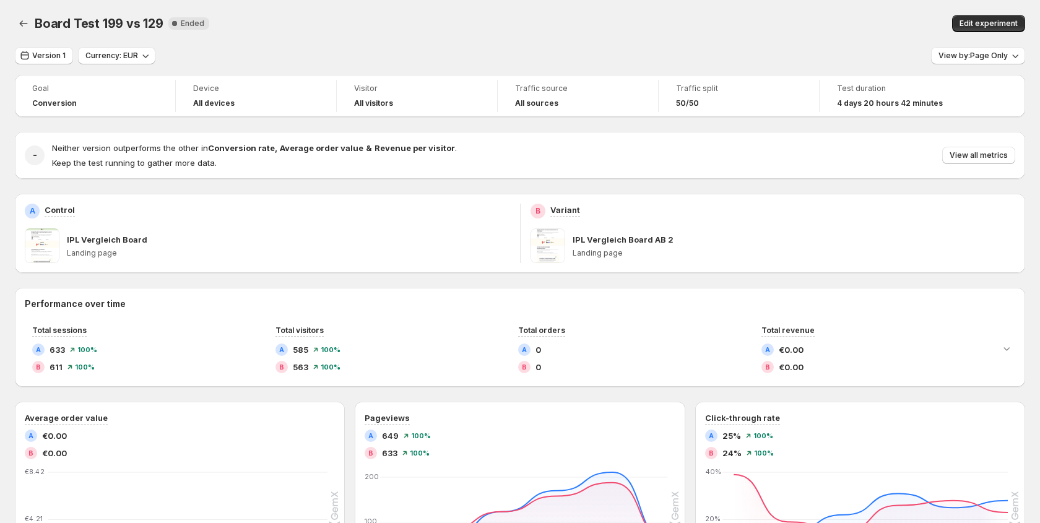
click at [34, 245] on span at bounding box center [42, 245] width 35 height 35
click at [974, 25] on span "Edit experiment" at bounding box center [989, 24] width 58 height 10
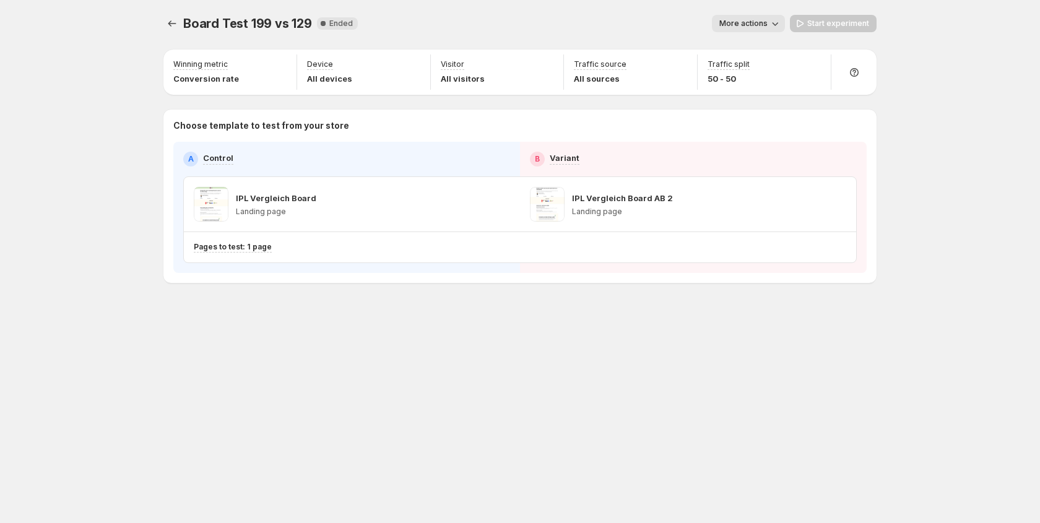
click at [213, 195] on span at bounding box center [211, 204] width 35 height 35
click at [792, 21] on div "Start experiment" at bounding box center [833, 23] width 87 height 17
click at [775, 25] on icon "button" at bounding box center [775, 23] width 12 height 12
click at [582, 15] on div "More actions" at bounding box center [576, 23] width 417 height 17
click at [177, 23] on icon "Experiments" at bounding box center [172, 23] width 12 height 12
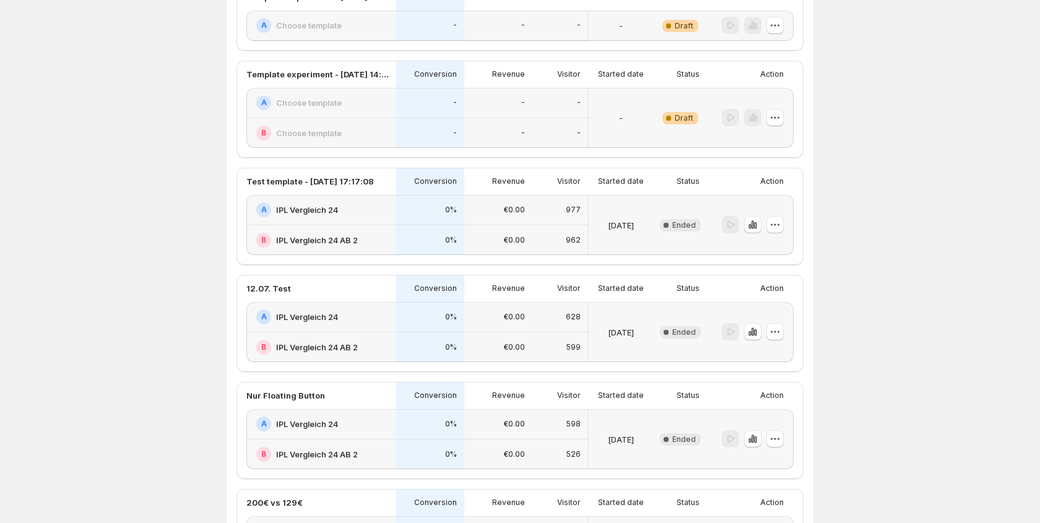
scroll to position [124, 0]
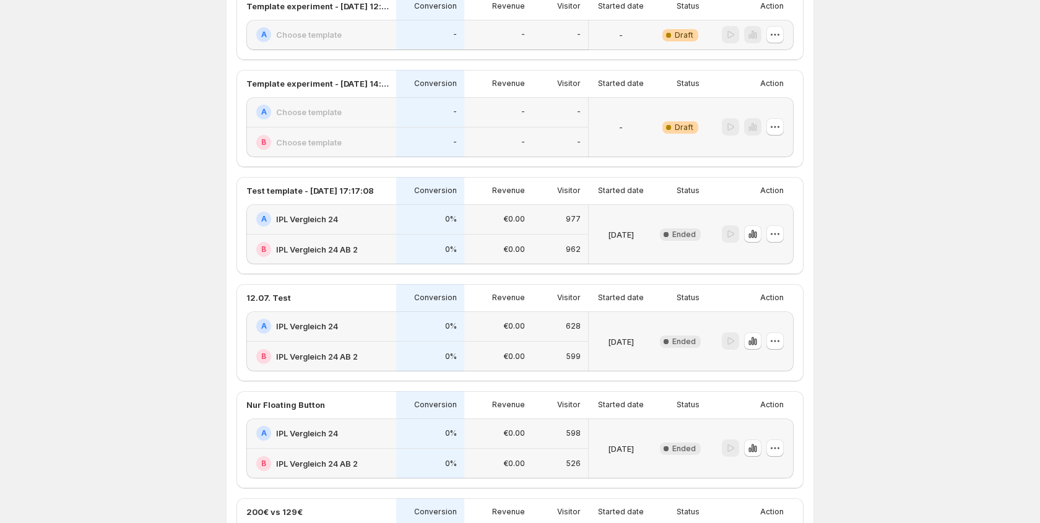
click at [719, 207] on div at bounding box center [750, 234] width 87 height 60
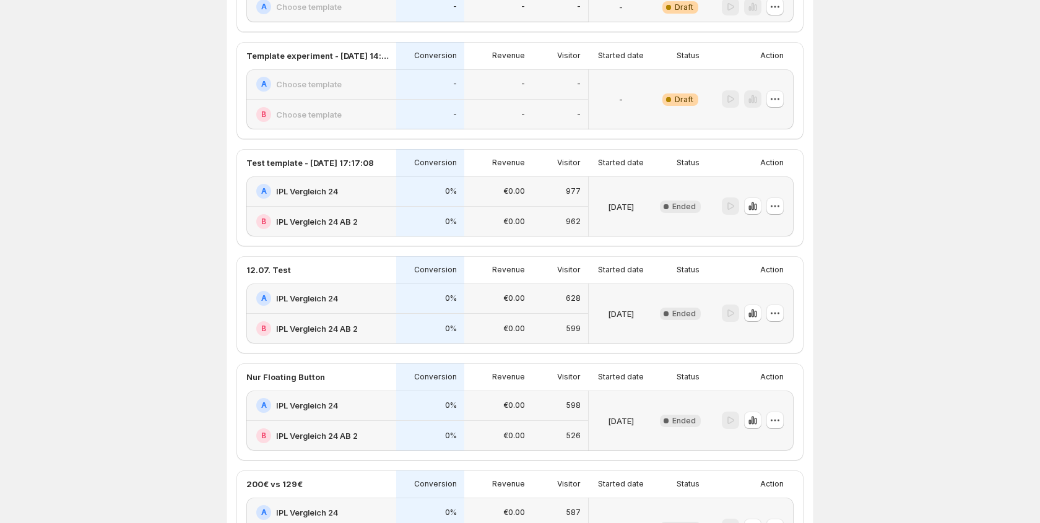
scroll to position [156, 0]
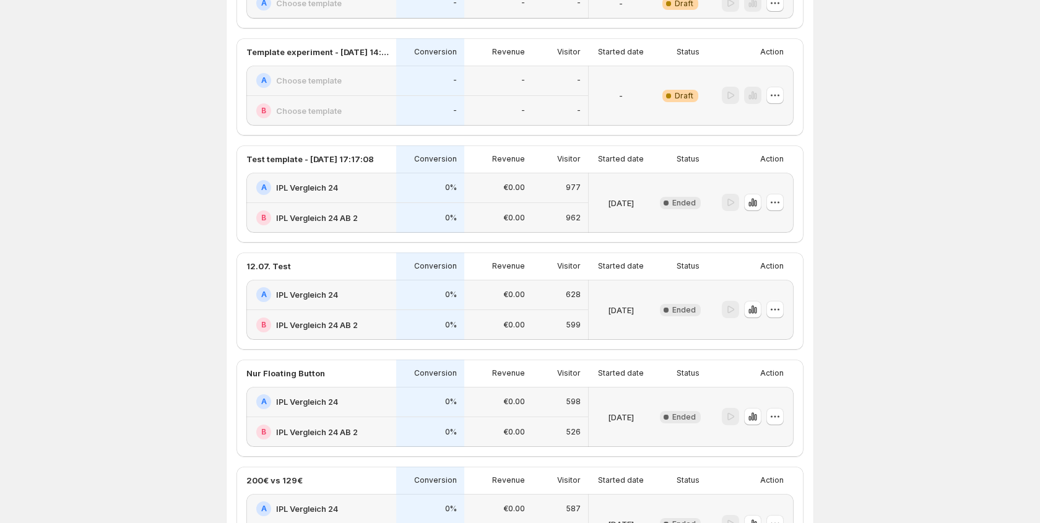
click at [713, 293] on div at bounding box center [748, 310] width 72 height 50
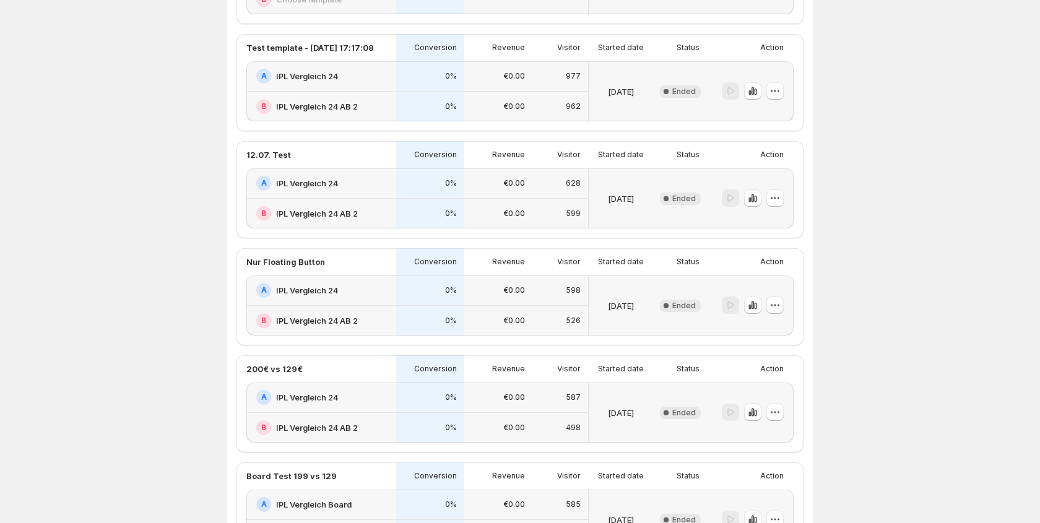
scroll to position [274, 0]
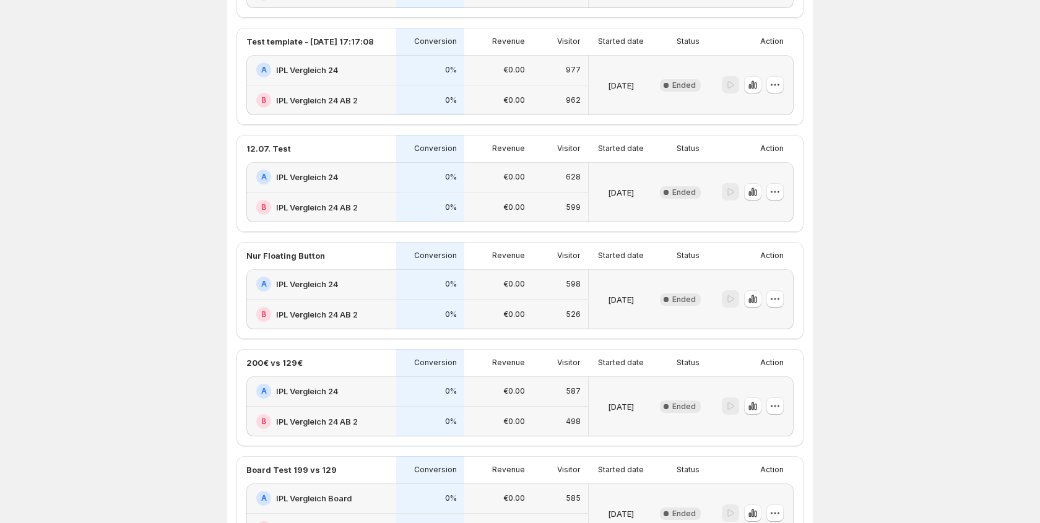
click at [741, 276] on div at bounding box center [748, 299] width 72 height 50
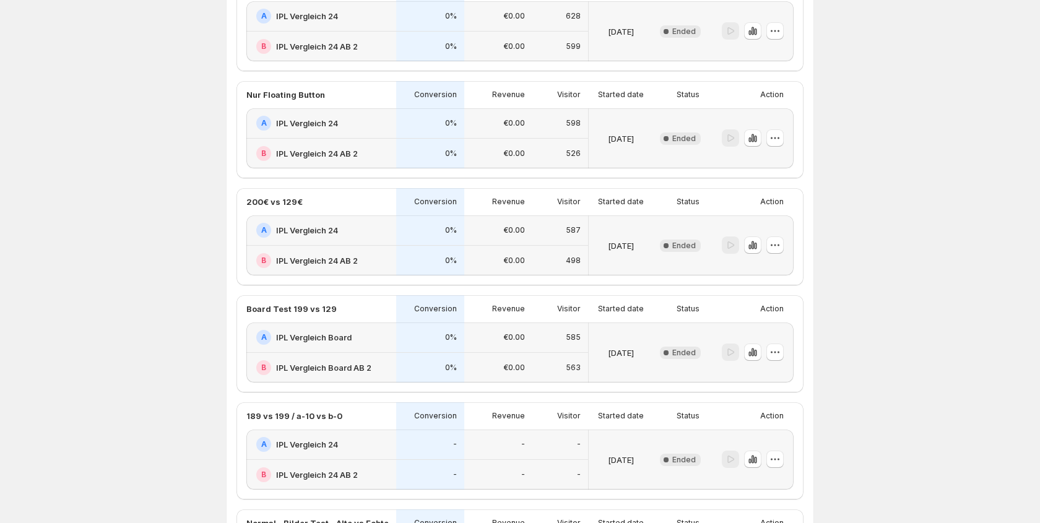
scroll to position [438, 0]
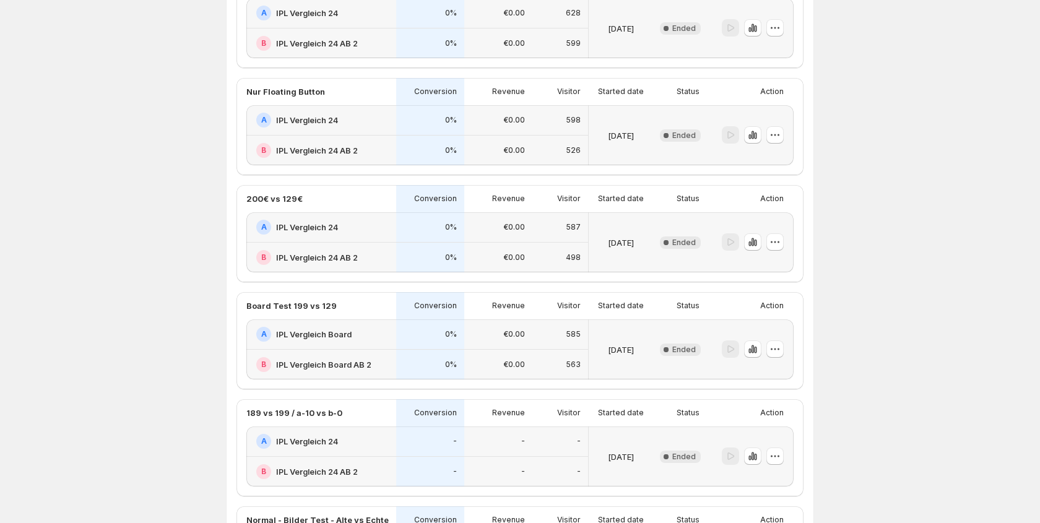
click at [724, 321] on div at bounding box center [750, 349] width 87 height 60
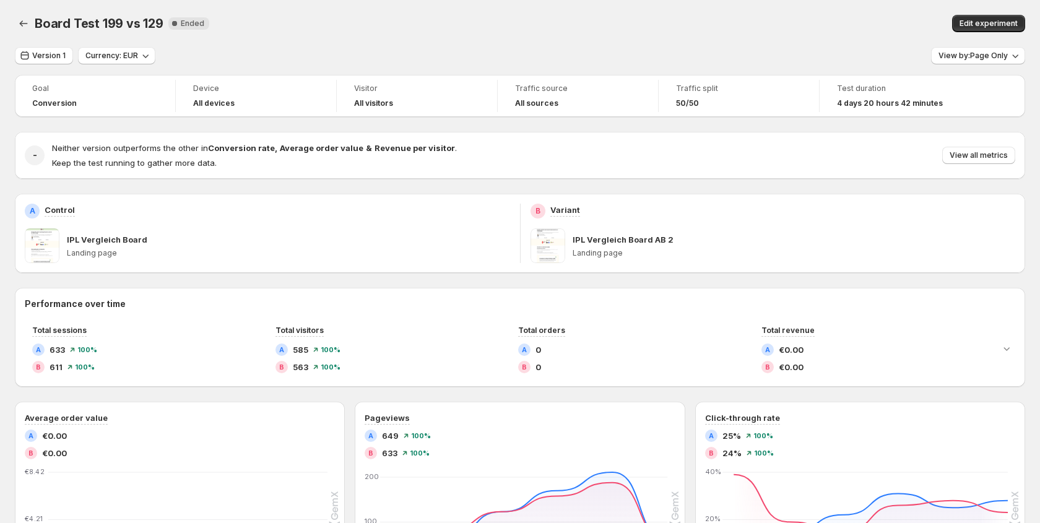
click at [488, 17] on div "Board Test 199 vs 129 New Complete Ended" at bounding box center [304, 23] width 539 height 17
click at [981, 157] on span "View all metrics" at bounding box center [979, 155] width 58 height 10
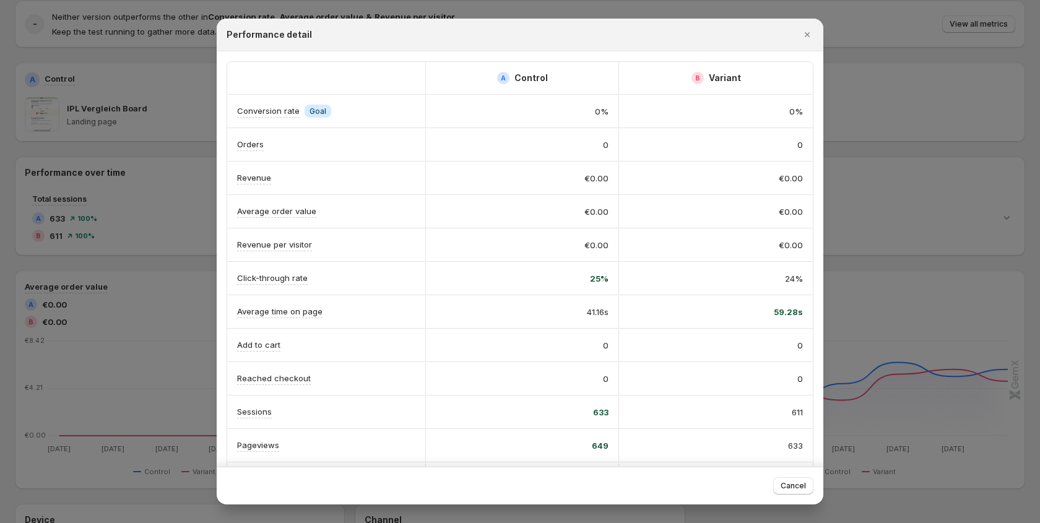
drag, startPoint x: 911, startPoint y: 154, endPoint x: 896, endPoint y: 152, distance: 14.4
click at [911, 154] on div at bounding box center [520, 261] width 1040 height 523
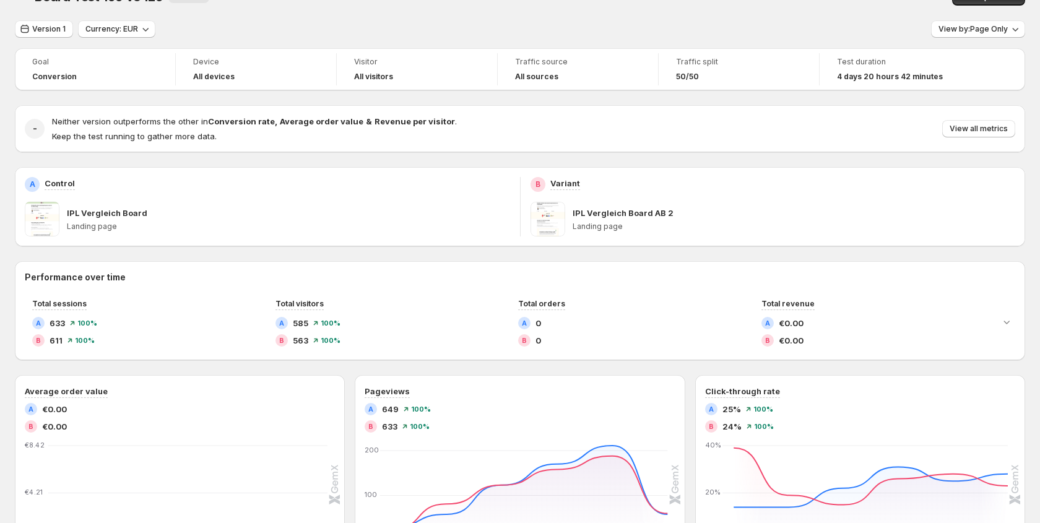
scroll to position [30, 0]
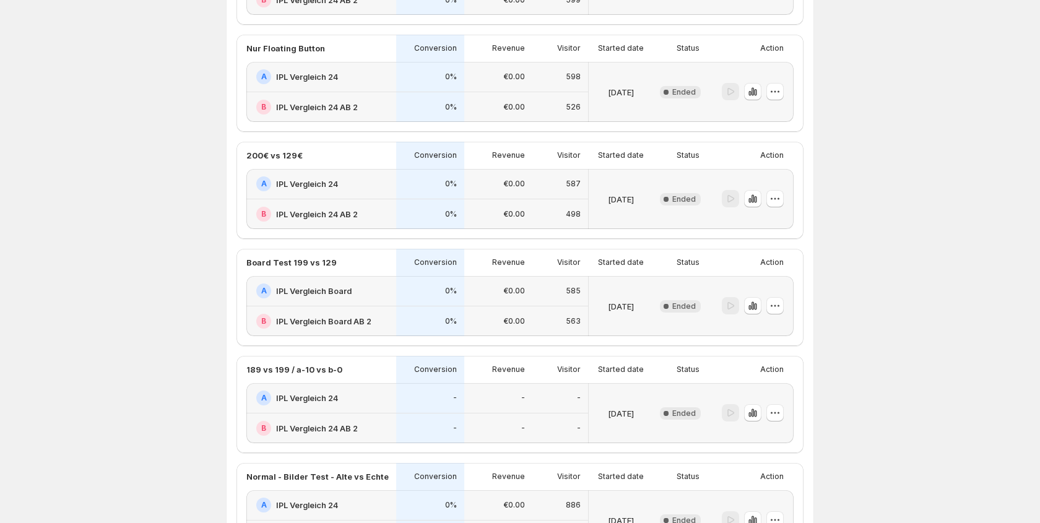
scroll to position [484, 0]
click at [755, 303] on icon "button" at bounding box center [755, 304] width 2 height 7
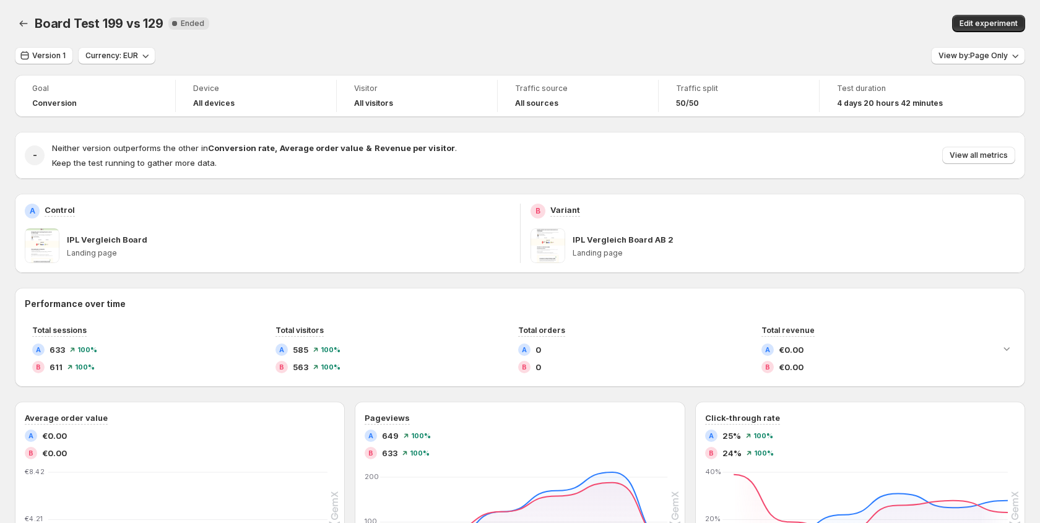
scroll to position [3, 0]
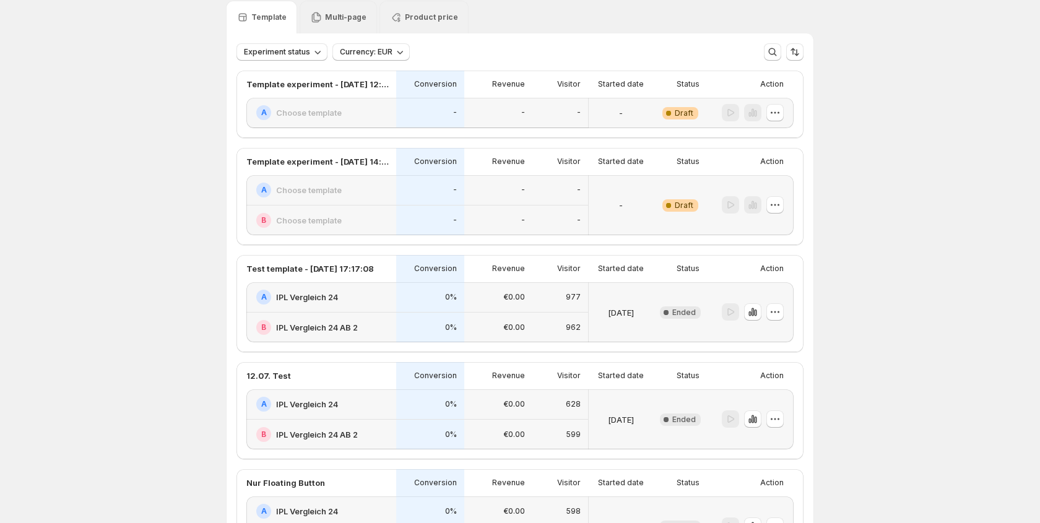
scroll to position [28, 0]
